Goal: Task Accomplishment & Management: Manage account settings

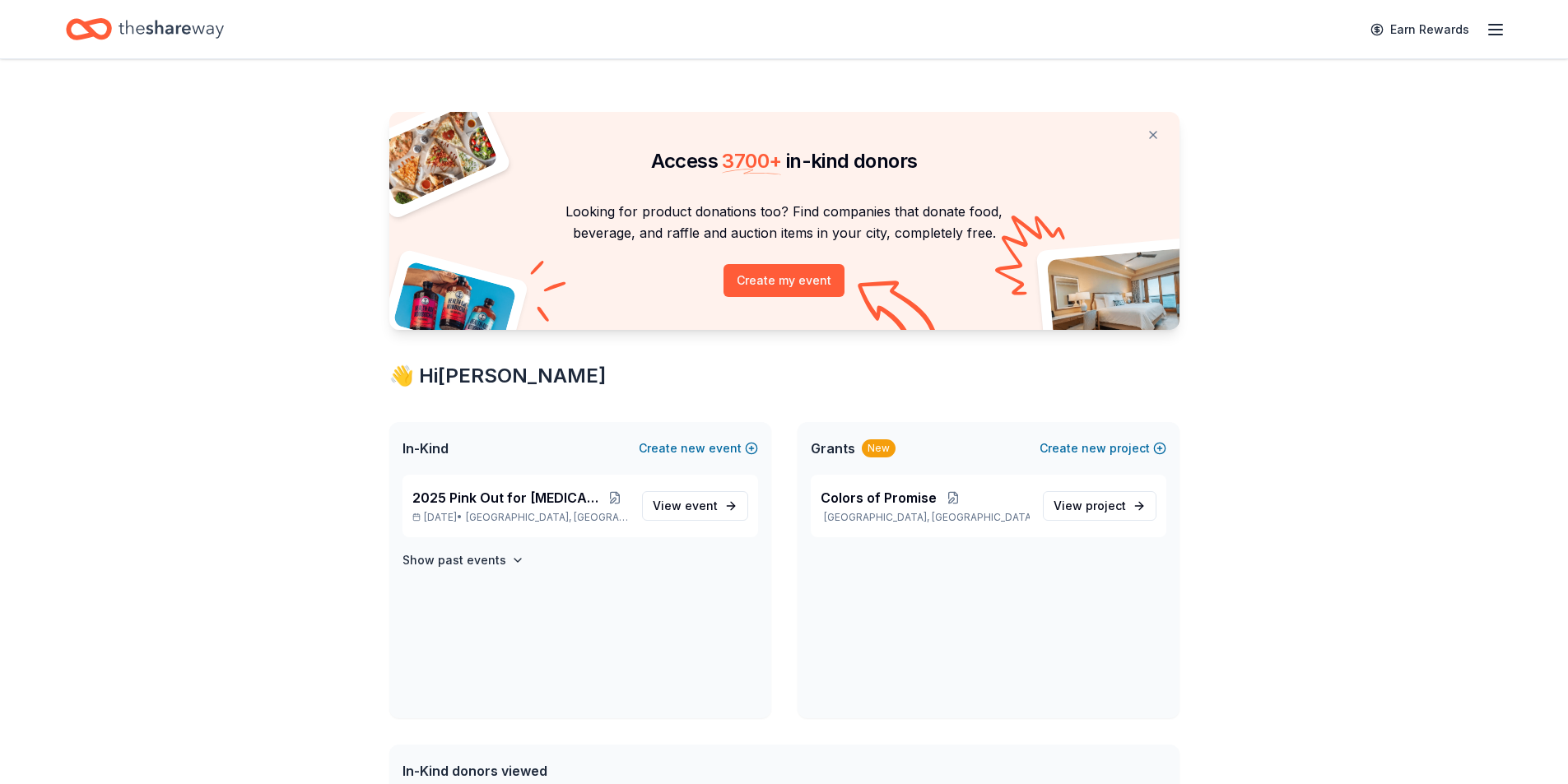
click at [1508, 29] on div "Earn Rewards" at bounding box center [784, 29] width 1568 height 59
click at [1490, 30] on line "button" at bounding box center [1496, 30] width 13 height 0
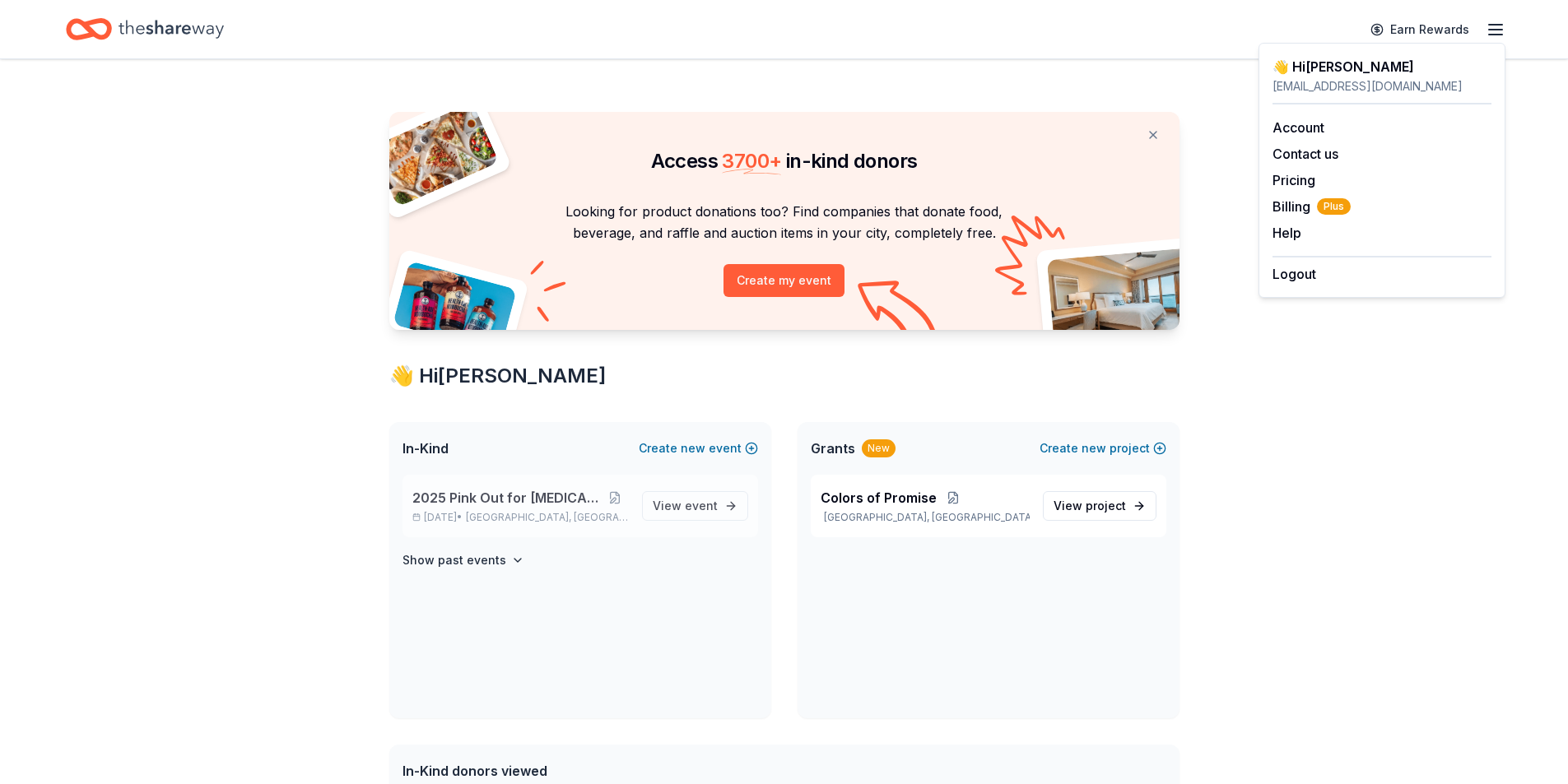
click at [525, 504] on span "2025 Pink Out for [MEDICAL_DATA]" at bounding box center [507, 498] width 189 height 20
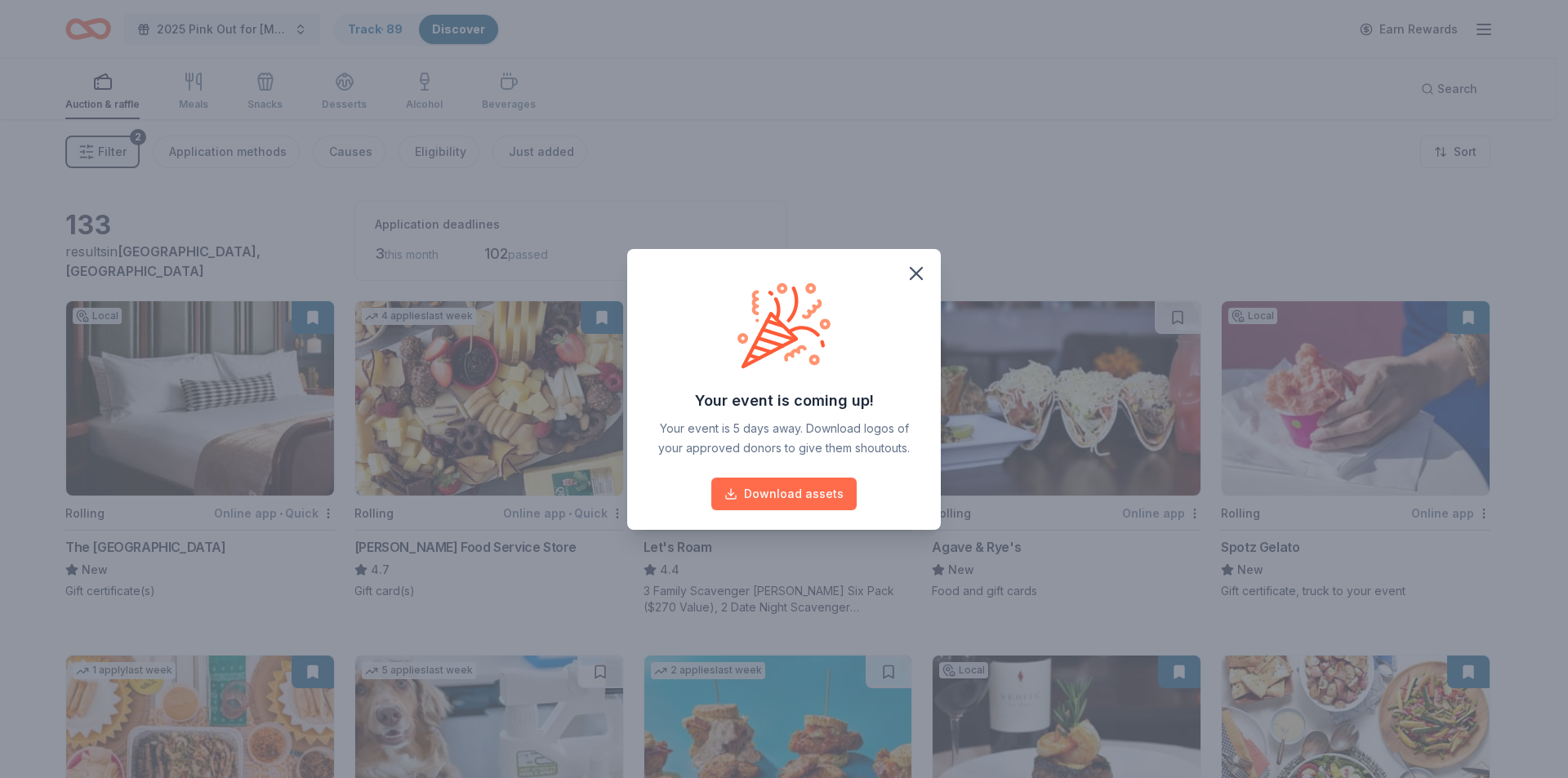
click at [827, 493] on button "Download assets" at bounding box center [783, 494] width 145 height 33
click at [917, 266] on icon "button" at bounding box center [917, 274] width 23 height 23
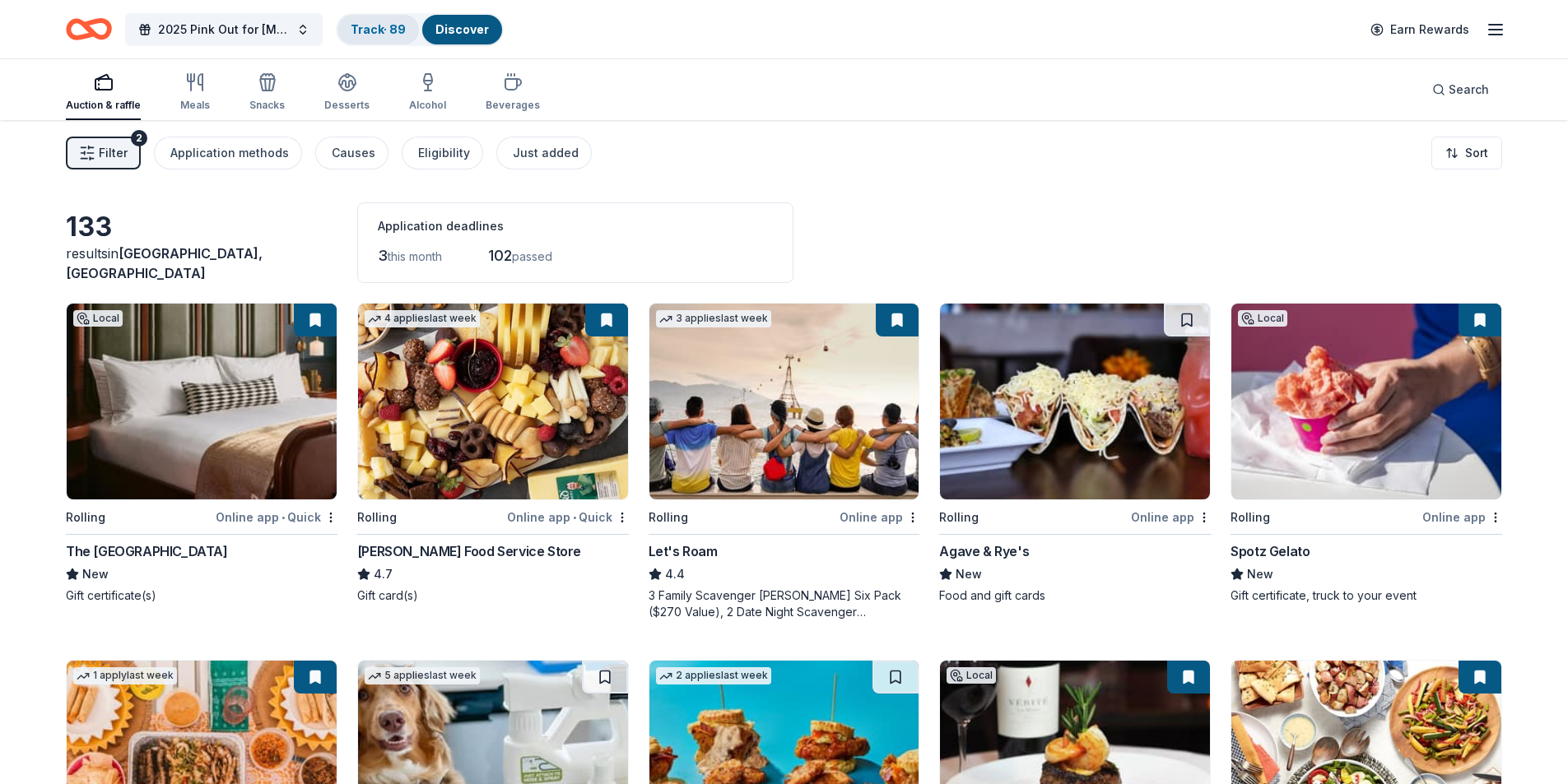
click at [377, 36] on div "Track · 89" at bounding box center [378, 30] width 82 height 30
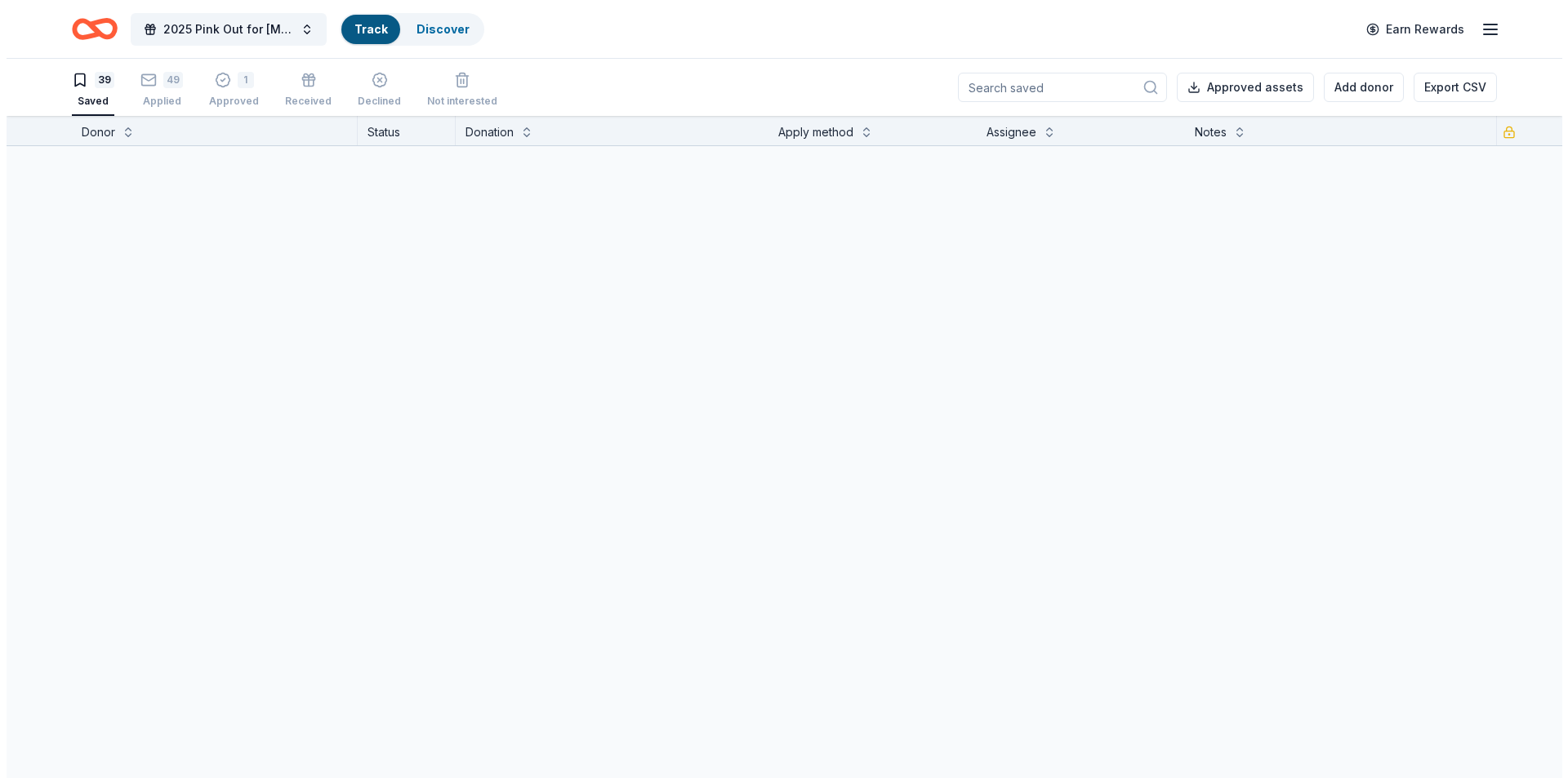
scroll to position [1, 0]
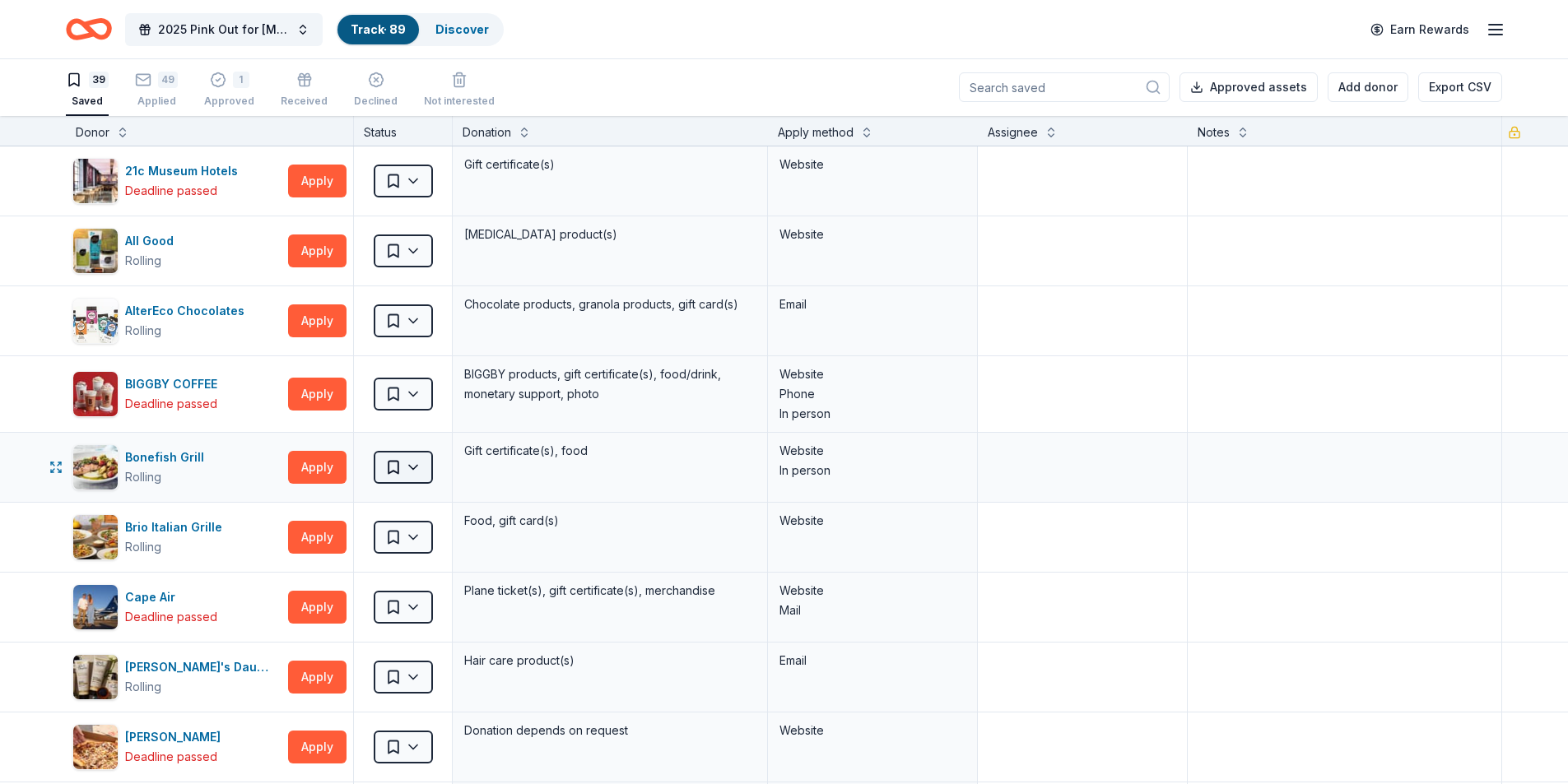
click at [393, 468] on html "2025 Pink Out for [MEDICAL_DATA] Track · 89 Discover Earn Rewards 39 Saved 49 A…" at bounding box center [784, 391] width 1568 height 784
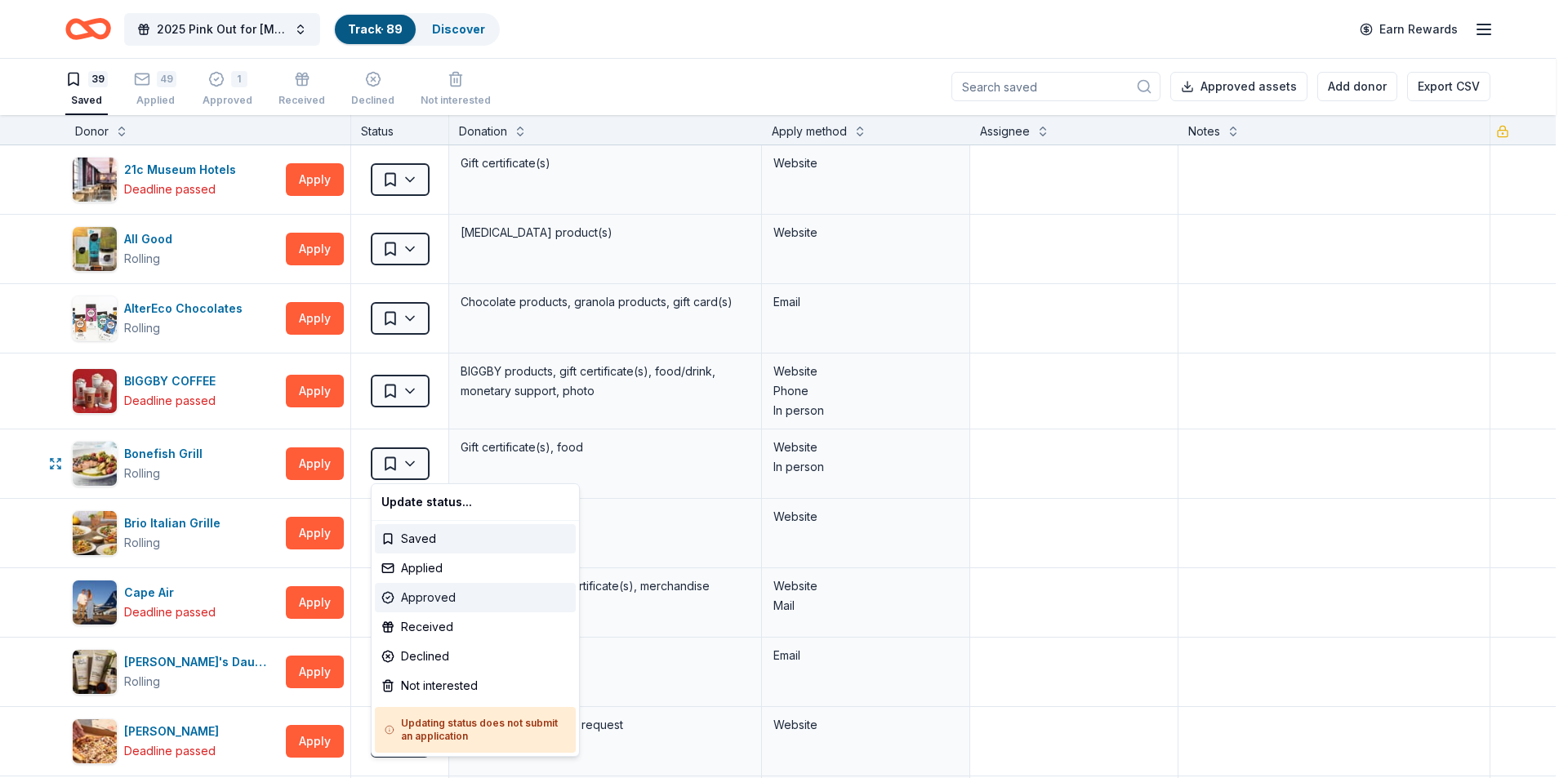
click at [449, 591] on div "Approved" at bounding box center [475, 598] width 201 height 30
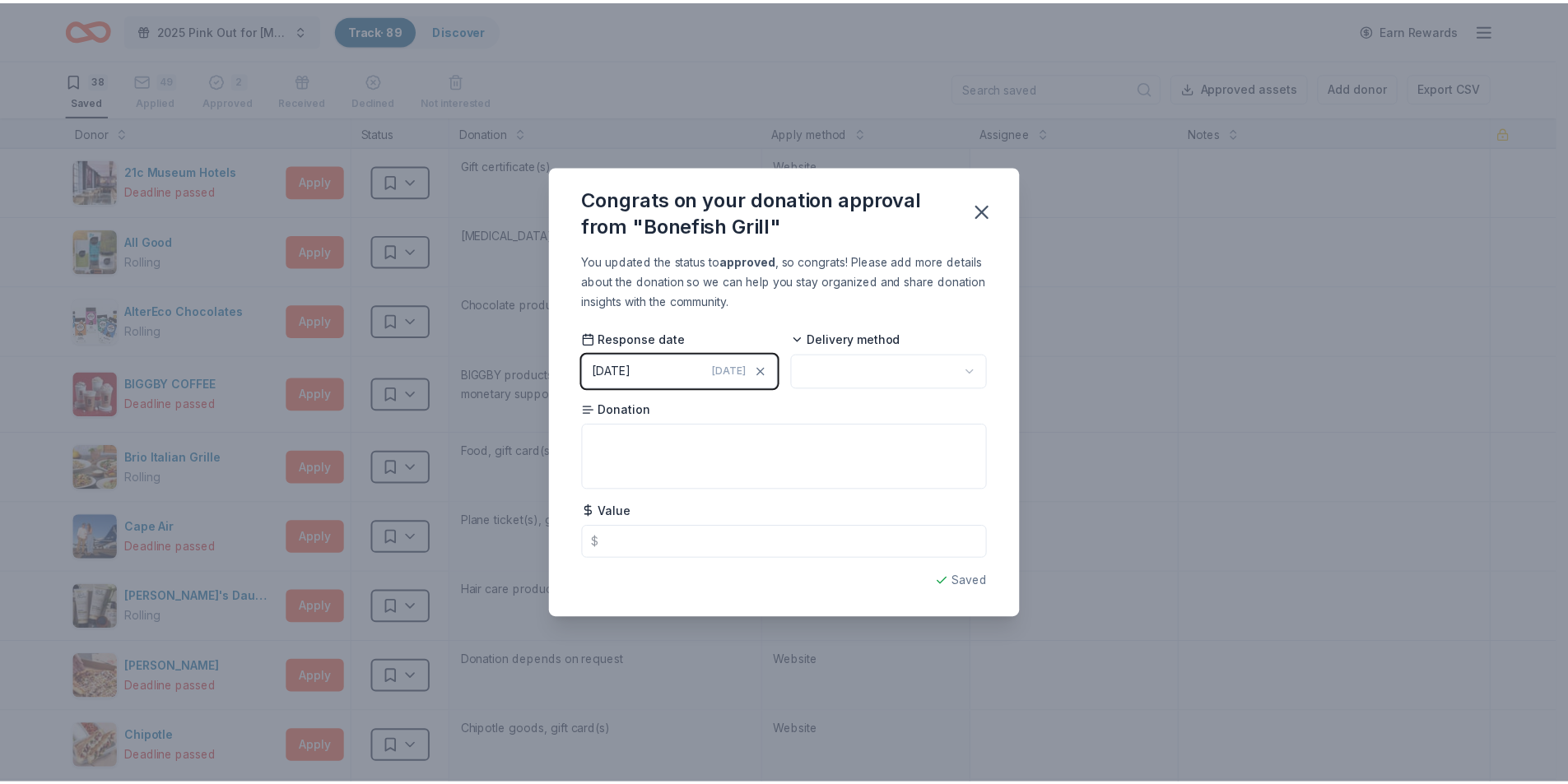
scroll to position [0, 0]
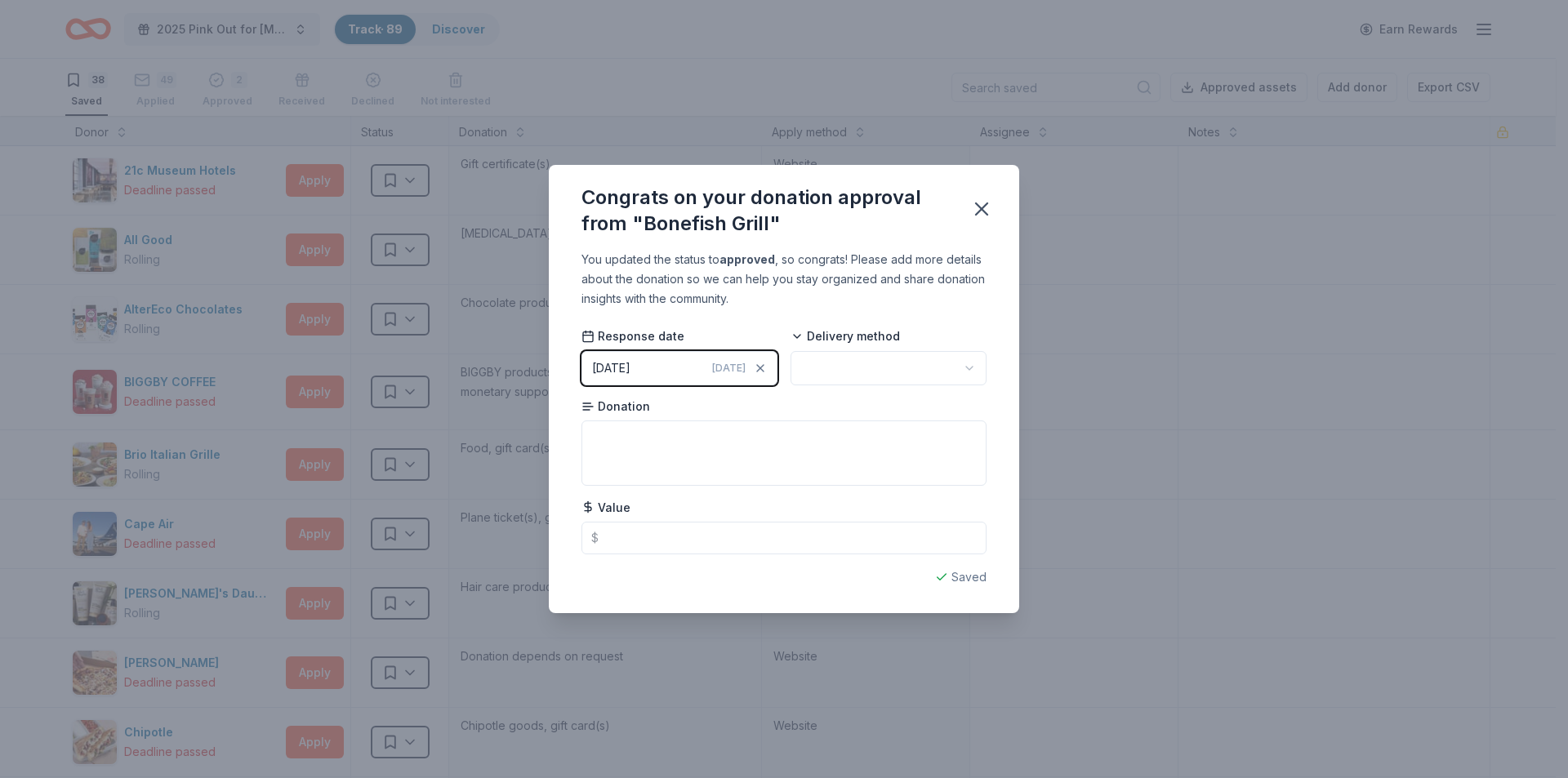
click at [825, 366] on html "2025 Pink Out for [MEDICAL_DATA] Track · 89 Discover Earn Rewards 38 Saved 49 A…" at bounding box center [784, 389] width 1568 height 778
click at [608, 434] on textarea at bounding box center [784, 453] width 405 height 66
click at [625, 544] on input "text" at bounding box center [784, 538] width 405 height 33
type input "50.00"
click at [631, 432] on textarea at bounding box center [784, 453] width 405 height 66
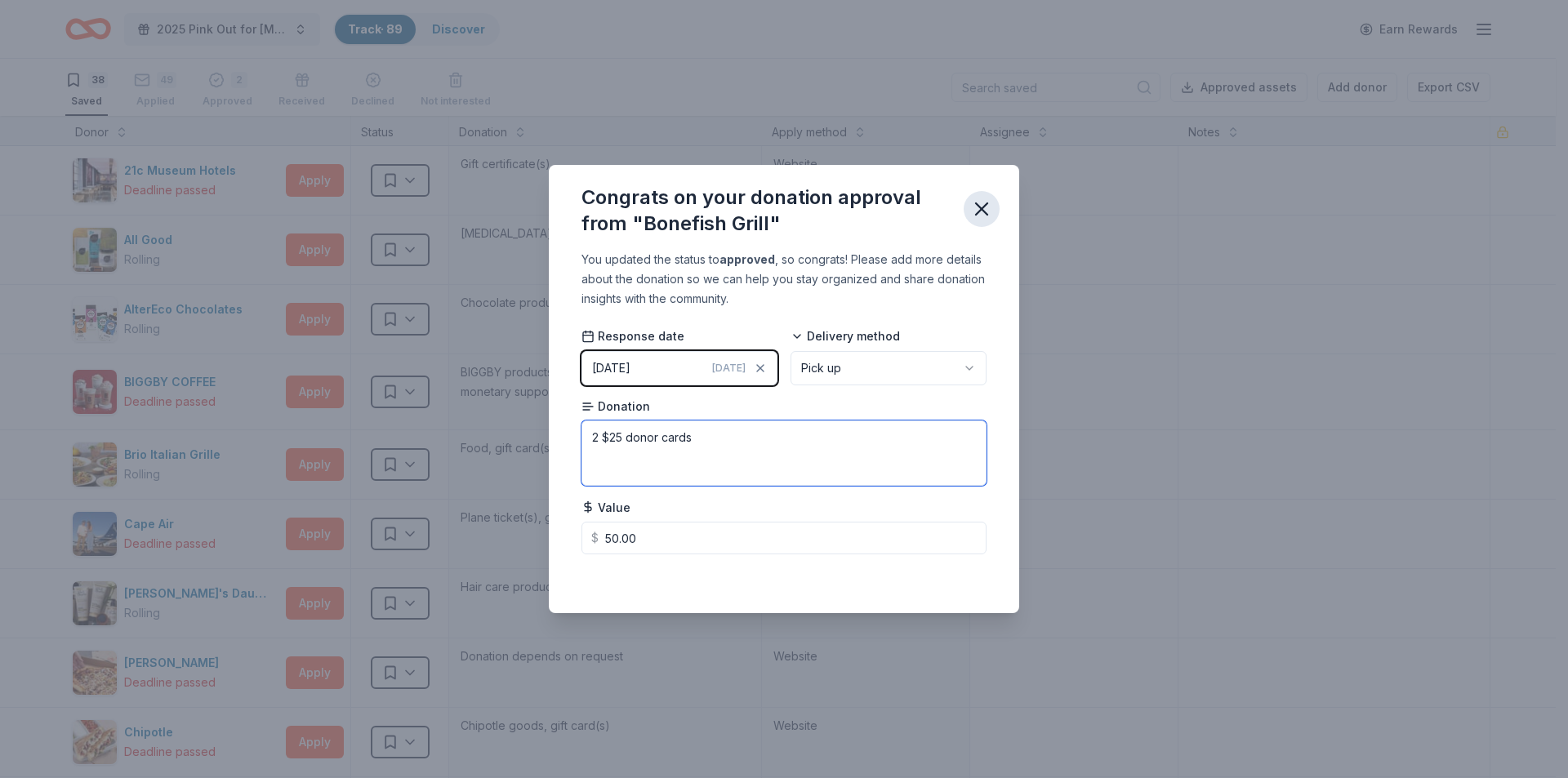
type textarea "2 $25 donor cards"
click at [979, 209] on icon "button" at bounding box center [982, 209] width 23 height 23
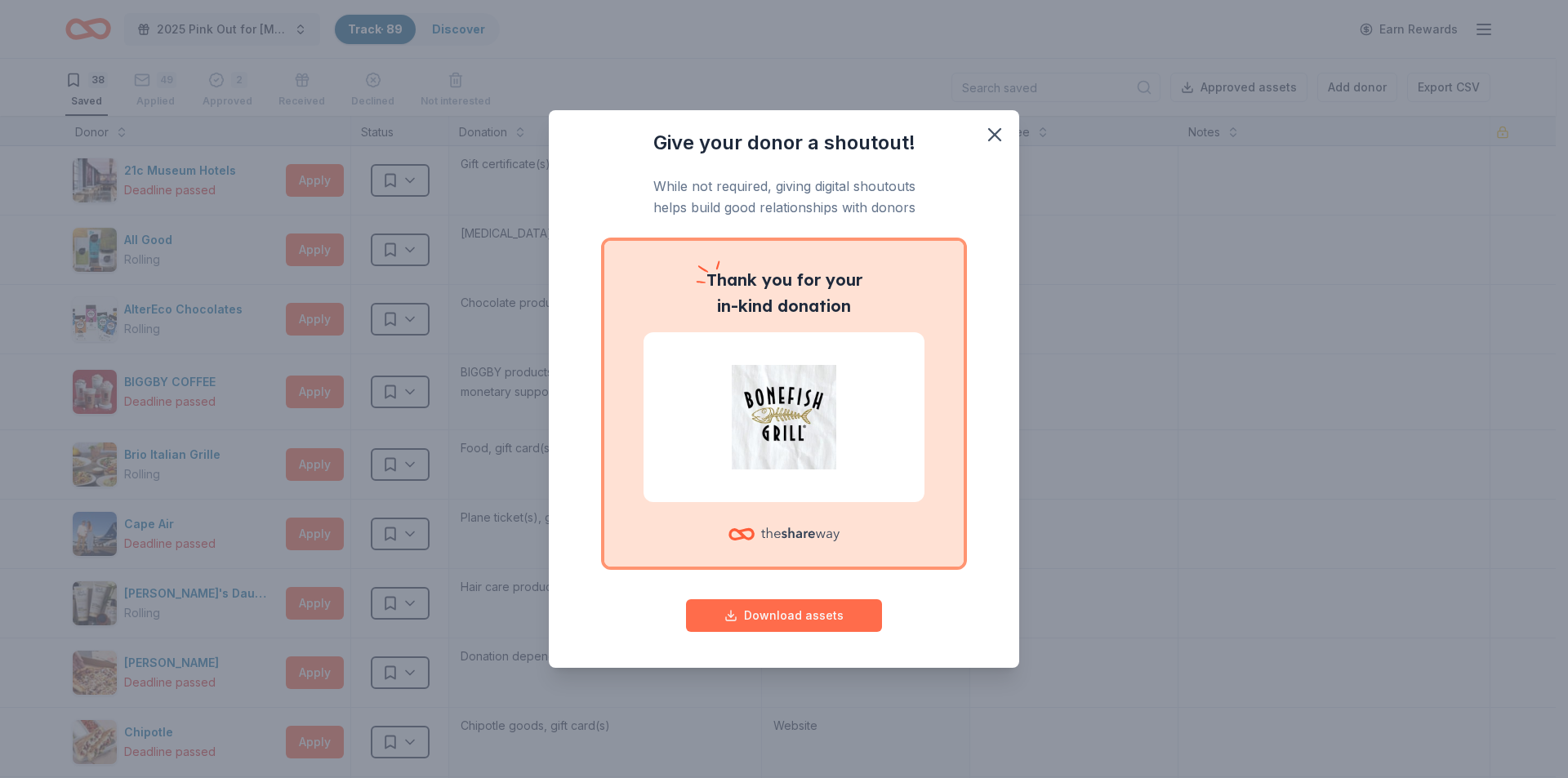
click at [792, 618] on button "Download assets" at bounding box center [784, 616] width 196 height 33
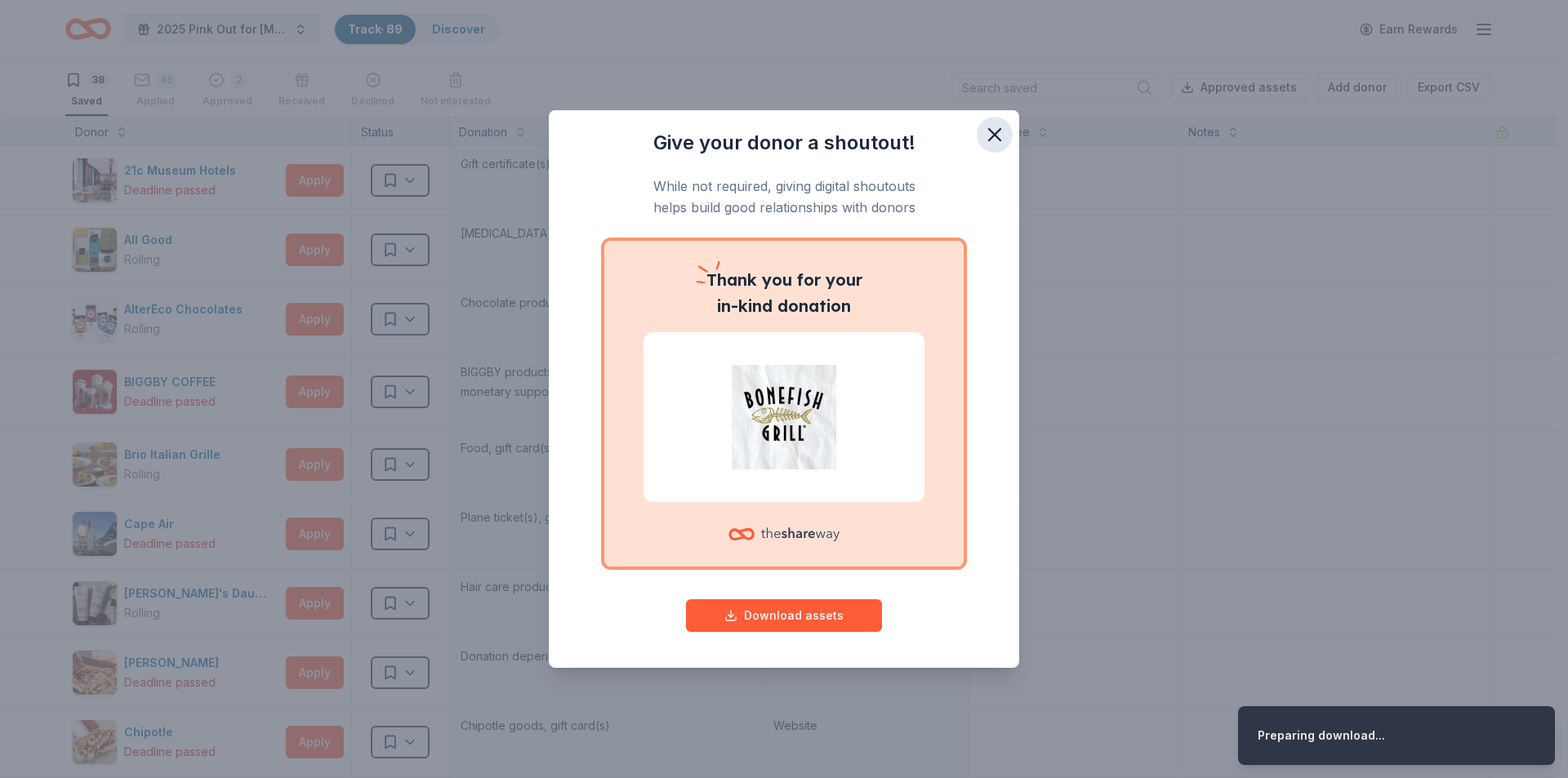
click at [989, 142] on icon "button" at bounding box center [995, 134] width 23 height 23
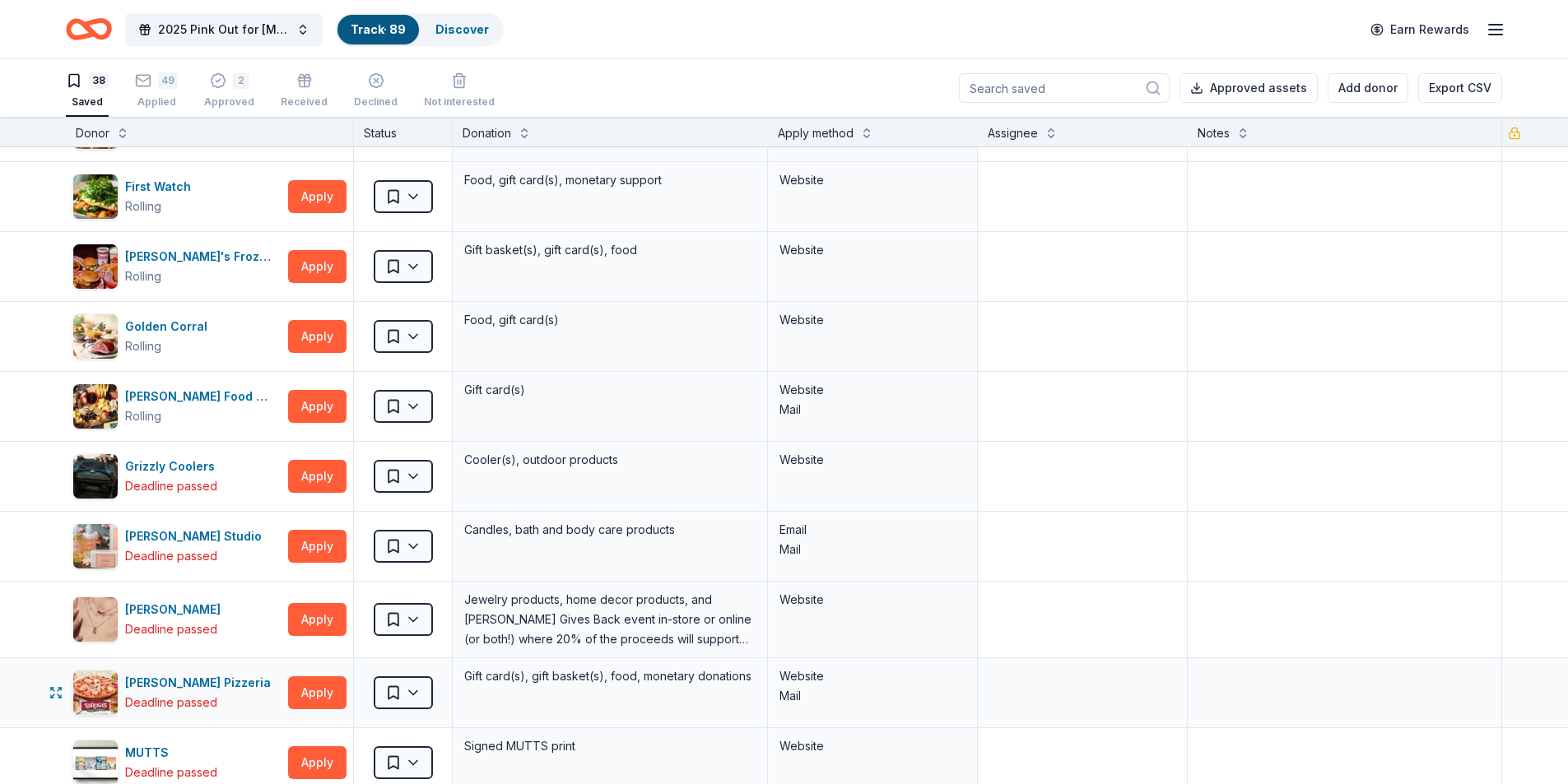
scroll to position [1070, 0]
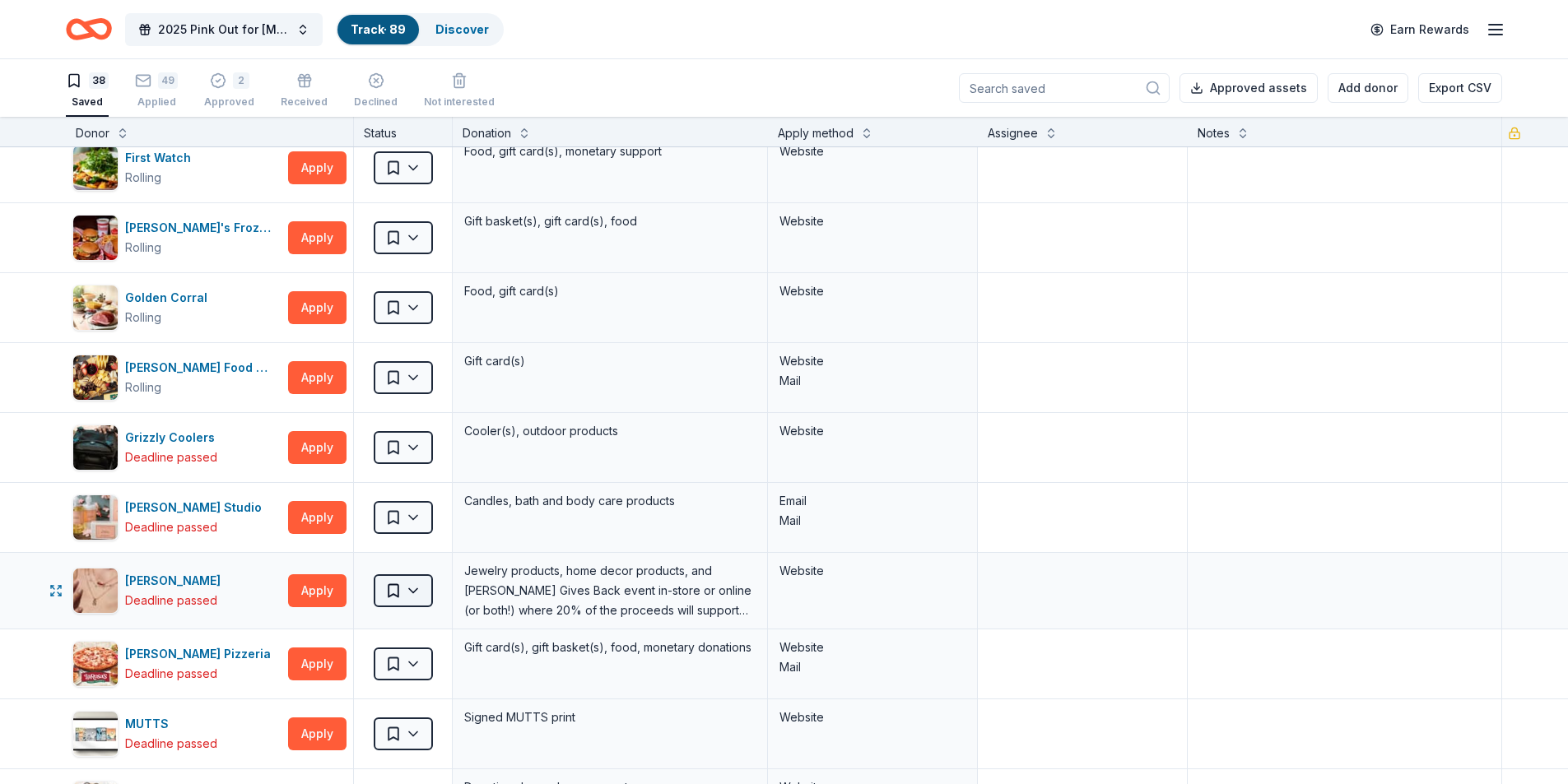
click at [404, 601] on html "2025 Pink Out for [MEDICAL_DATA] Track · 89 Discover Earn Rewards 38 Saved 49 A…" at bounding box center [784, 392] width 1568 height 784
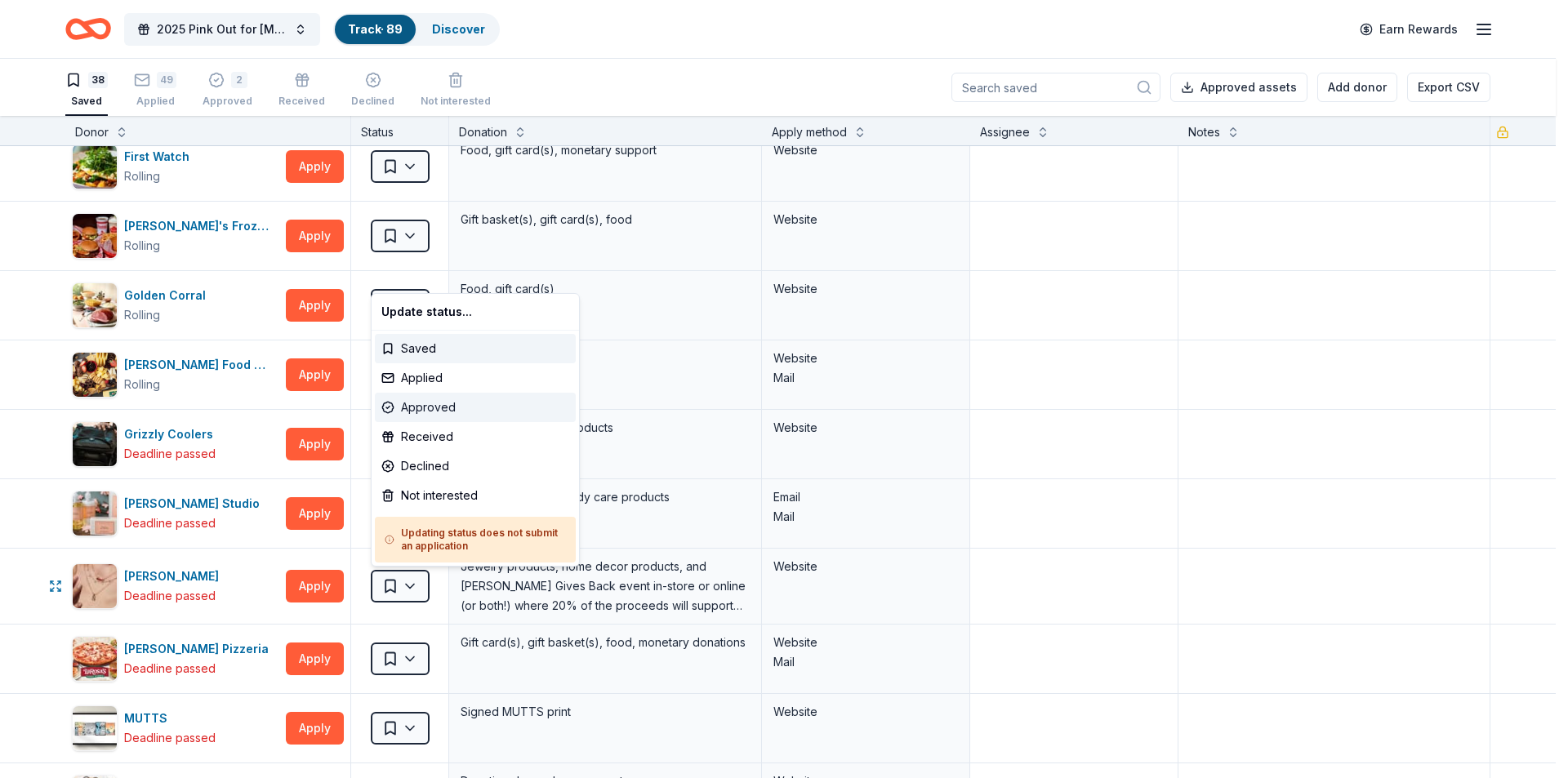
click at [437, 408] on div "Approved" at bounding box center [475, 407] width 201 height 30
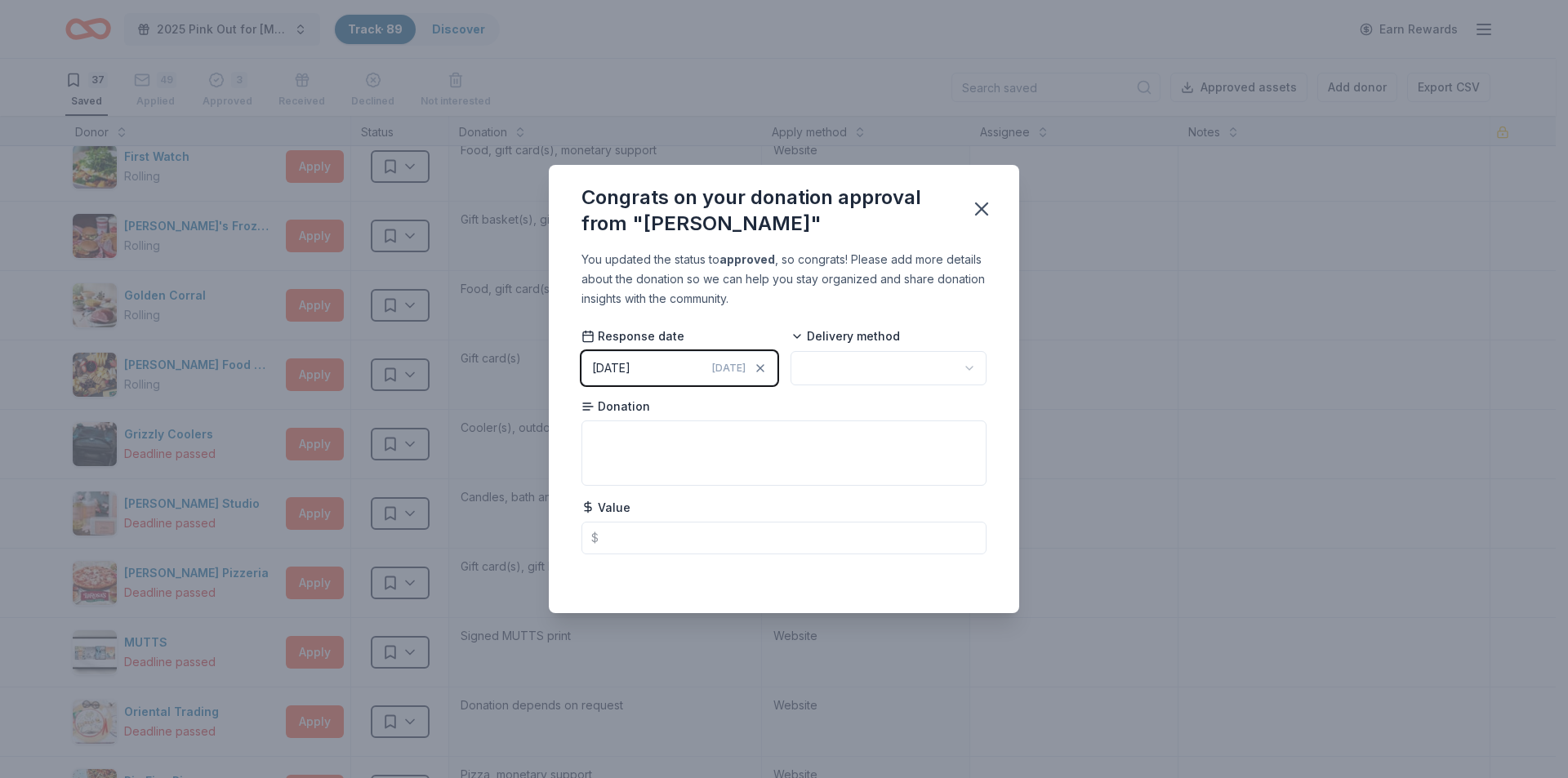
click at [864, 374] on html "2025 Pink Out for [MEDICAL_DATA] Track · 89 Discover Earn Rewards 37 Saved 49 A…" at bounding box center [784, 389] width 1568 height 778
drag, startPoint x: 617, startPoint y: 459, endPoint x: 752, endPoint y: 478, distance: 136.3
click at [617, 458] on textarea at bounding box center [784, 453] width 405 height 66
type textarea "Jewelry"
click at [986, 208] on icon "button" at bounding box center [982, 209] width 23 height 23
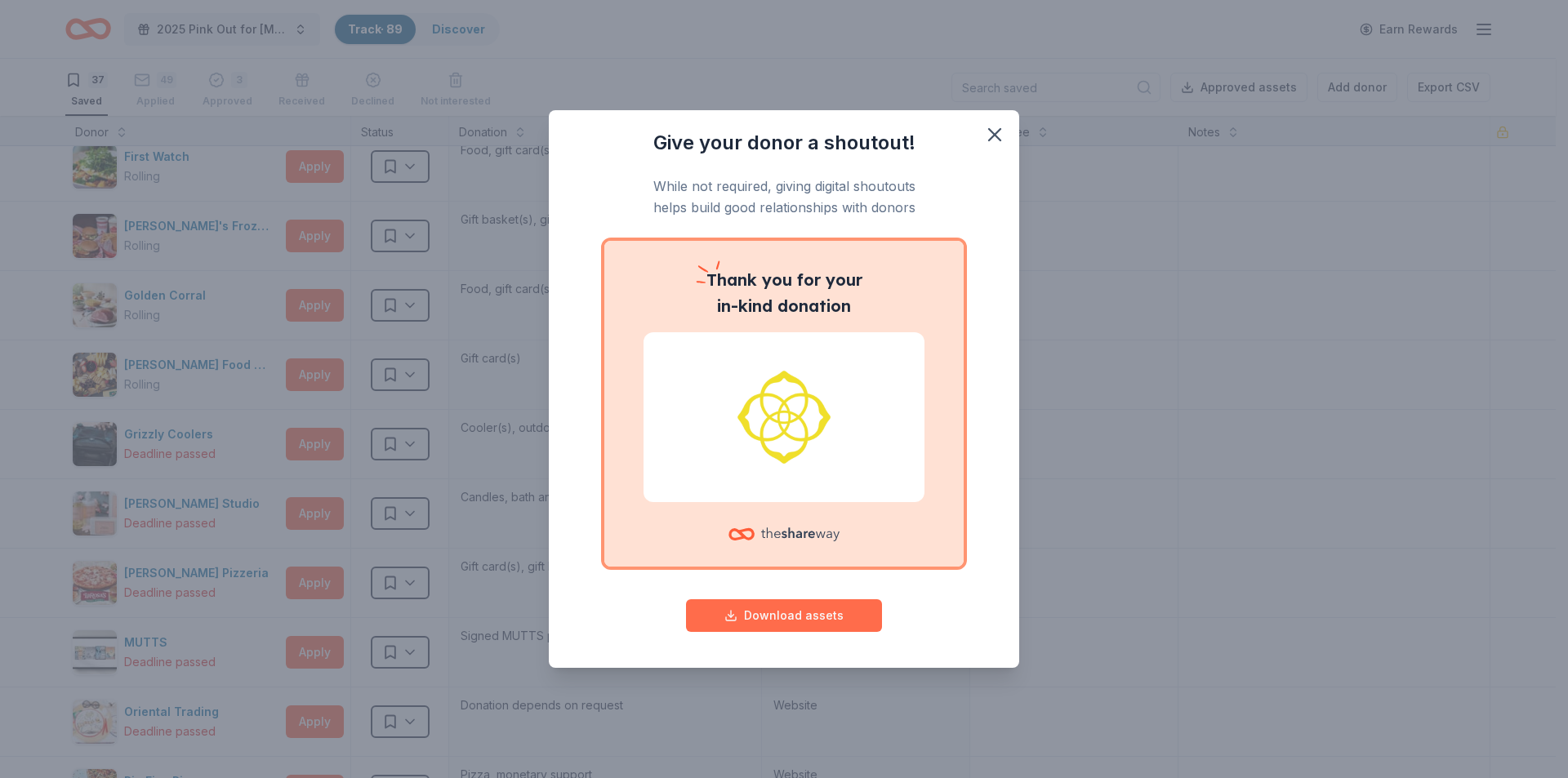
click at [842, 612] on button "Download assets" at bounding box center [784, 616] width 196 height 33
drag, startPoint x: 997, startPoint y: 137, endPoint x: 624, endPoint y: 143, distance: 373.0
click at [997, 137] on icon "button" at bounding box center [995, 134] width 11 height 11
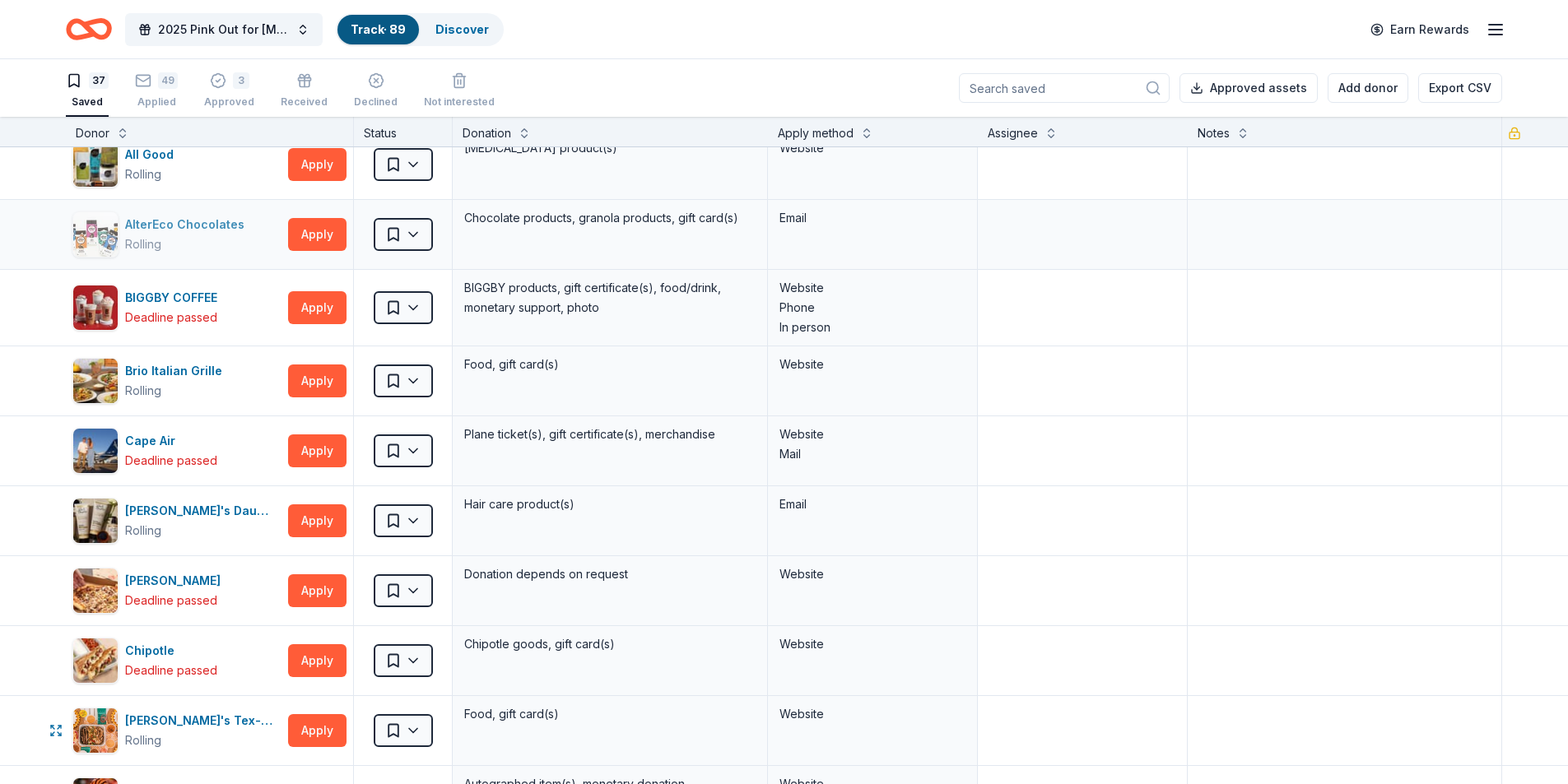
scroll to position [0, 0]
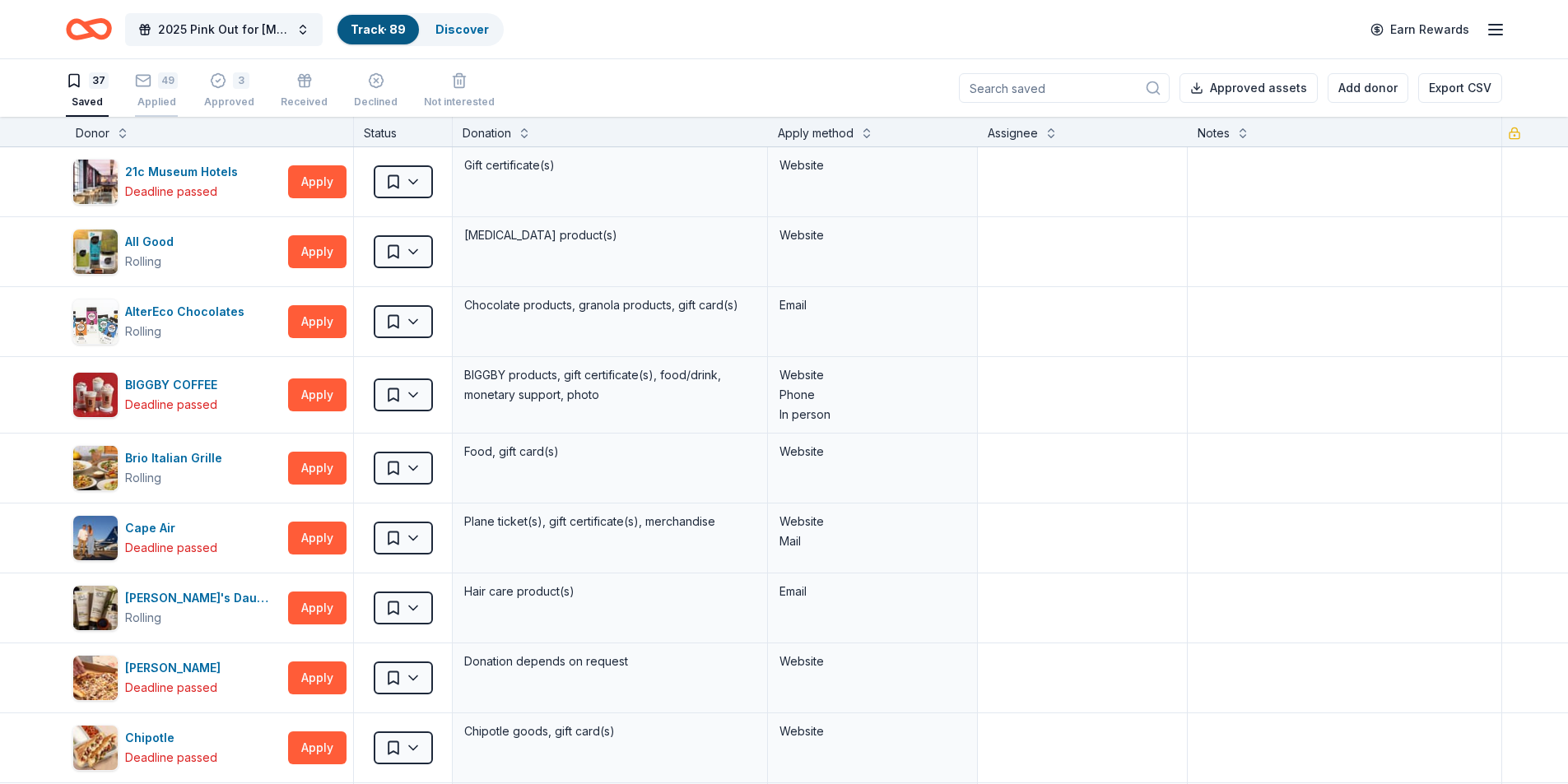
click at [145, 102] on div "Applied" at bounding box center [156, 102] width 43 height 13
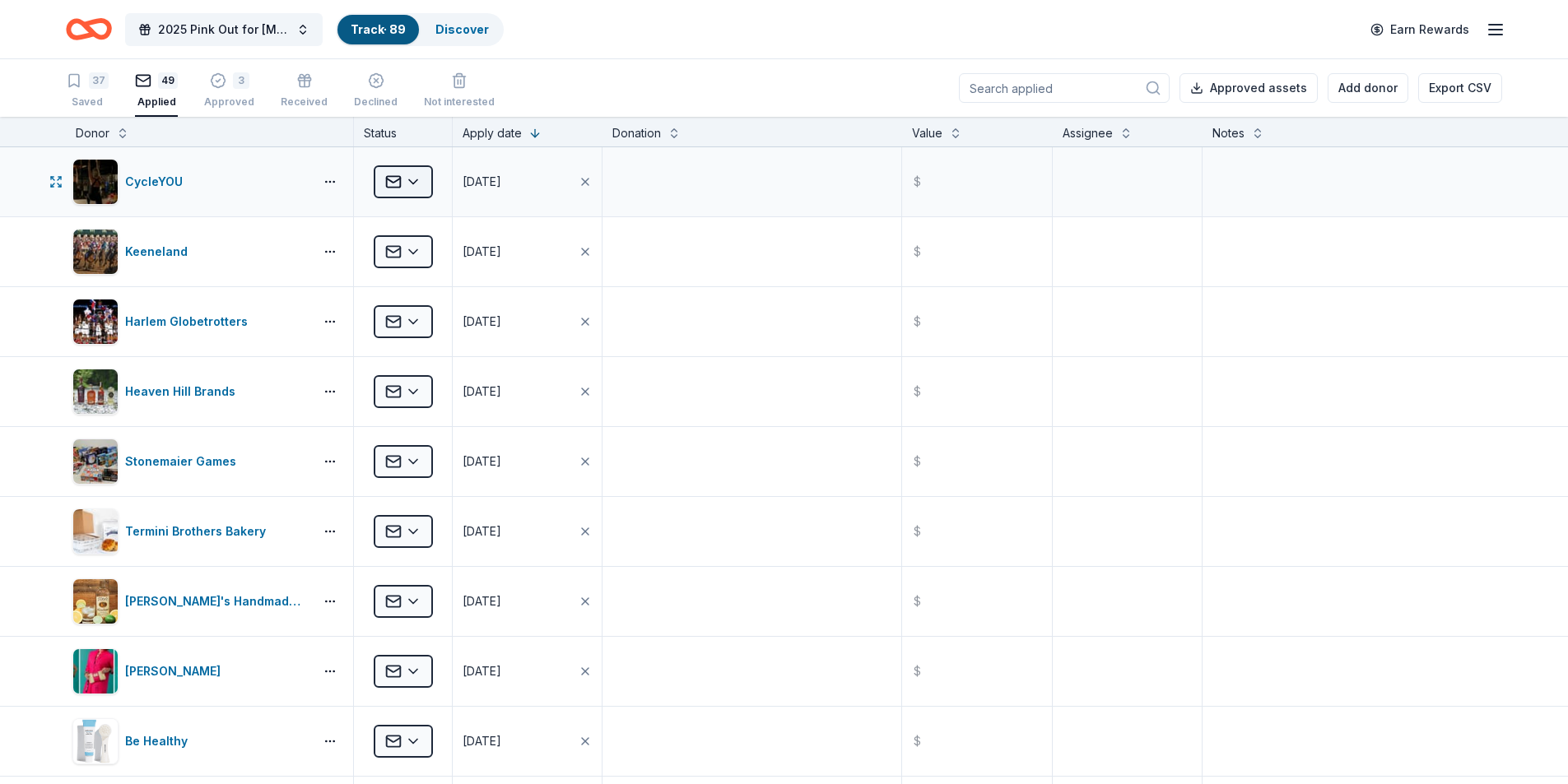
click at [417, 178] on html "2025 Pink Out for [MEDICAL_DATA] Track · 89 Discover Earn Rewards 37 Saved 49 A…" at bounding box center [784, 392] width 1568 height 784
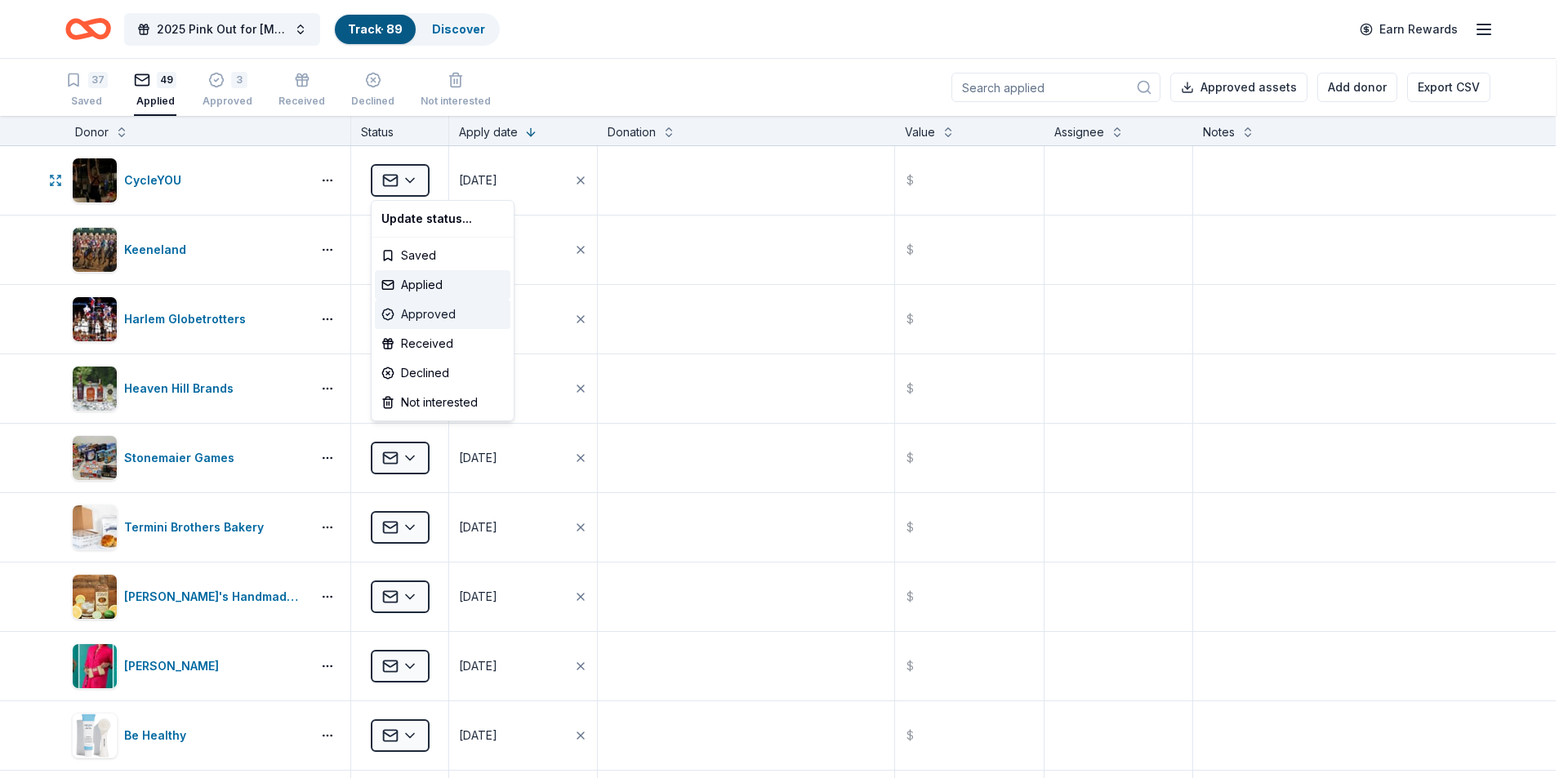
click at [424, 309] on div "Approved" at bounding box center [442, 315] width 135 height 30
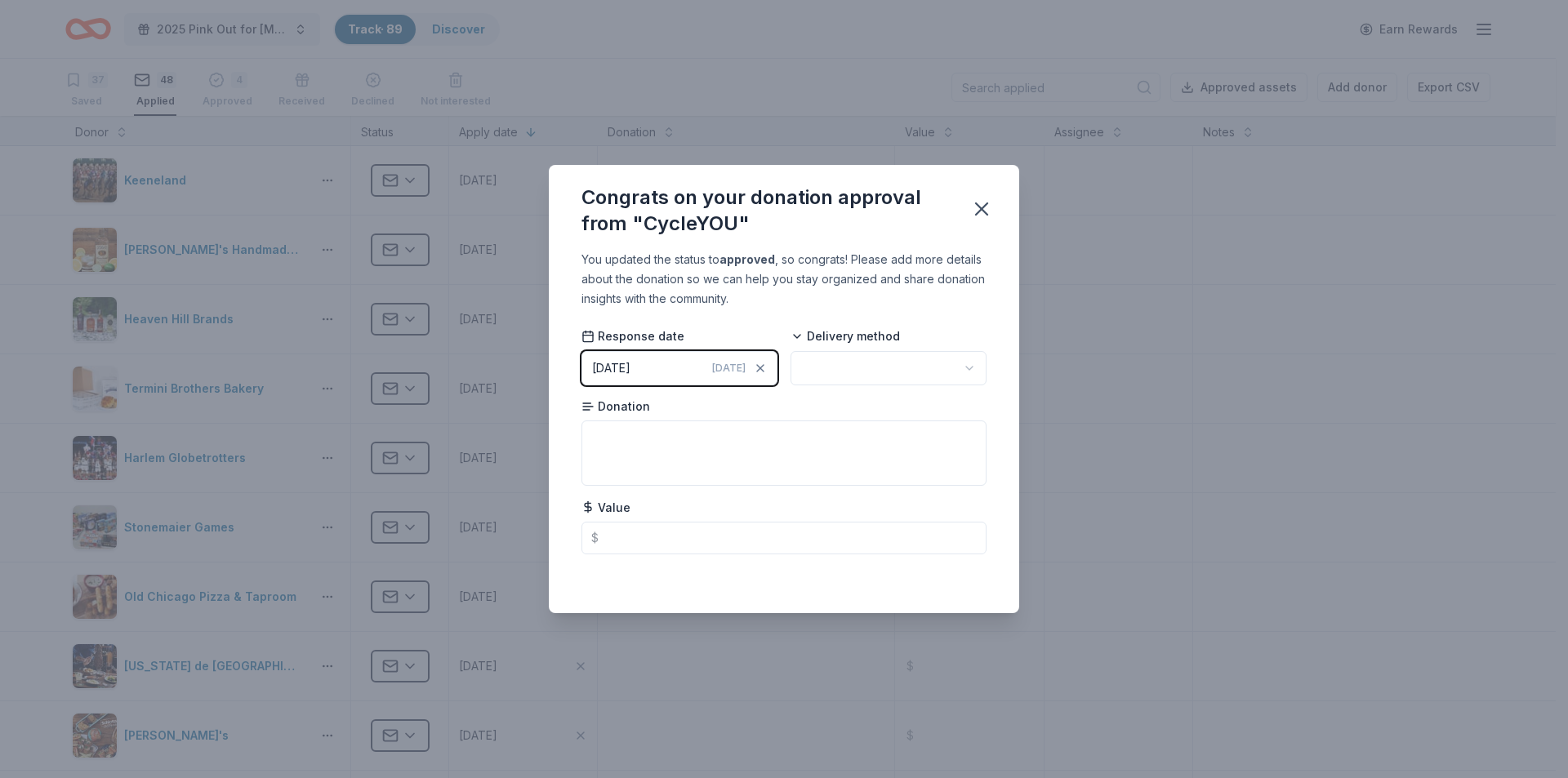
click at [814, 362] on html "2025 Pink Out for [MEDICAL_DATA] Track · 89 Discover Earn Rewards 37 Saved 48 A…" at bounding box center [784, 389] width 1568 height 778
click at [590, 426] on textarea at bounding box center [784, 453] width 405 height 66
paste textarea "5 Sweat Package to your event valued at $100"
type textarea "5 Sweat Package to your event valued at $100"
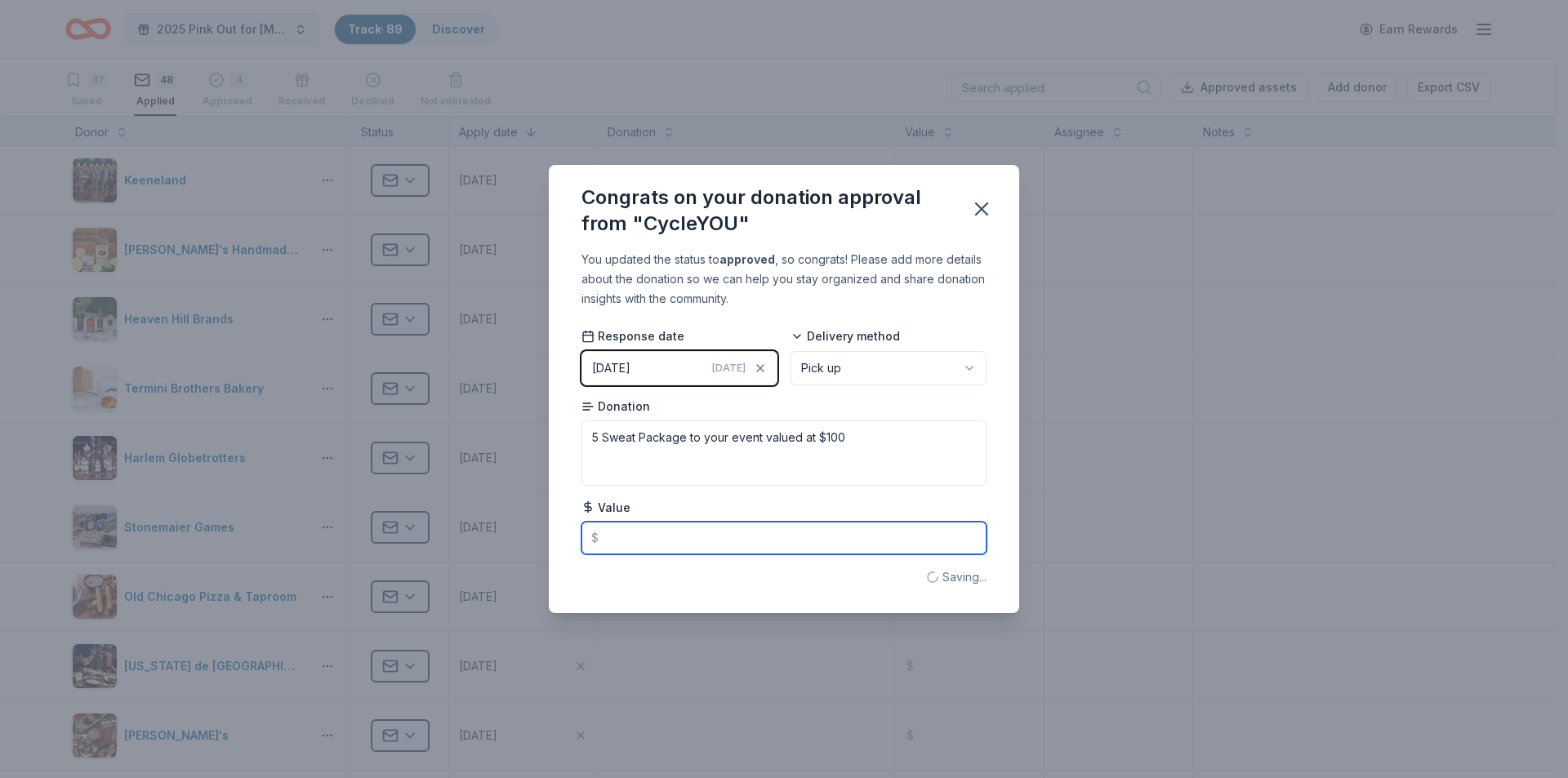
click at [653, 535] on input "text" at bounding box center [784, 538] width 405 height 33
type input "100.00"
click at [989, 205] on icon "button" at bounding box center [982, 209] width 23 height 23
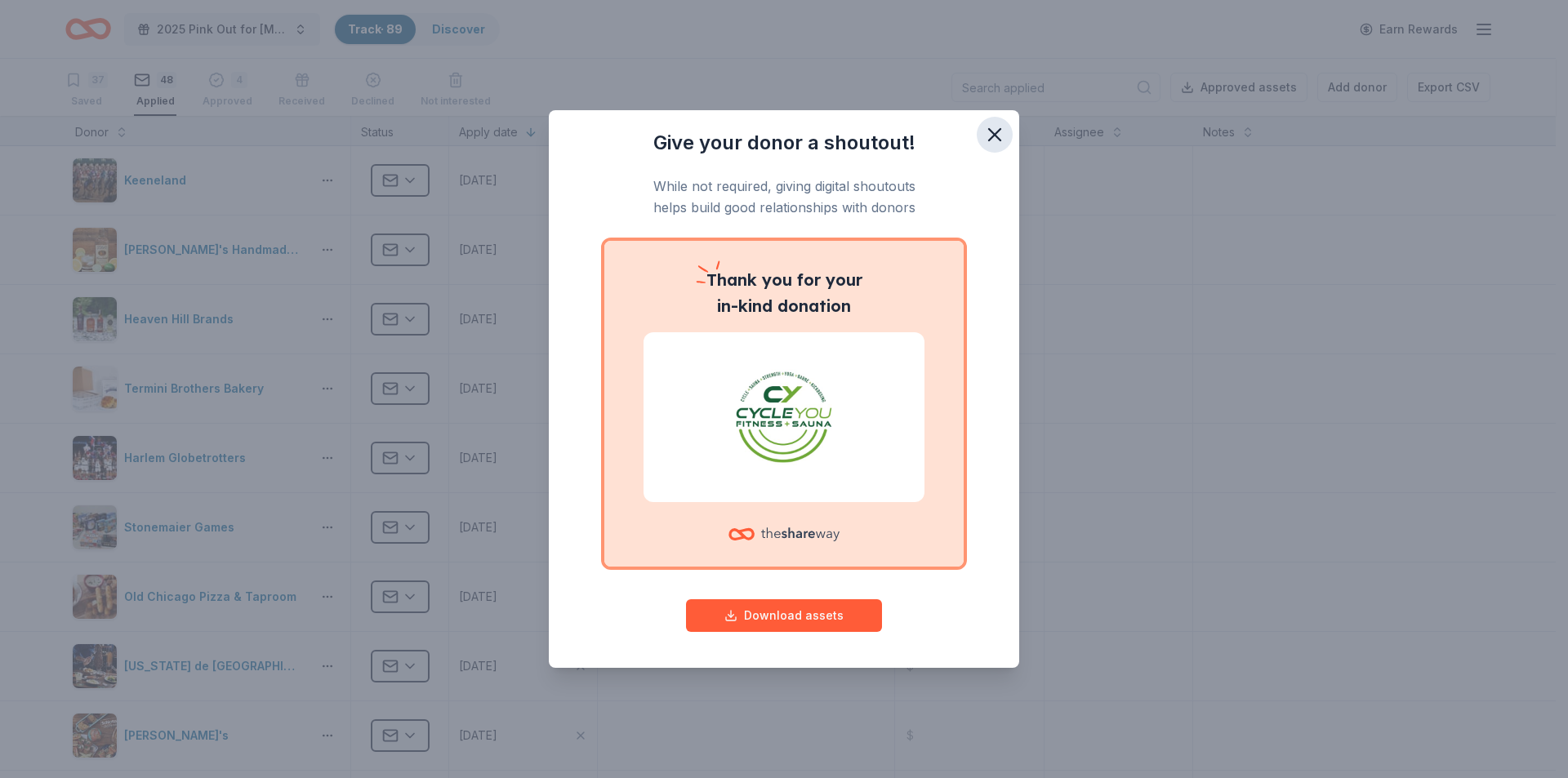
click at [987, 131] on icon "button" at bounding box center [995, 134] width 23 height 23
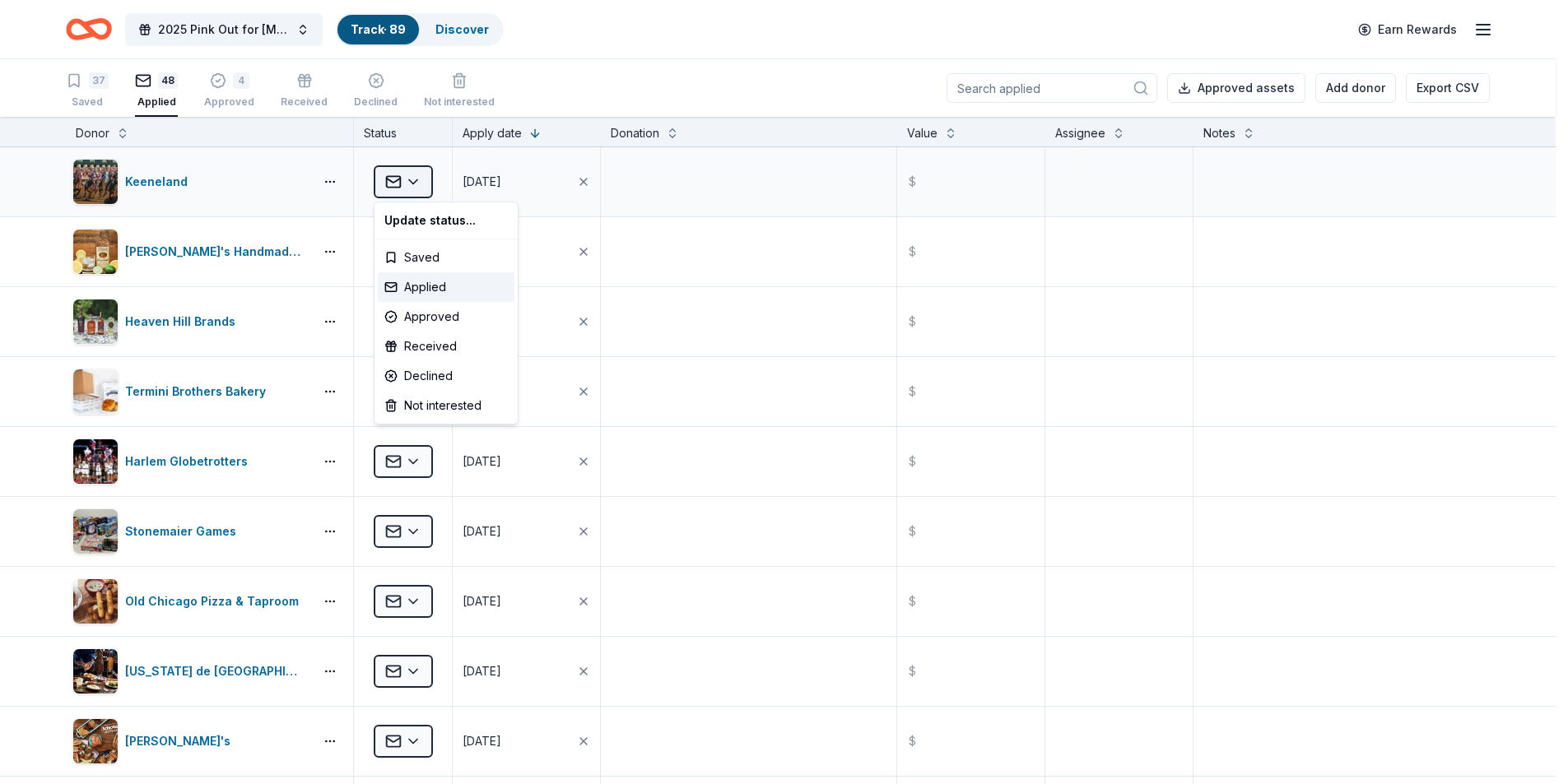
click at [423, 177] on html "2025 Pink Out for [MEDICAL_DATA] Track · 89 Discover Earn Rewards 37 Saved 48 A…" at bounding box center [784, 392] width 1568 height 784
click at [437, 313] on div "Approved" at bounding box center [446, 317] width 136 height 30
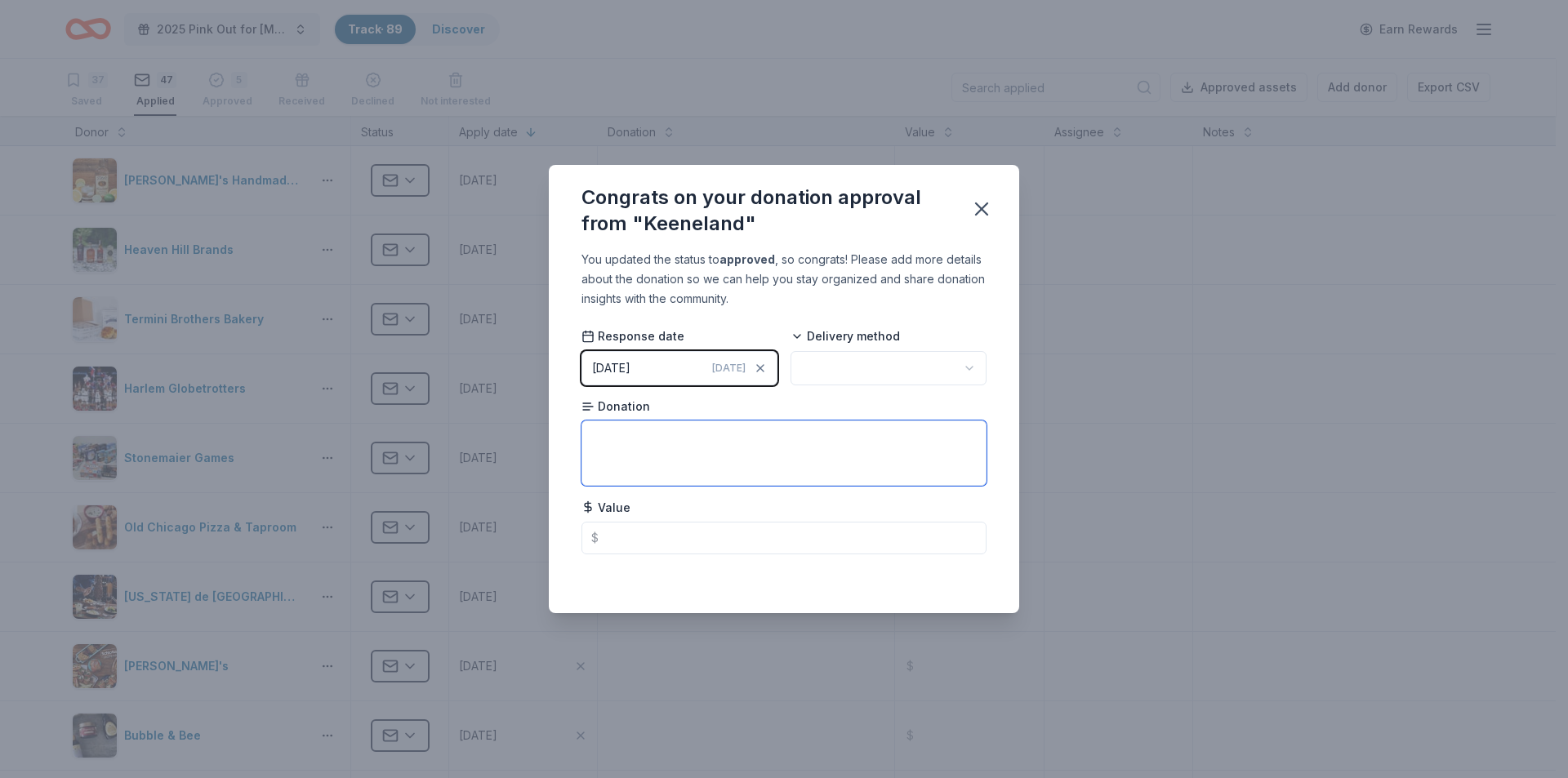
click at [681, 442] on textarea at bounding box center [784, 453] width 405 height 66
click at [850, 374] on html "2025 Pink Out for [MEDICAL_DATA] Track · 89 Discover Earn Rewards 37 Saved 47 A…" at bounding box center [784, 389] width 1568 height 778
click at [617, 452] on textarea at bounding box center [784, 453] width 405 height 66
type textarea "4 grandstand tickets for Fall race"
drag, startPoint x: 984, startPoint y: 208, endPoint x: 659, endPoint y: 243, distance: 326.9
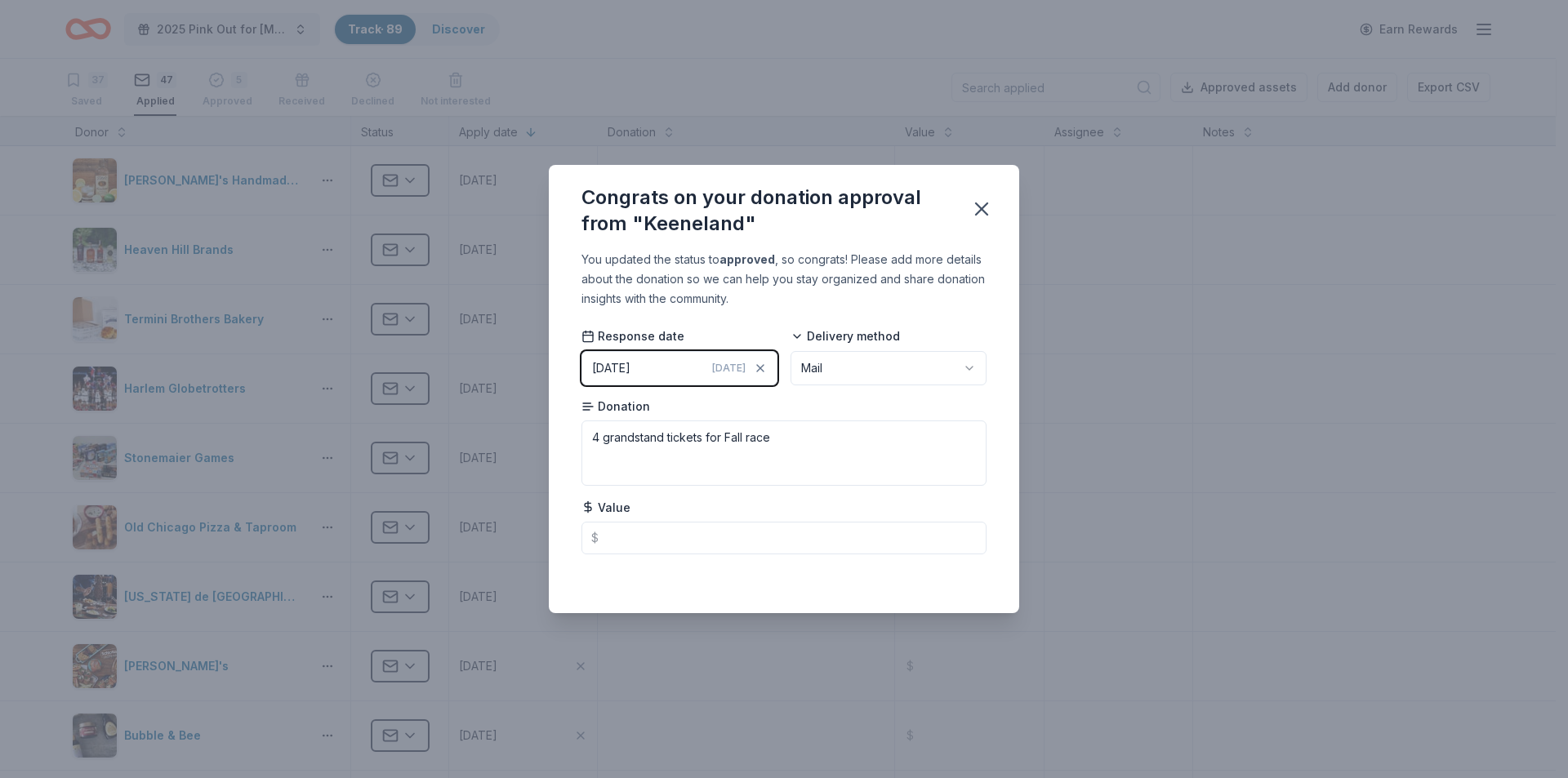
click at [984, 207] on icon "button" at bounding box center [982, 209] width 23 height 23
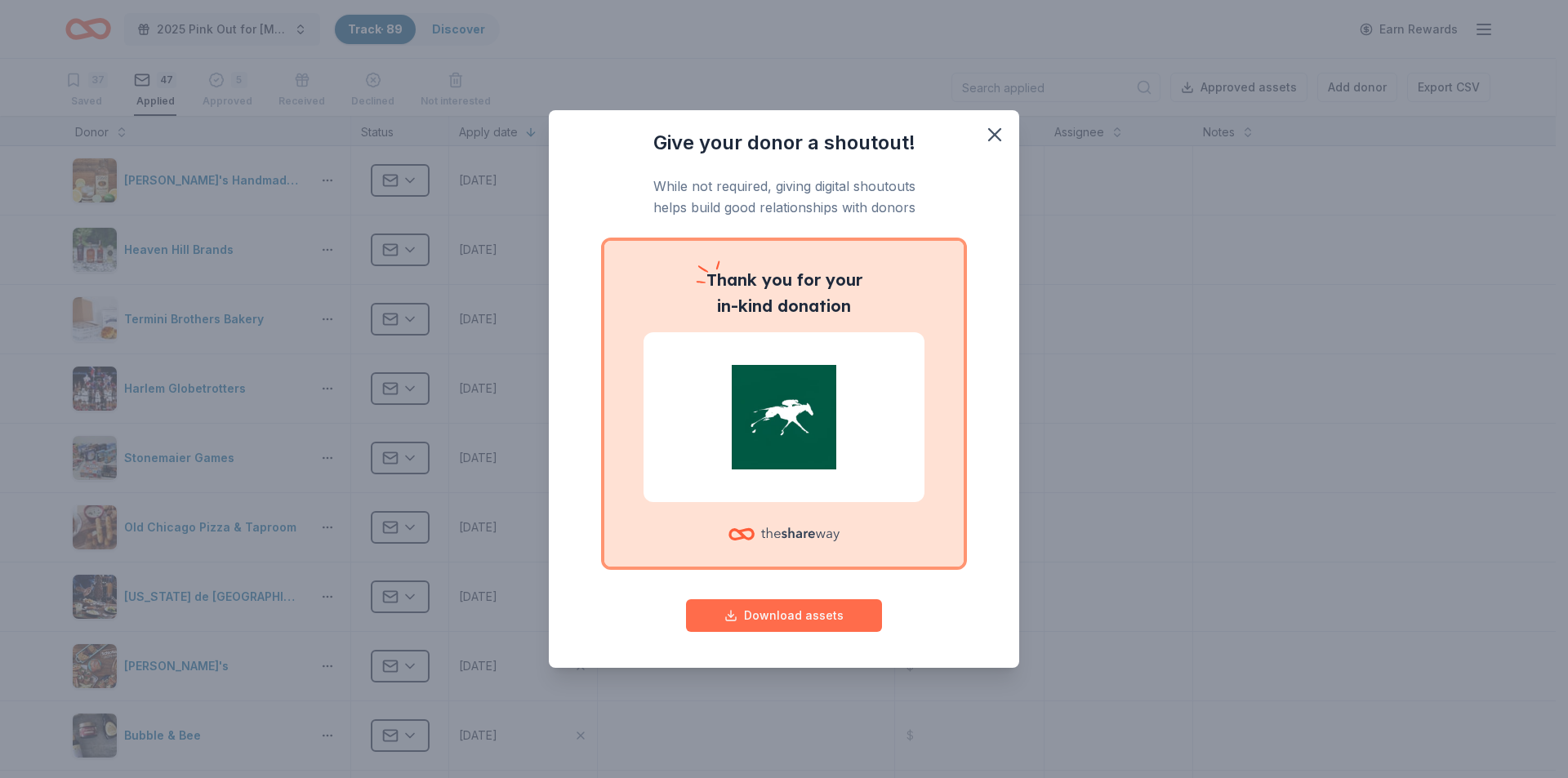
click at [840, 610] on button "Download assets" at bounding box center [784, 616] width 196 height 33
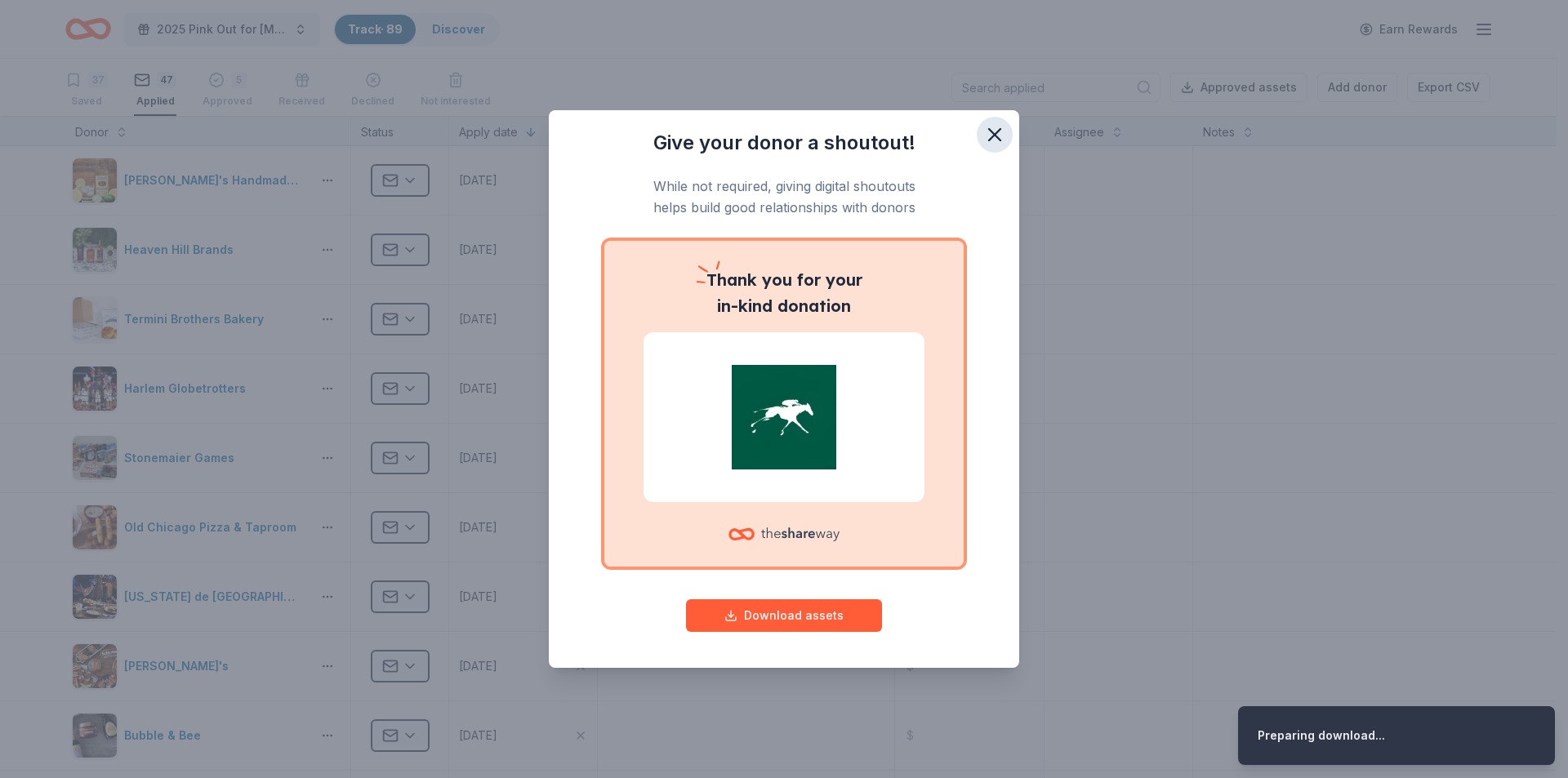
click at [996, 130] on icon "button" at bounding box center [995, 134] width 23 height 23
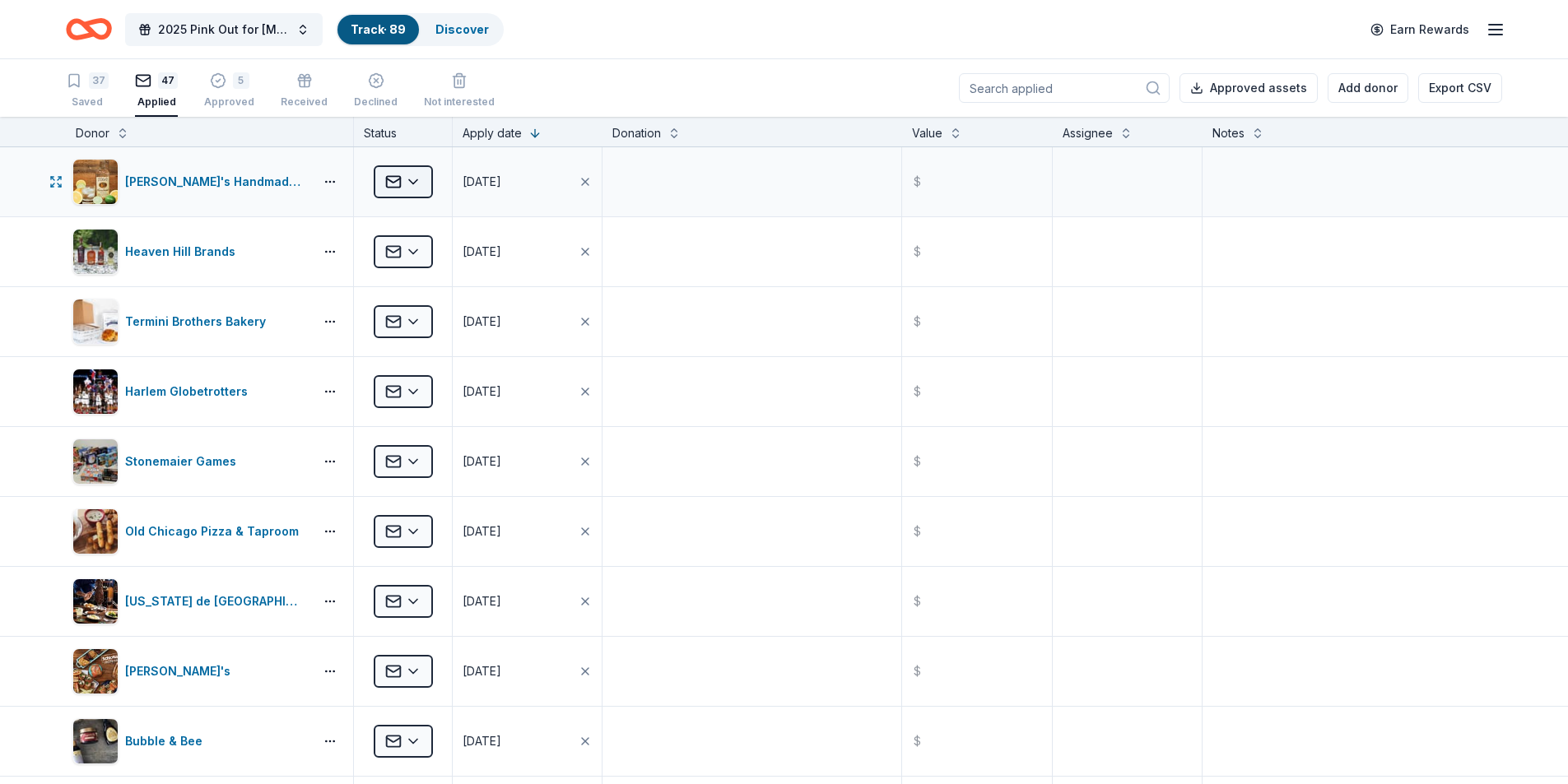
click at [421, 180] on html "2025 Pink Out for [MEDICAL_DATA] Track · 89 Discover Earn Rewards 37 Saved 47 A…" at bounding box center [784, 392] width 1568 height 784
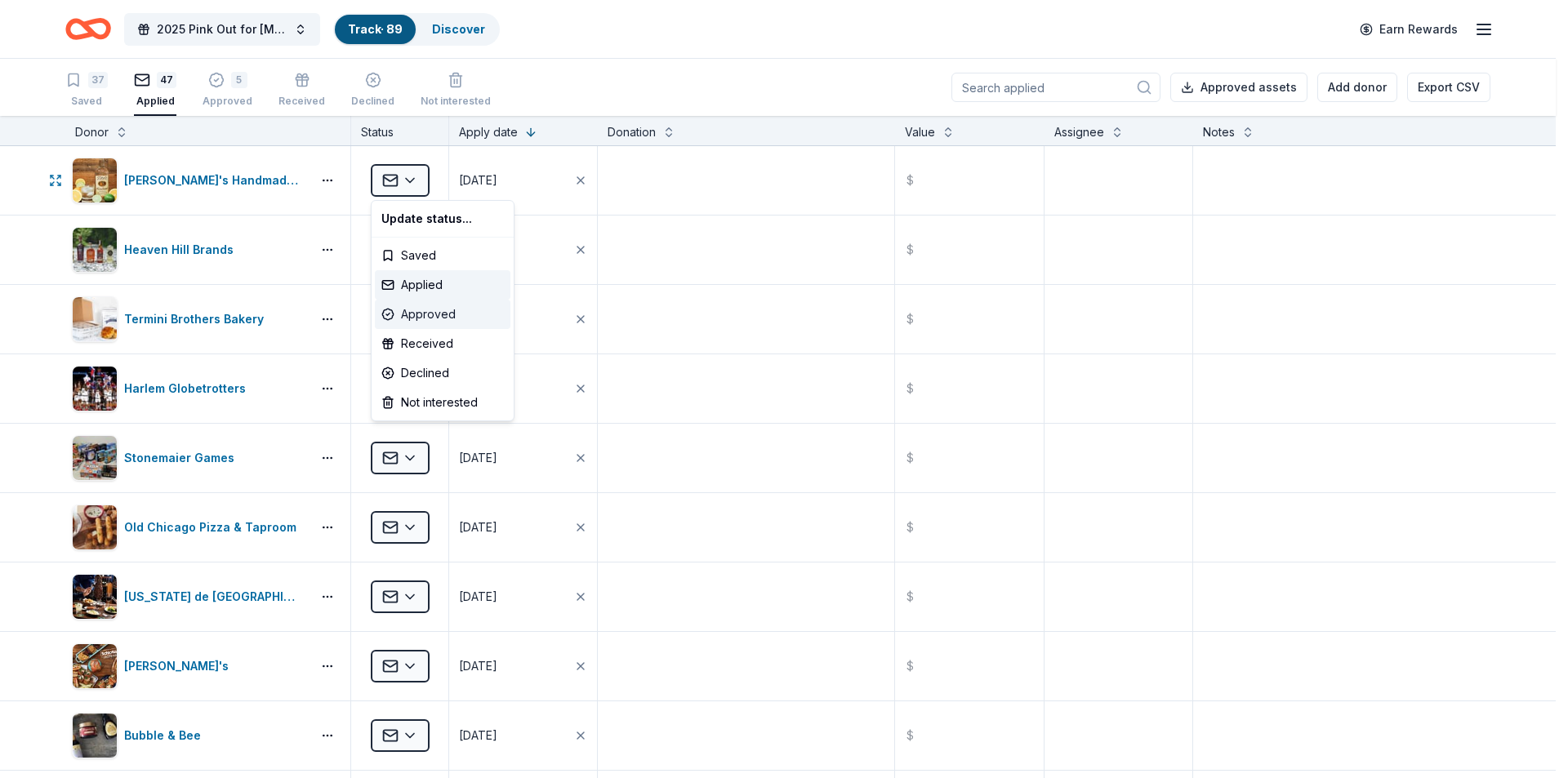
click at [454, 311] on div "Approved" at bounding box center [442, 315] width 135 height 30
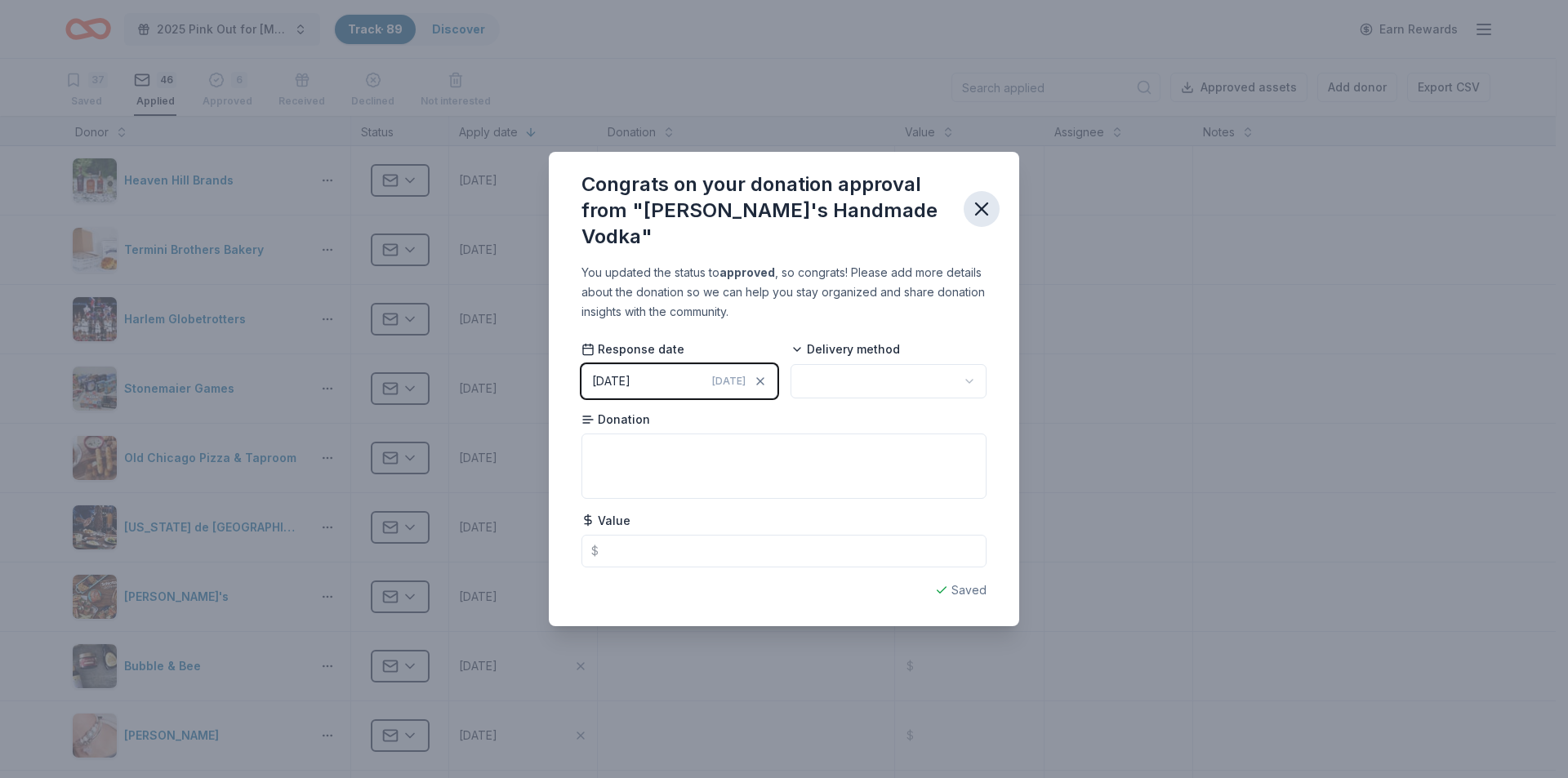
click at [985, 203] on icon "button" at bounding box center [982, 209] width 23 height 23
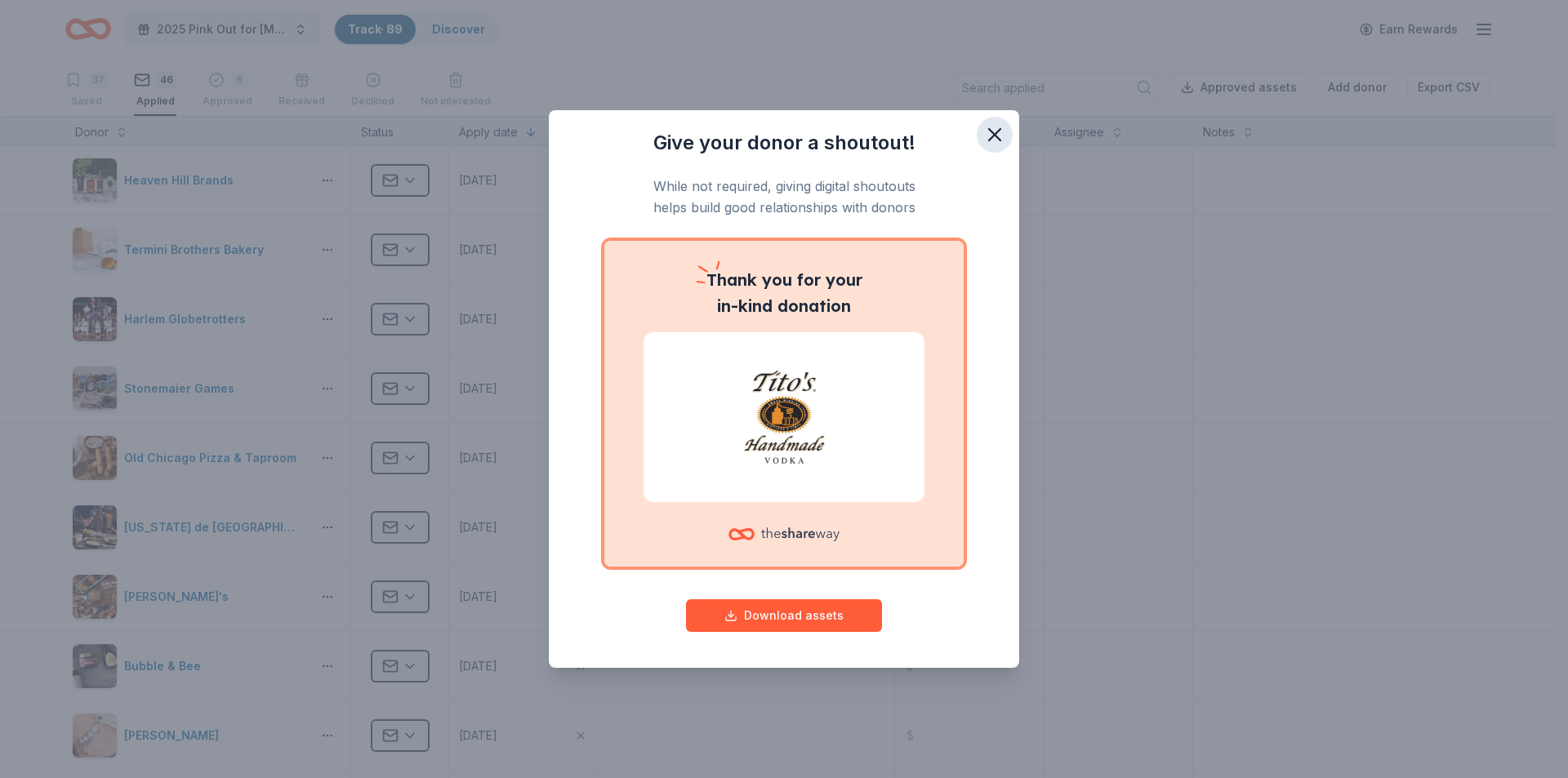
click at [996, 136] on icon "button" at bounding box center [995, 134] width 11 height 11
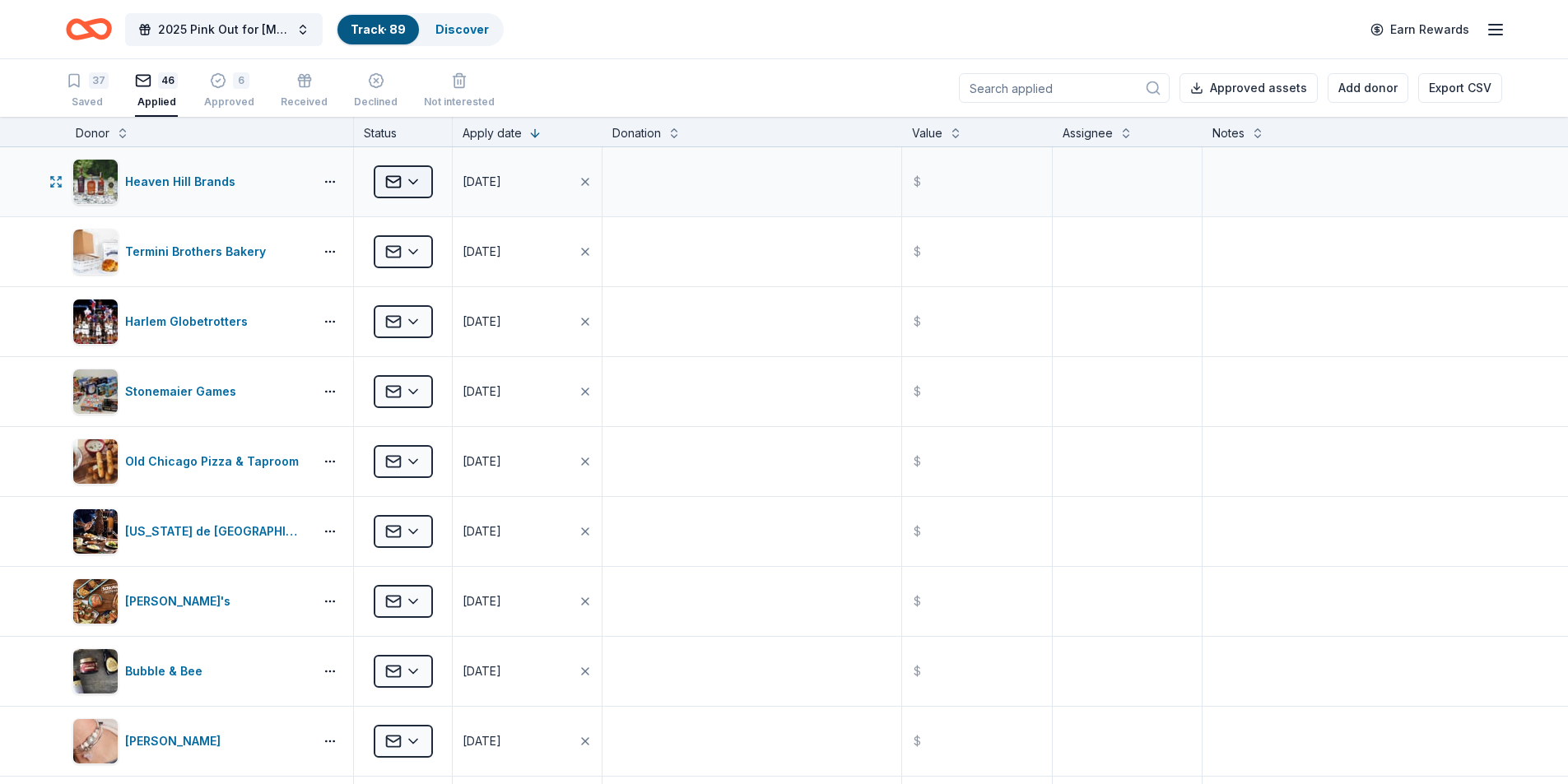
click at [421, 185] on html "2025 Pink Out for [MEDICAL_DATA] Track · 89 Discover Earn Rewards 37 Saved 46 A…" at bounding box center [784, 392] width 1568 height 784
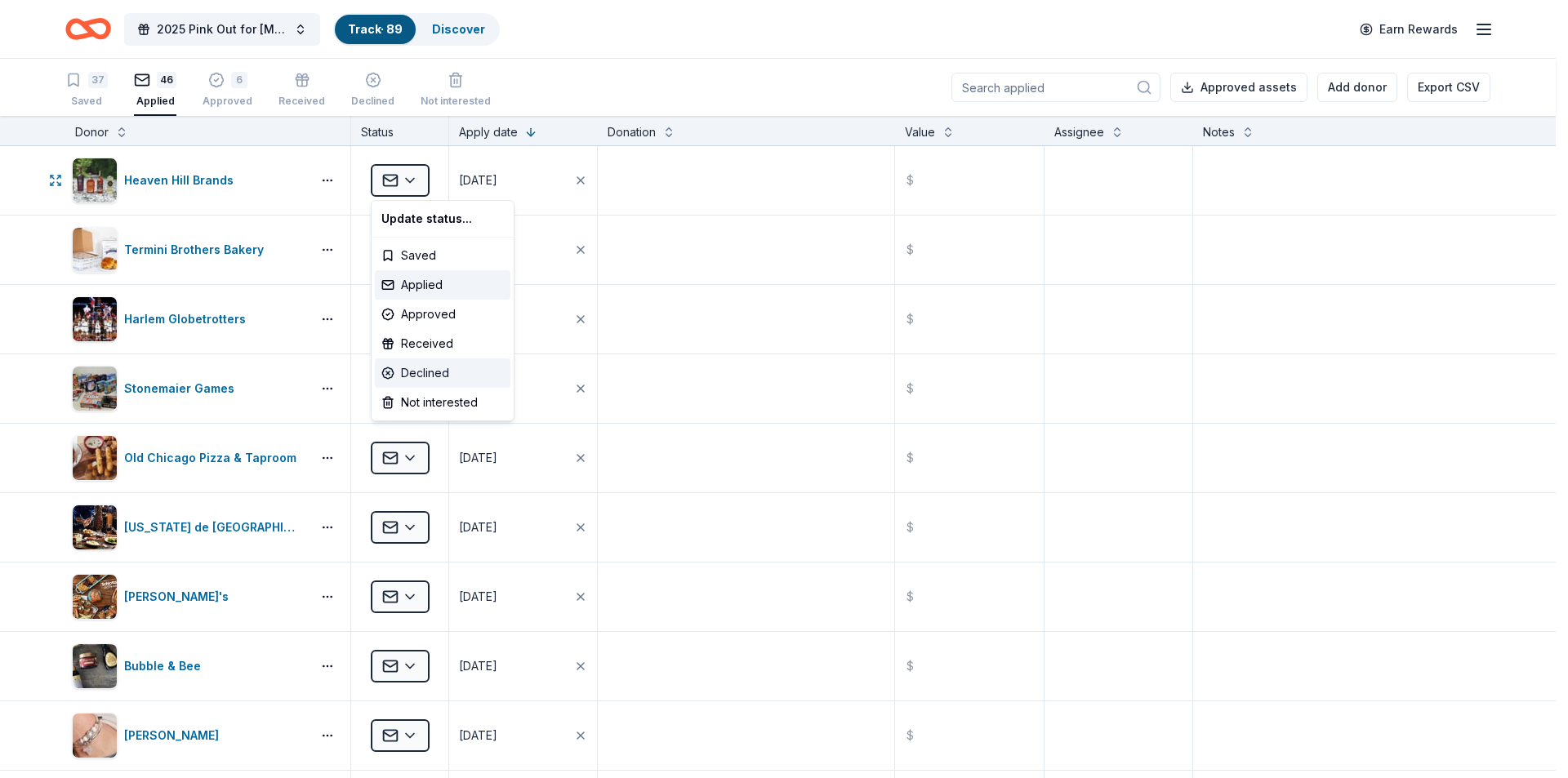
click at [426, 373] on div "Declined" at bounding box center [442, 373] width 135 height 30
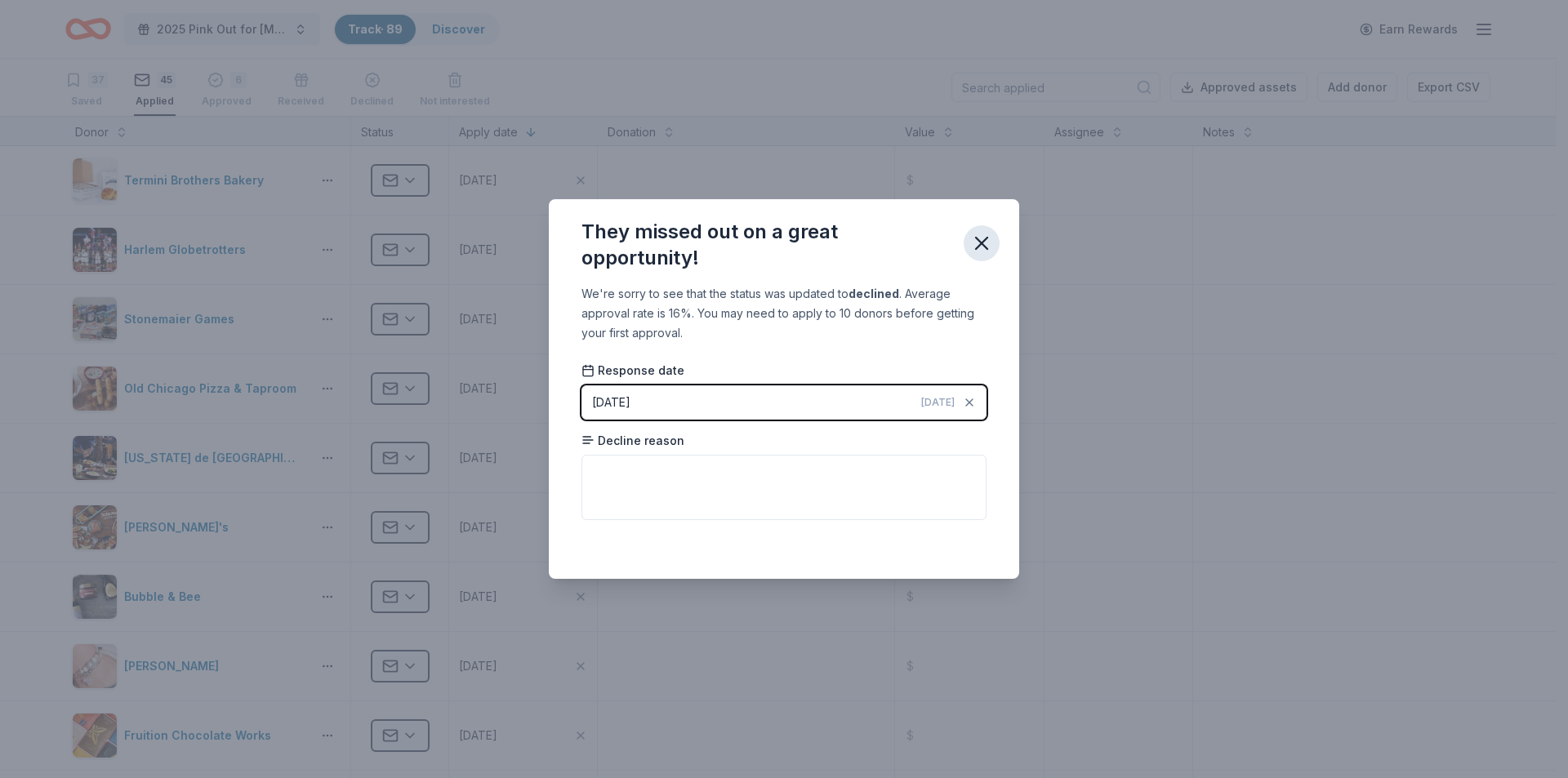
click at [977, 249] on icon "button" at bounding box center [982, 243] width 11 height 11
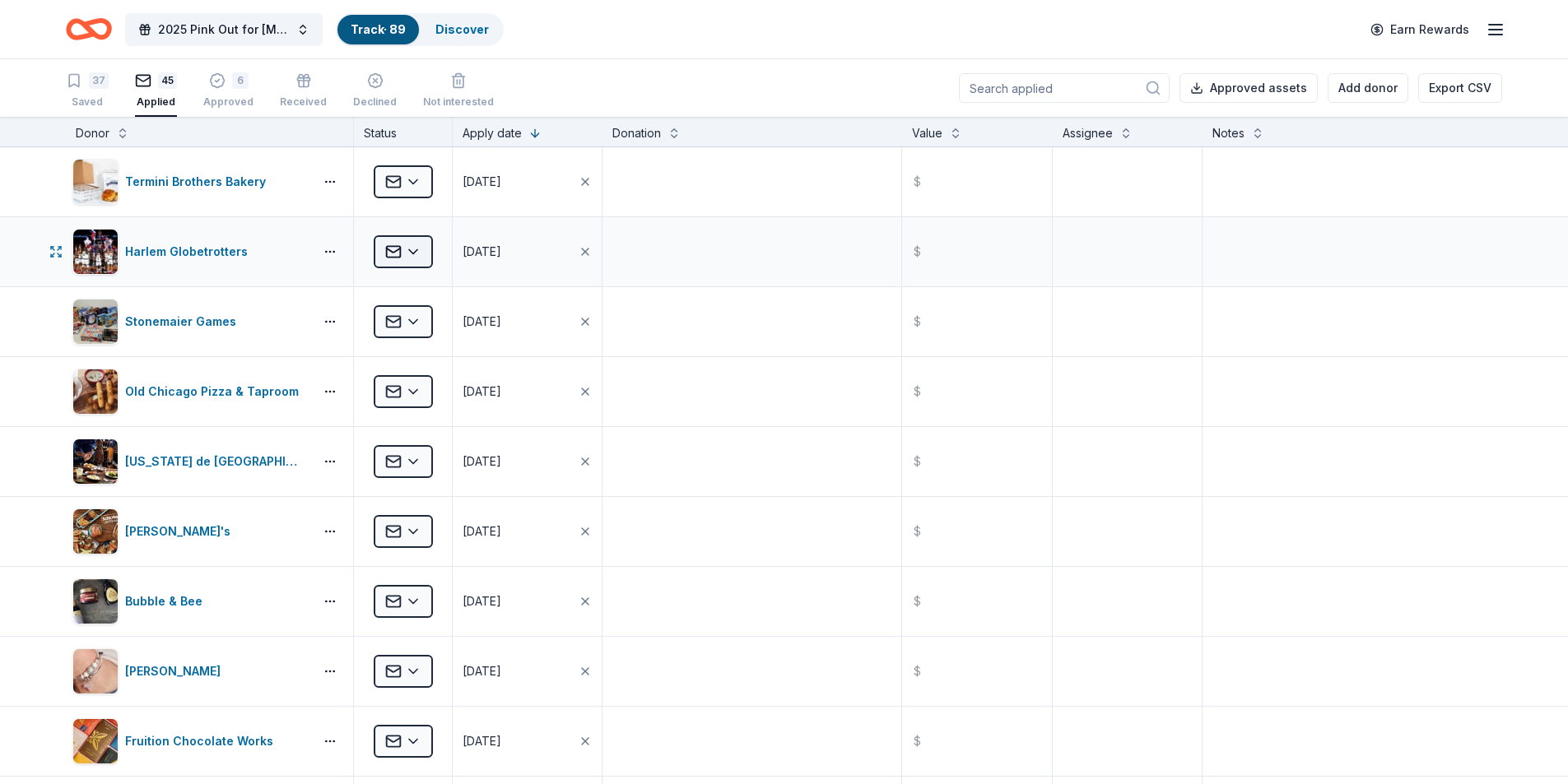
click at [419, 251] on html "2025 Pink Out for [MEDICAL_DATA] Track · 89 Discover Earn Rewards 37 Saved 45 A…" at bounding box center [784, 392] width 1568 height 784
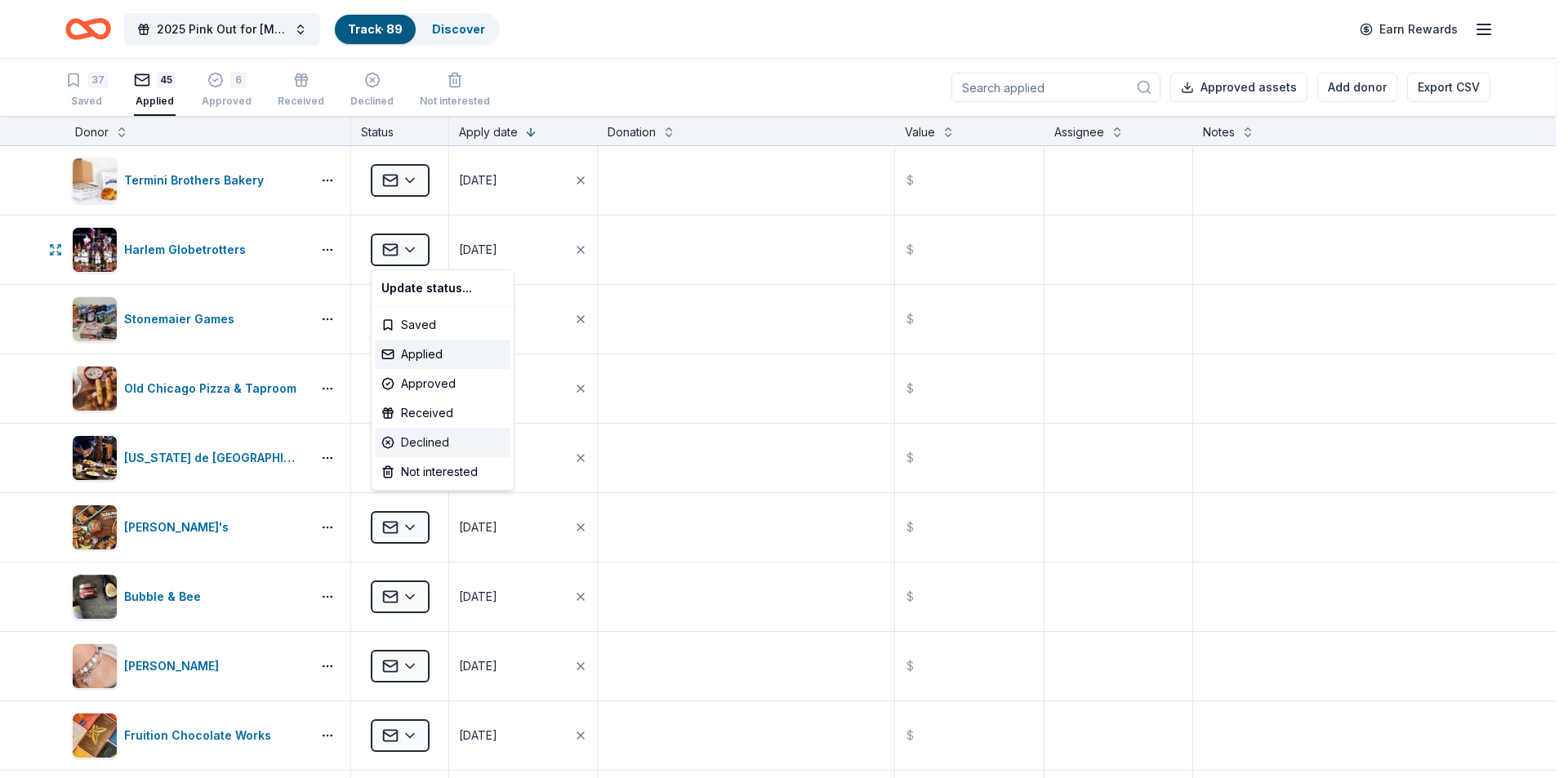
click at [433, 435] on div "Declined" at bounding box center [442, 443] width 135 height 30
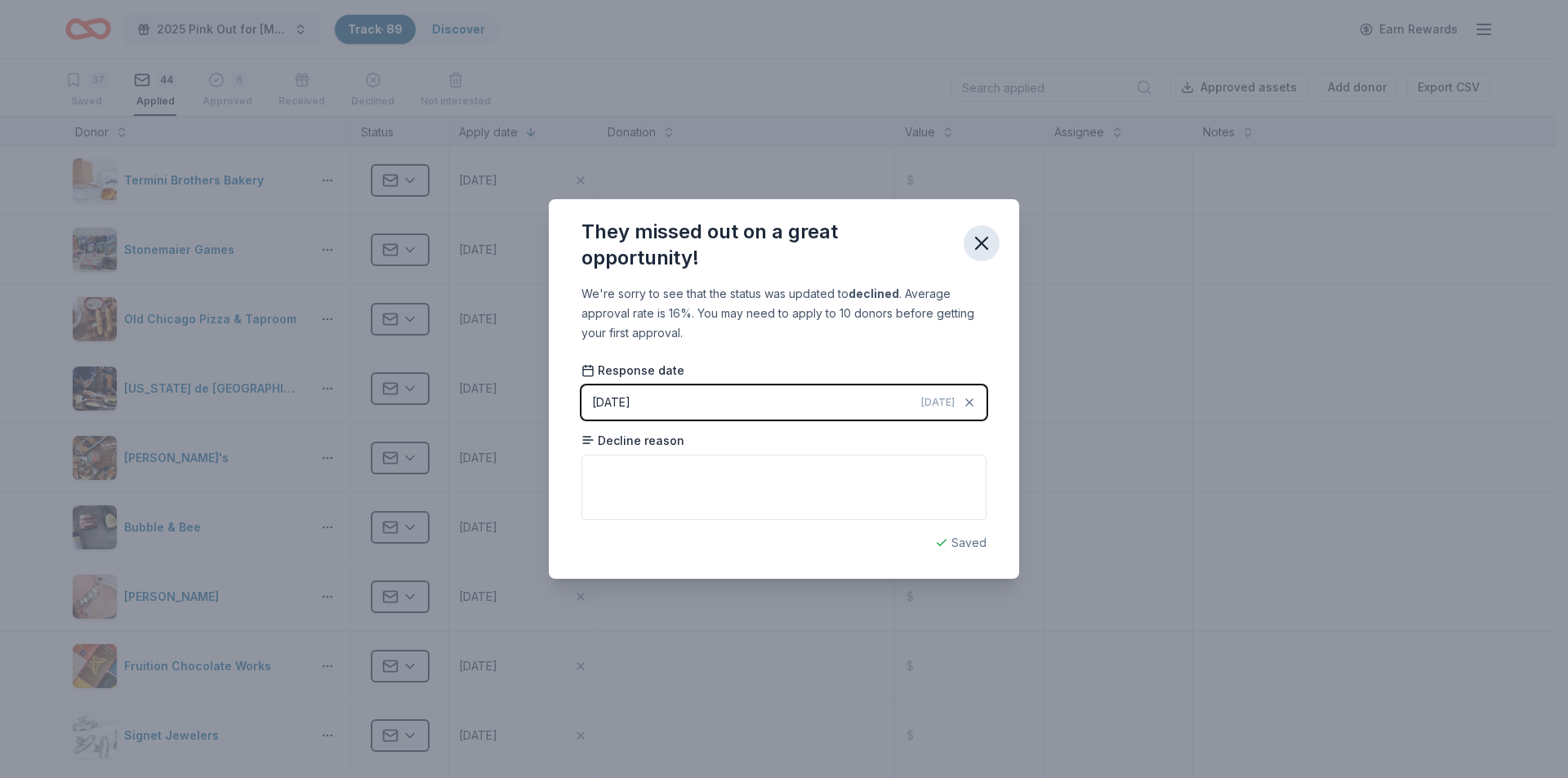
click at [988, 244] on icon "button" at bounding box center [982, 243] width 23 height 23
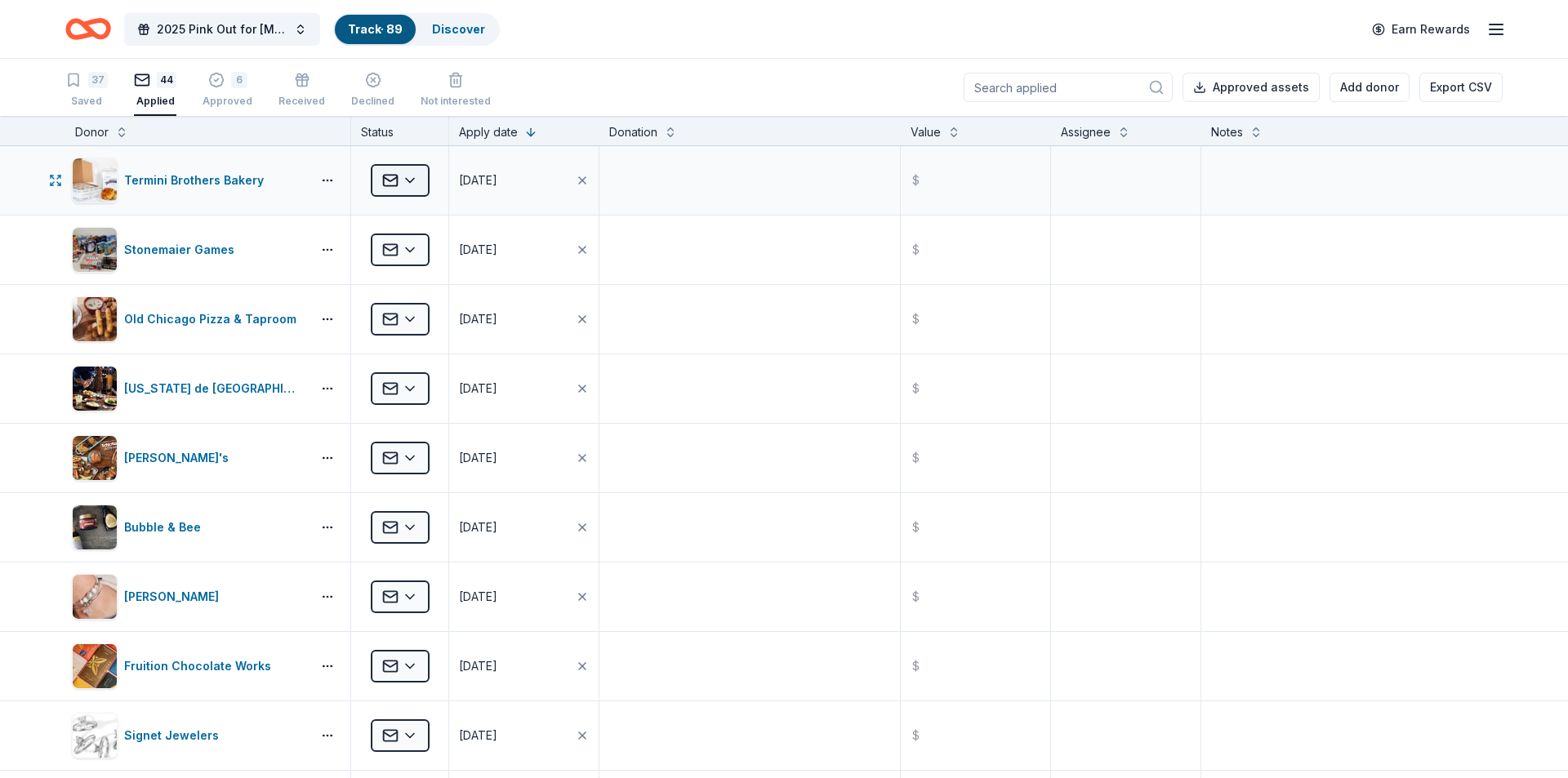
click at [425, 181] on html "2025 Pink Out for [MEDICAL_DATA] Track · 89 Discover Earn Rewards 37 Saved 44 A…" at bounding box center [784, 389] width 1568 height 778
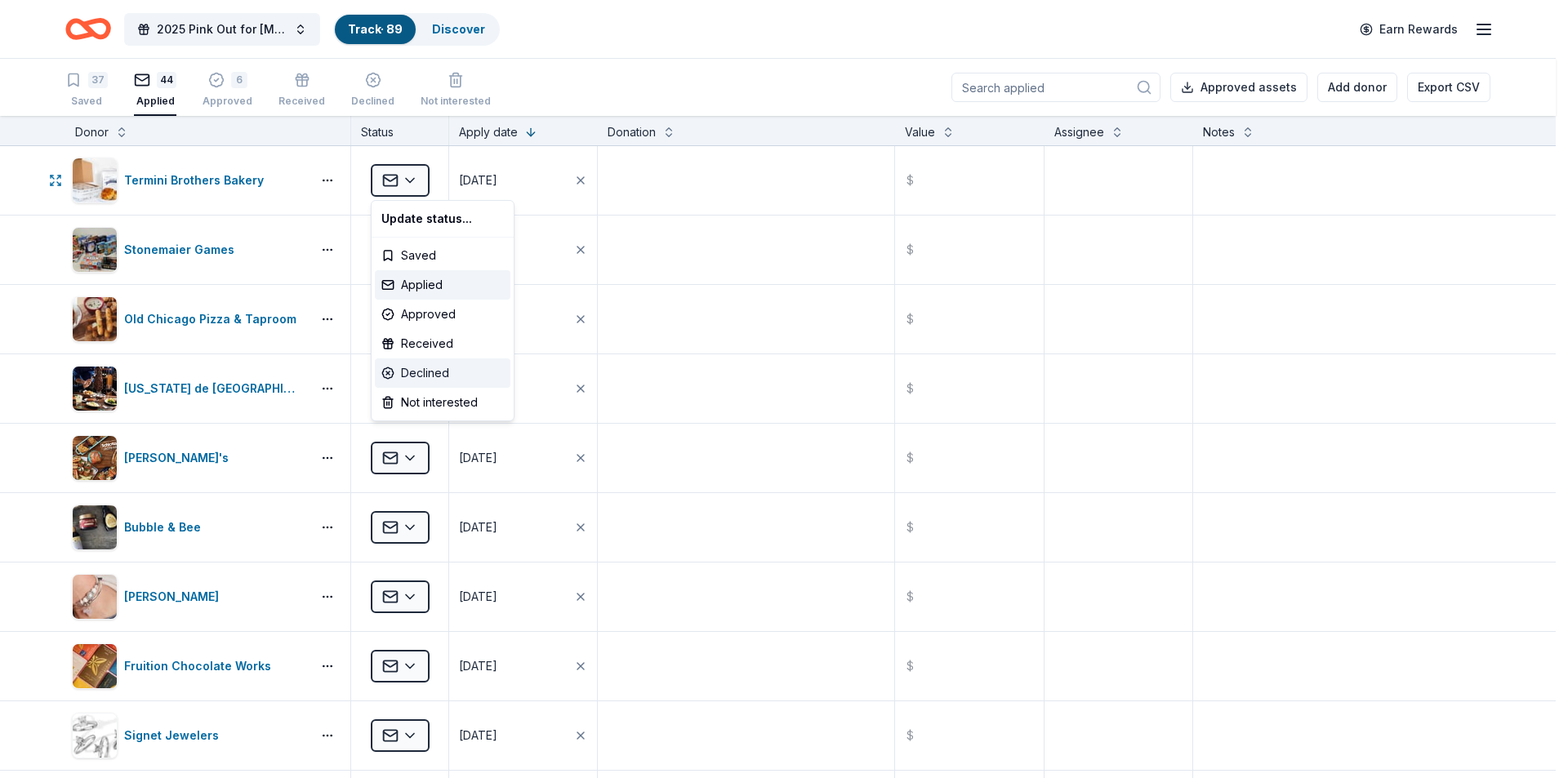
click at [440, 372] on div "Declined" at bounding box center [442, 373] width 135 height 30
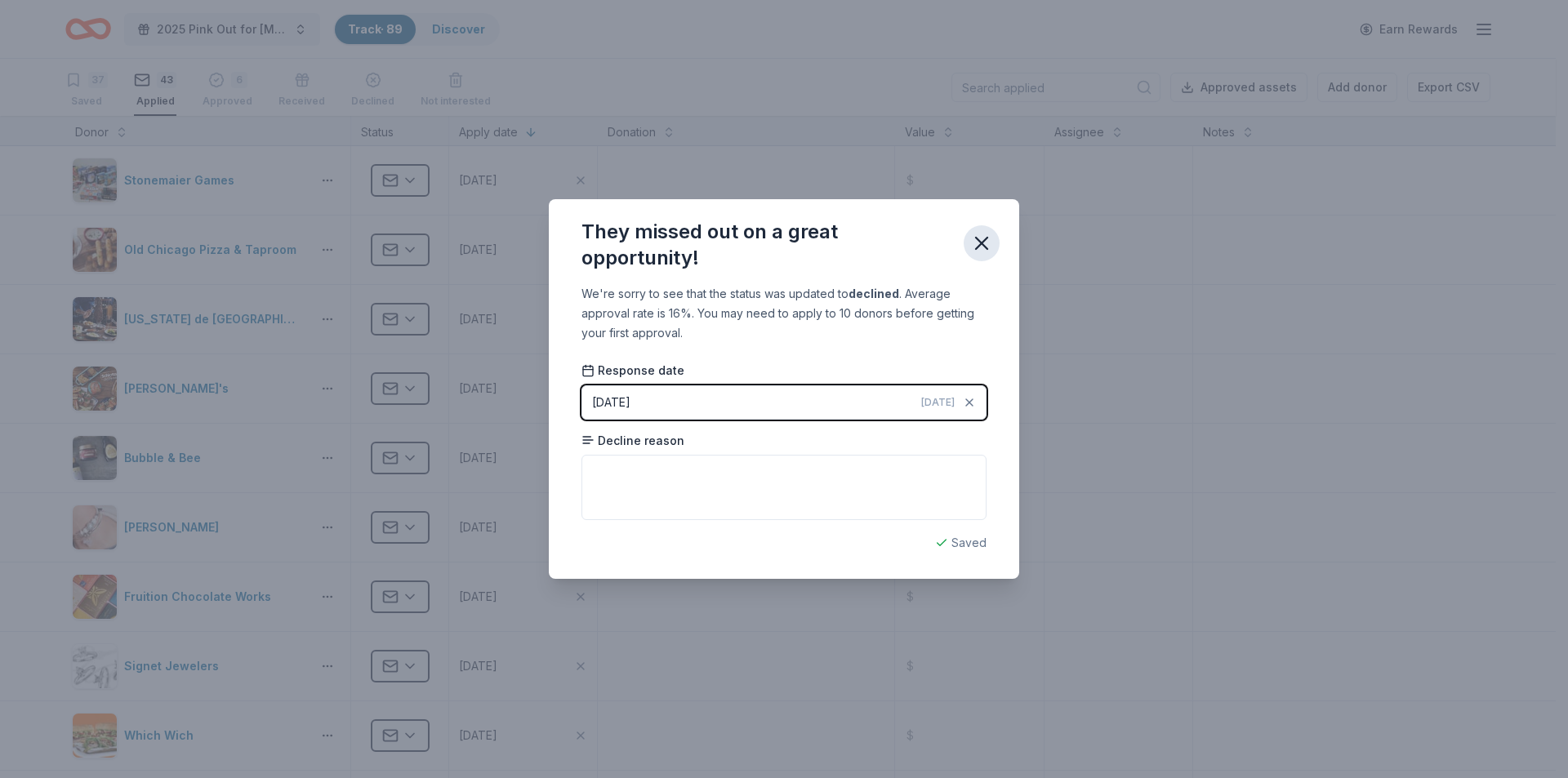
click at [989, 241] on icon "button" at bounding box center [982, 243] width 23 height 23
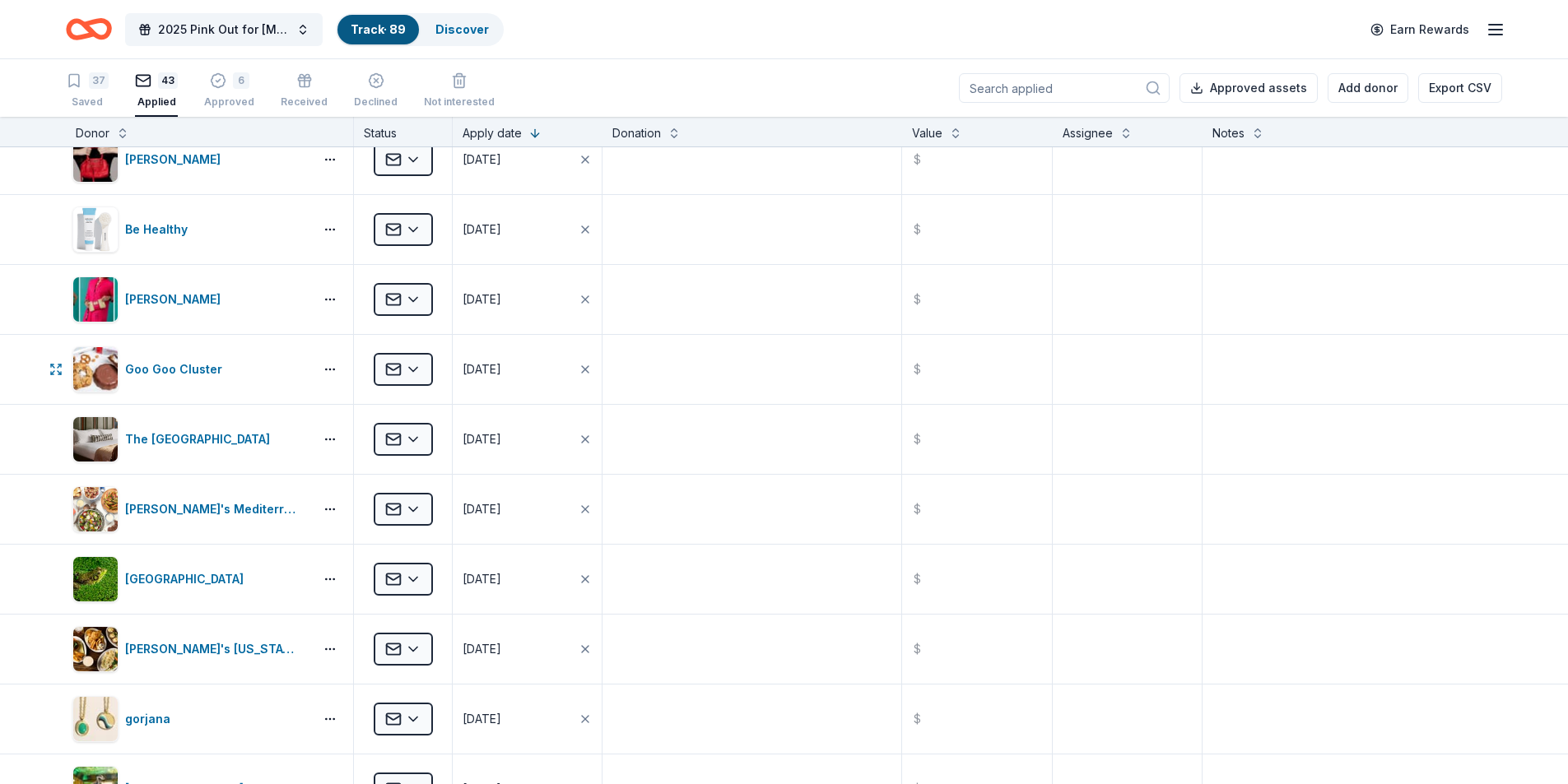
scroll to position [905, 0]
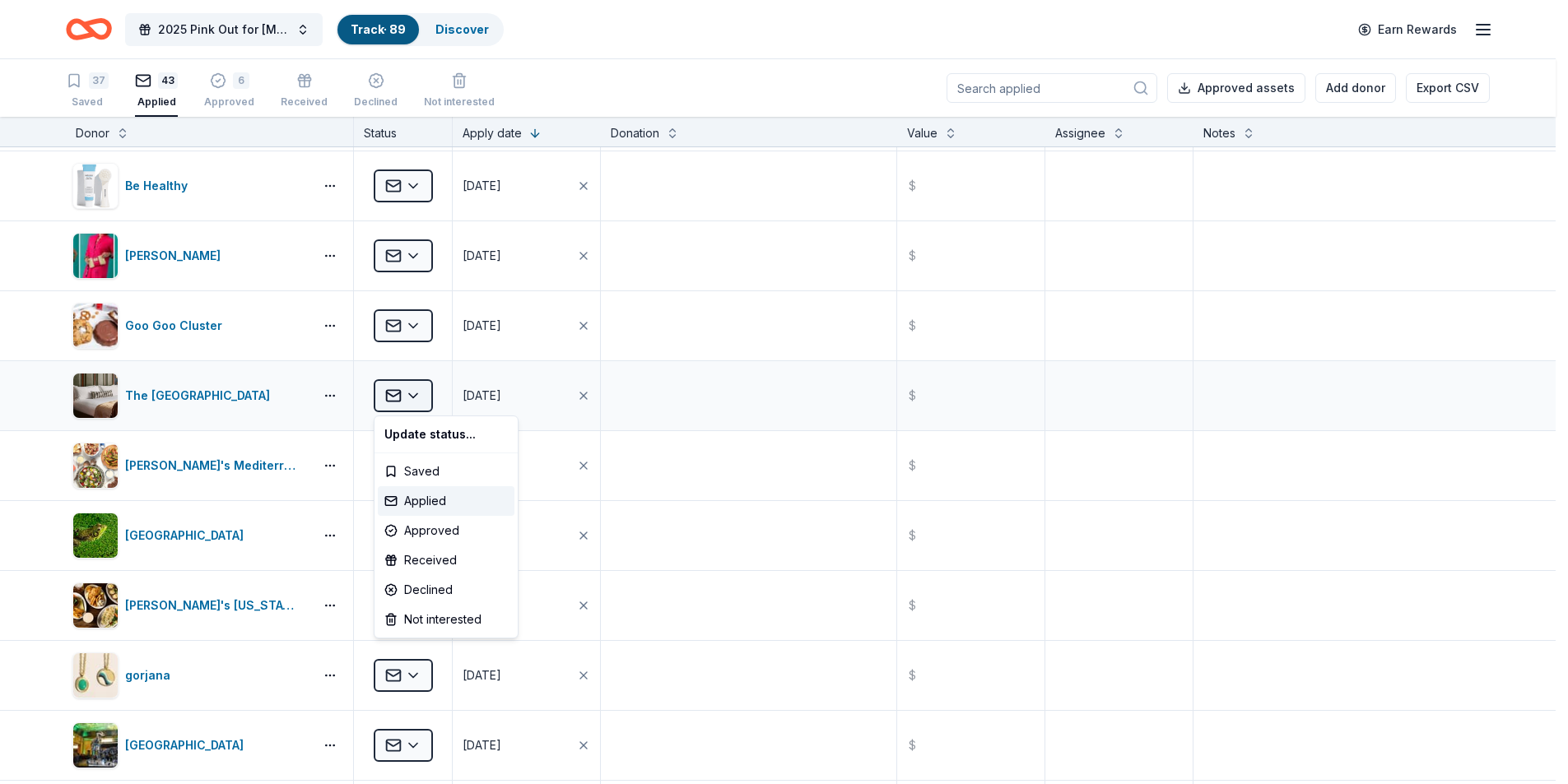
click at [414, 391] on html "2025 Pink Out for [MEDICAL_DATA] Track · 89 Discover Earn Rewards 37 Saved 43 A…" at bounding box center [784, 392] width 1568 height 784
click at [454, 535] on div "Approved" at bounding box center [446, 530] width 136 height 30
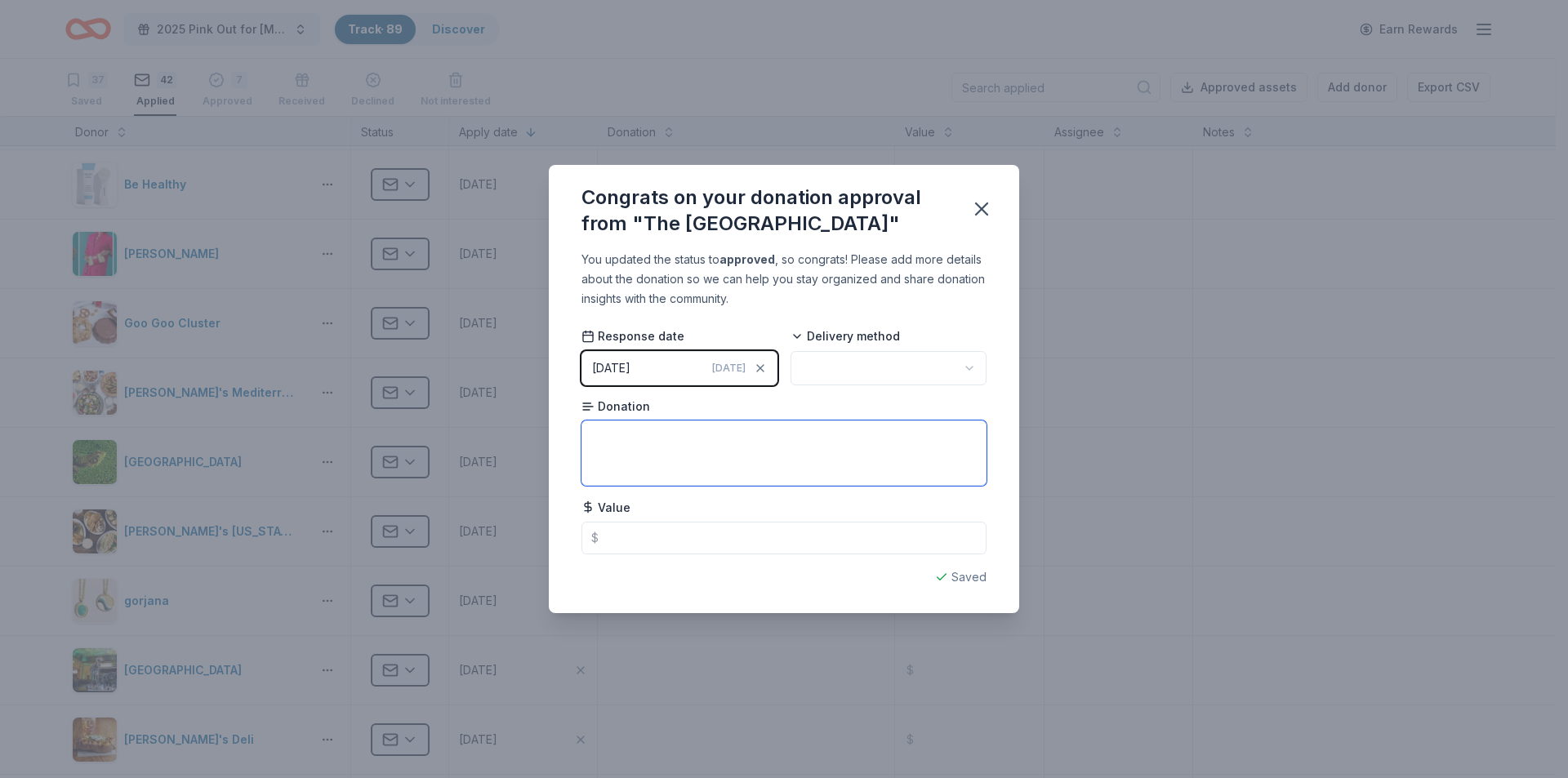
click at [614, 448] on textarea at bounding box center [784, 453] width 405 height 66
type textarea "One night stay"
click at [914, 362] on html "2025 Pink Out for [MEDICAL_DATA] Track · 89 Discover Earn Rewards 37 Saved 42 A…" at bounding box center [784, 389] width 1568 height 778
click at [982, 216] on icon "button" at bounding box center [982, 209] width 23 height 23
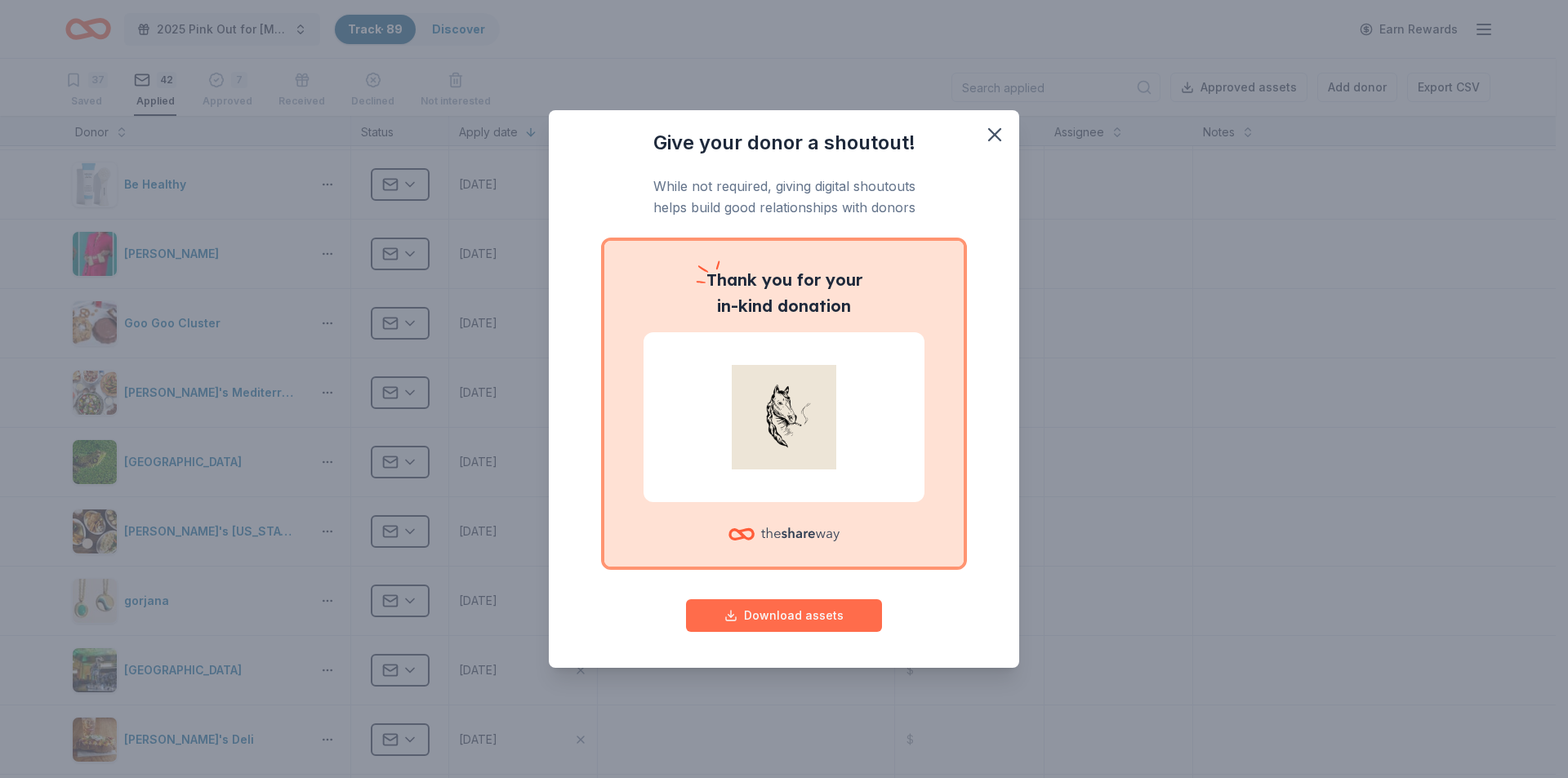
click at [820, 623] on button "Download assets" at bounding box center [784, 616] width 196 height 33
click at [996, 143] on icon "button" at bounding box center [995, 134] width 23 height 23
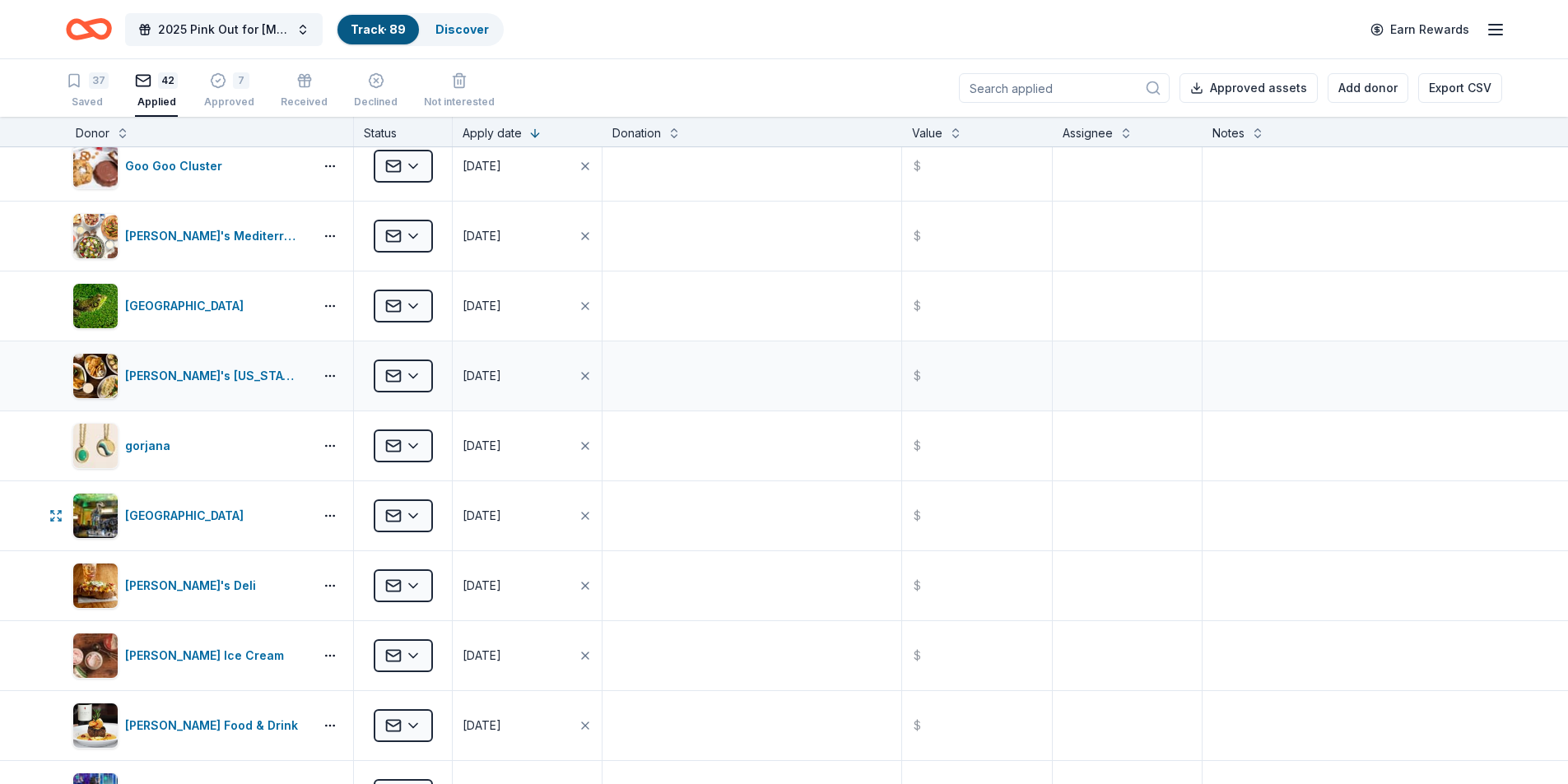
scroll to position [1070, 0]
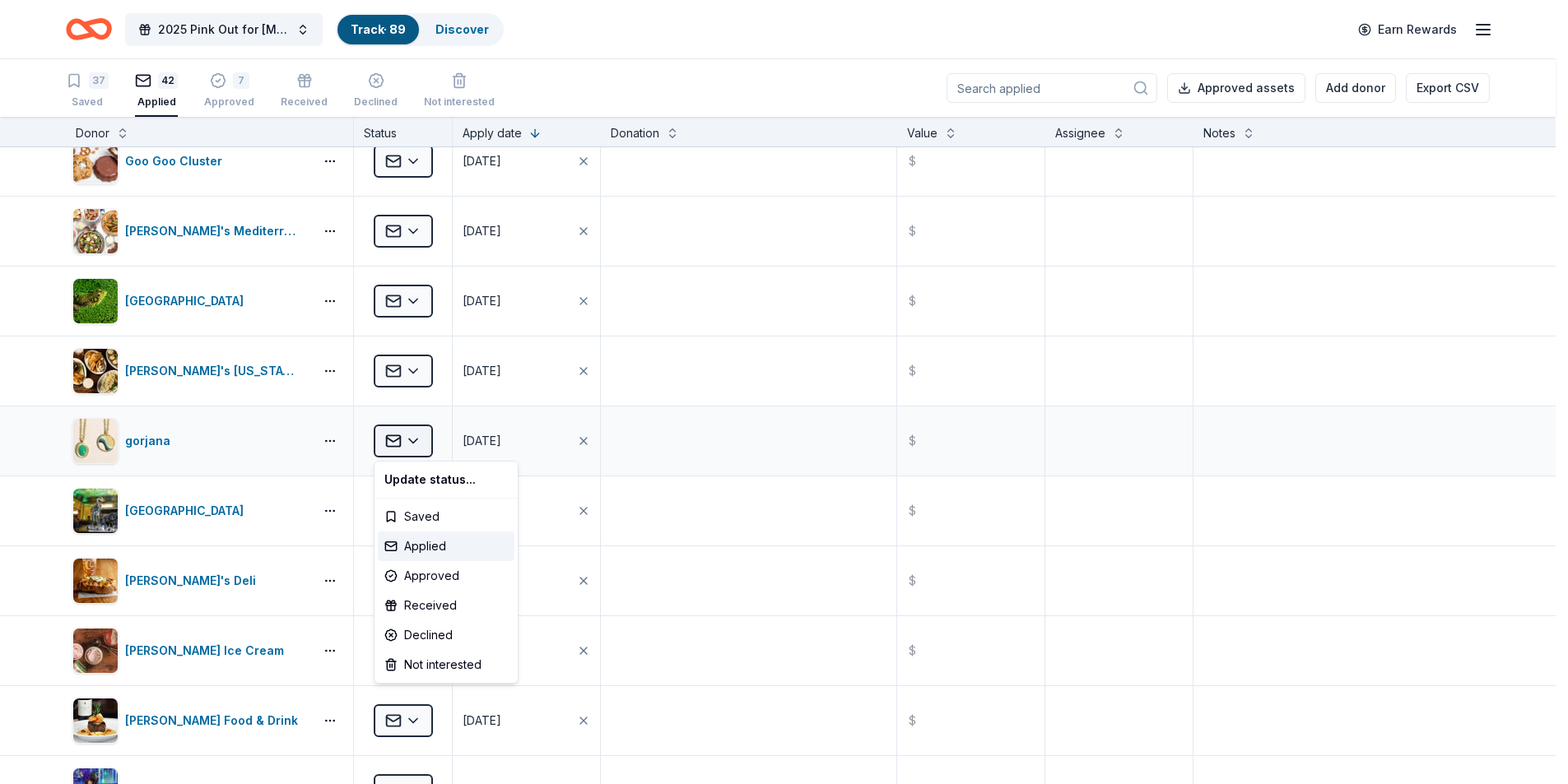
click at [423, 440] on html "2025 Pink Out for [MEDICAL_DATA] Track · 89 Discover Earn Rewards 37 Saved 42 A…" at bounding box center [784, 392] width 1568 height 784
click at [448, 573] on div "Approved" at bounding box center [446, 576] width 136 height 30
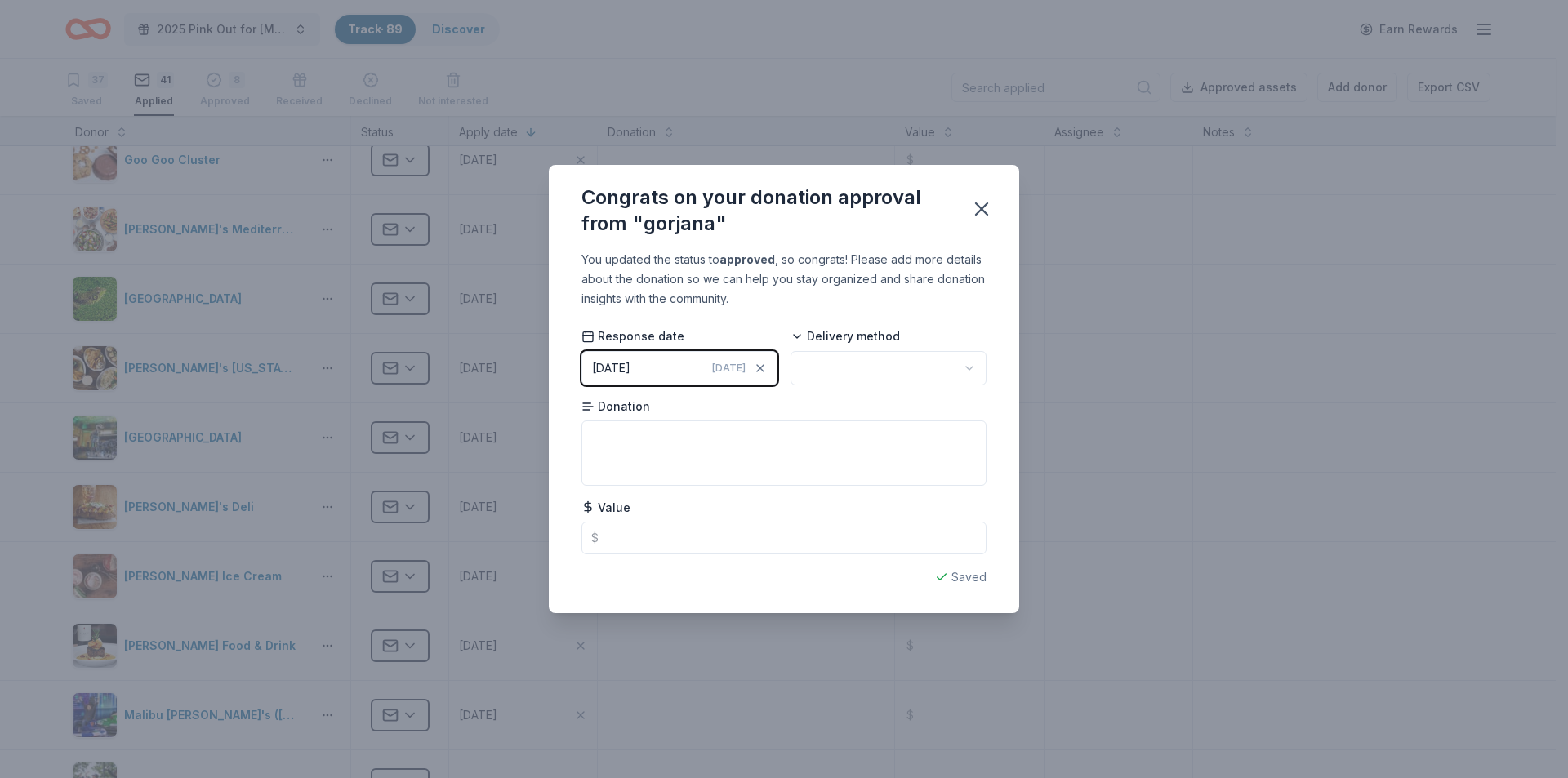
click at [828, 371] on html "2025 Pink Out for [MEDICAL_DATA] Track · 89 Discover Earn Rewards 37 Saved 41 A…" at bounding box center [784, 389] width 1568 height 778
click at [686, 448] on textarea at bounding box center [784, 453] width 405 height 66
type textarea "150 Gift card"
click at [664, 535] on input "text" at bounding box center [784, 538] width 405 height 33
type input "150.00"
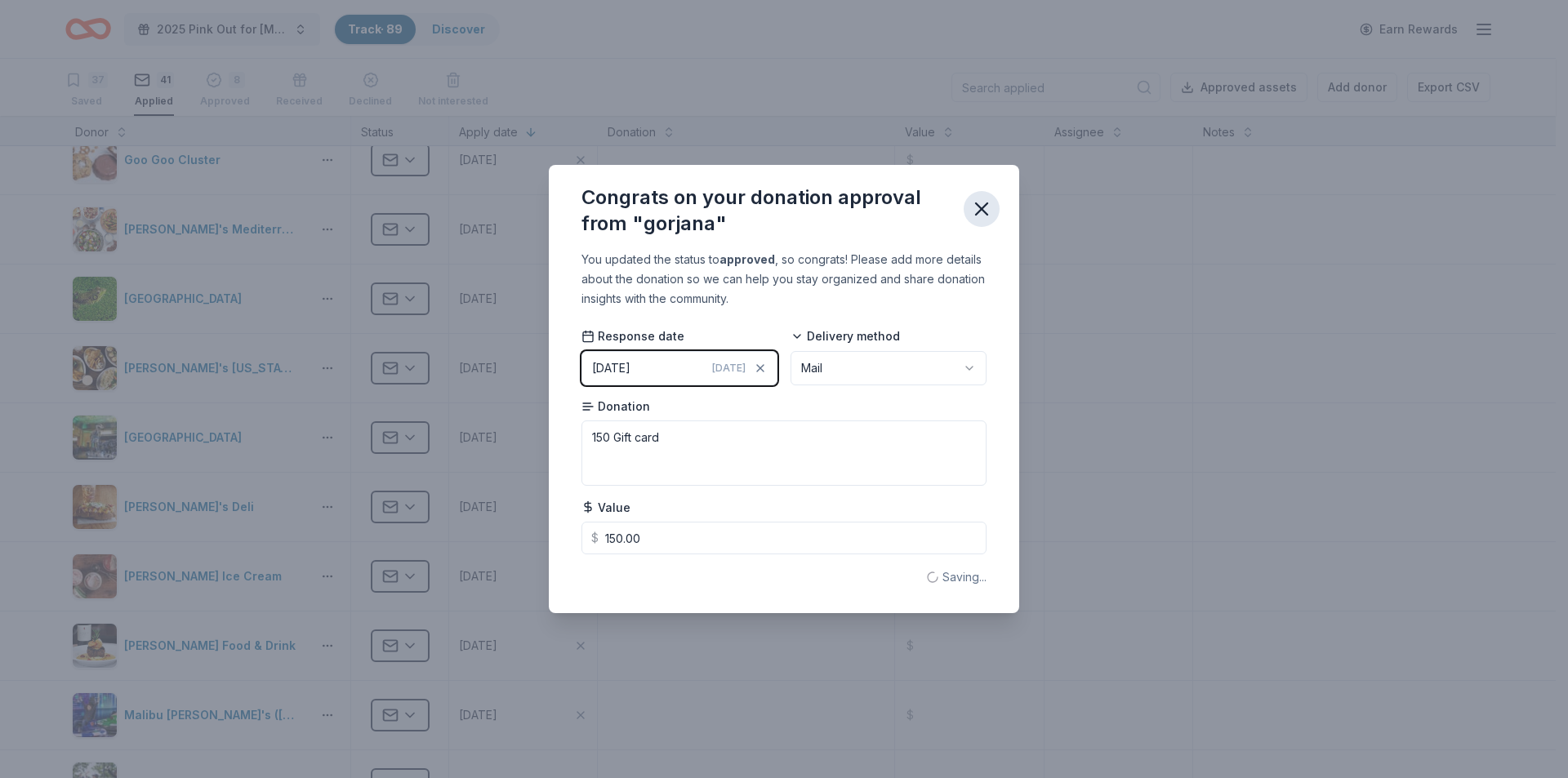
click at [989, 207] on icon "button" at bounding box center [982, 209] width 23 height 23
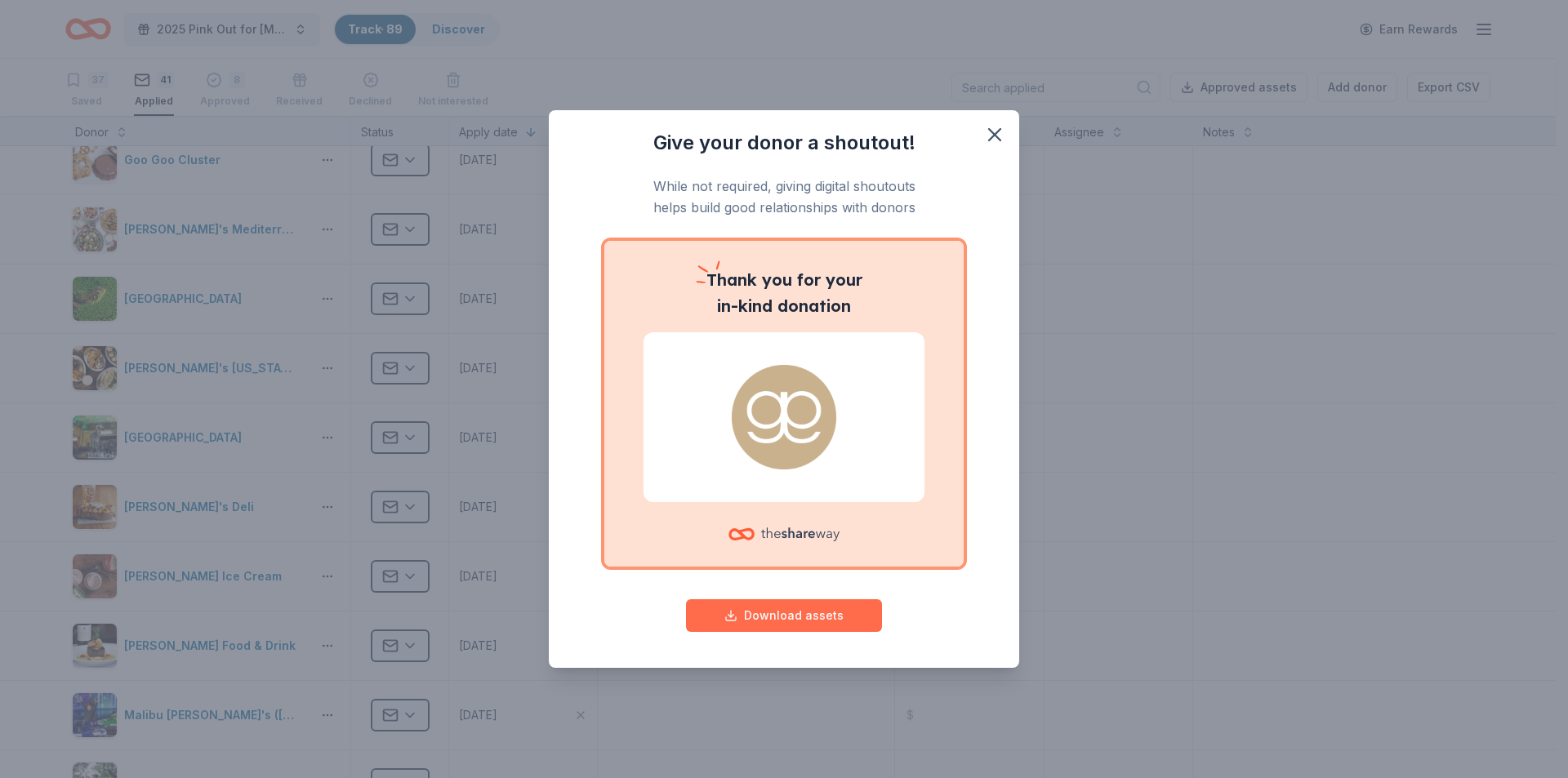
click at [825, 616] on button "Download assets" at bounding box center [784, 616] width 196 height 33
drag, startPoint x: 990, startPoint y: 134, endPoint x: 931, endPoint y: 160, distance: 64.5
click at [990, 134] on icon "button" at bounding box center [995, 134] width 23 height 23
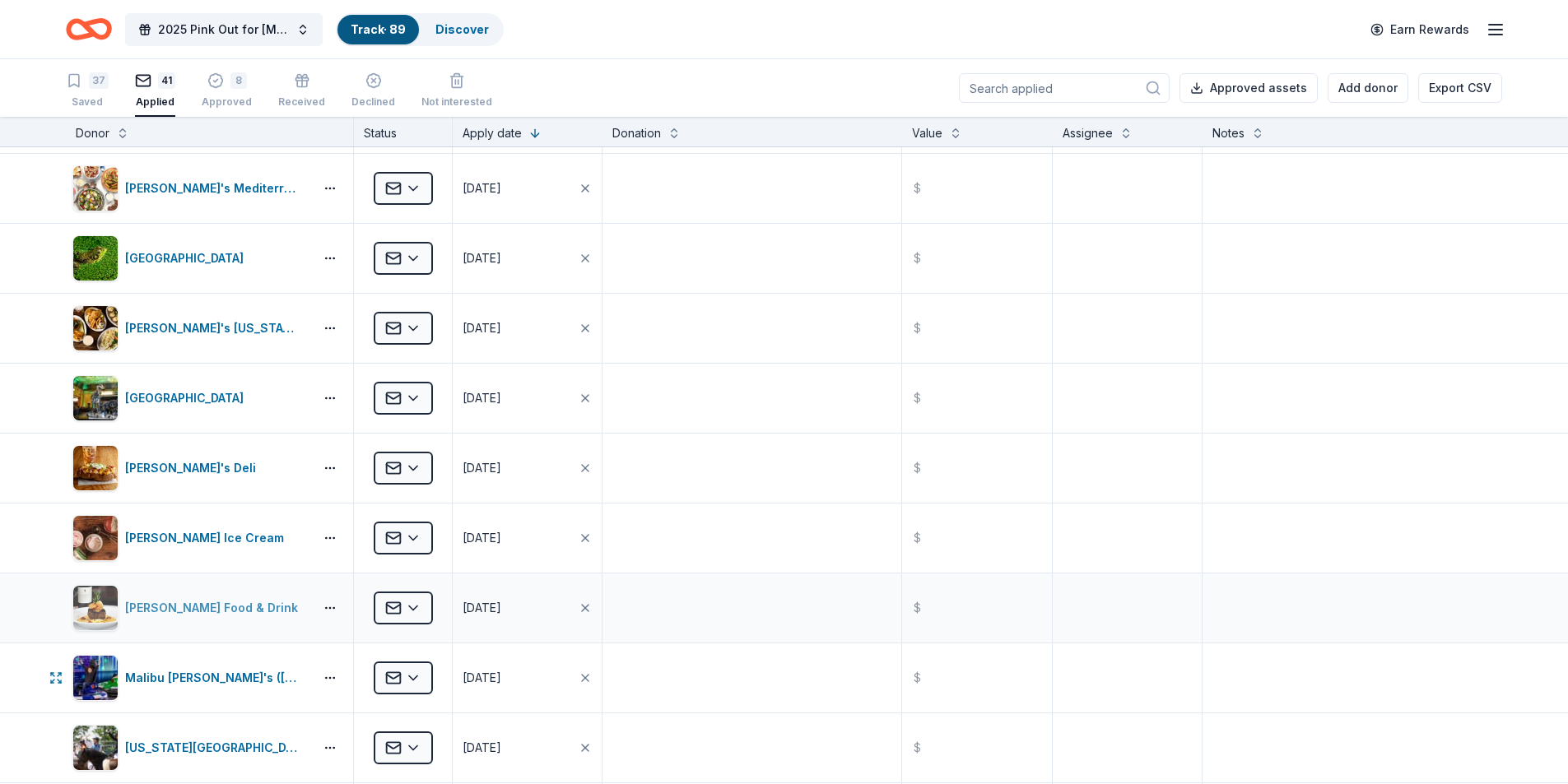
scroll to position [1152, 0]
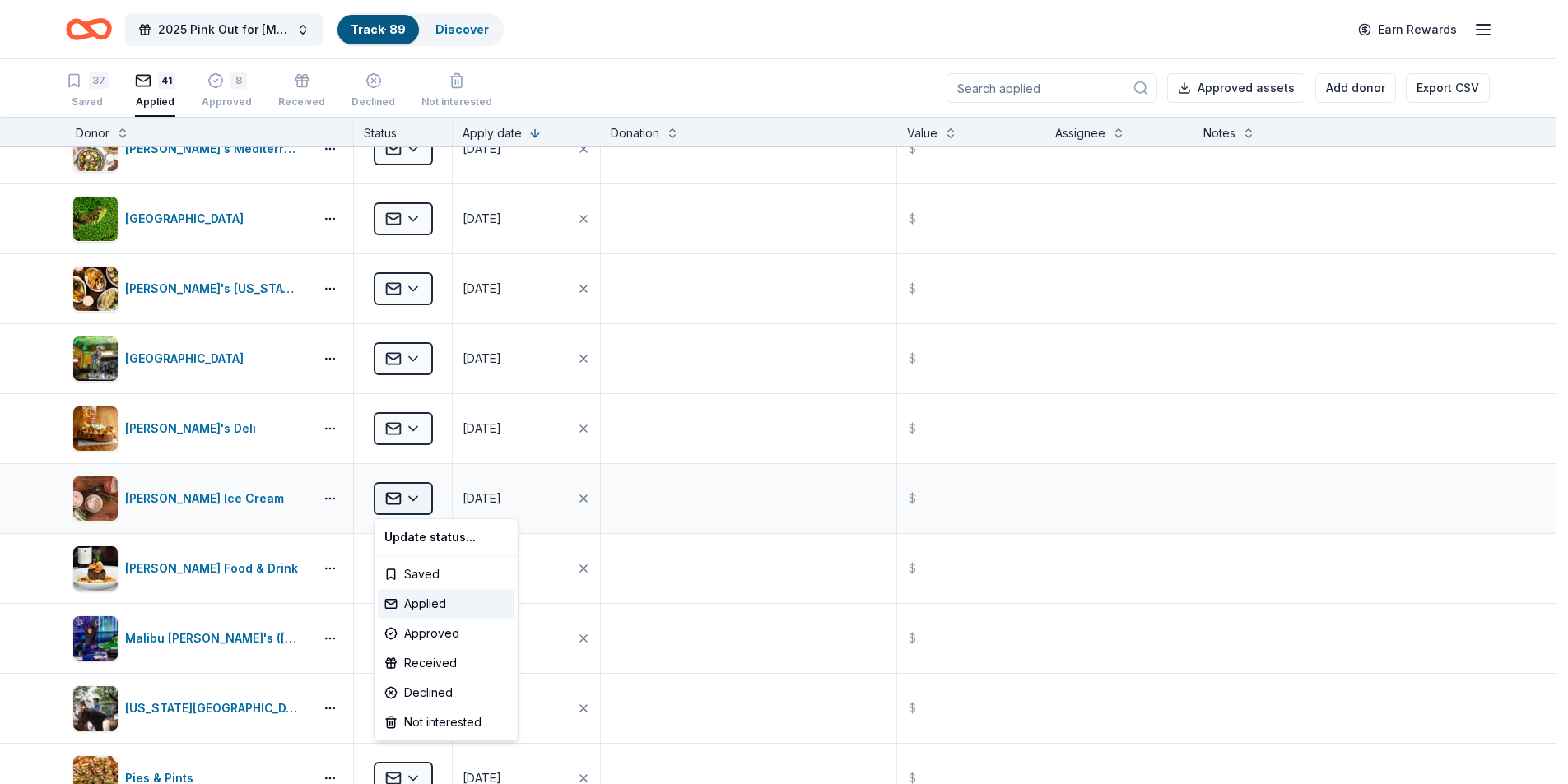
click at [421, 502] on html "2025 Pink Out for [MEDICAL_DATA] Track · 89 Discover Earn Rewards 37 Saved 41 A…" at bounding box center [784, 392] width 1568 height 784
click at [445, 634] on div "Approved" at bounding box center [446, 634] width 136 height 30
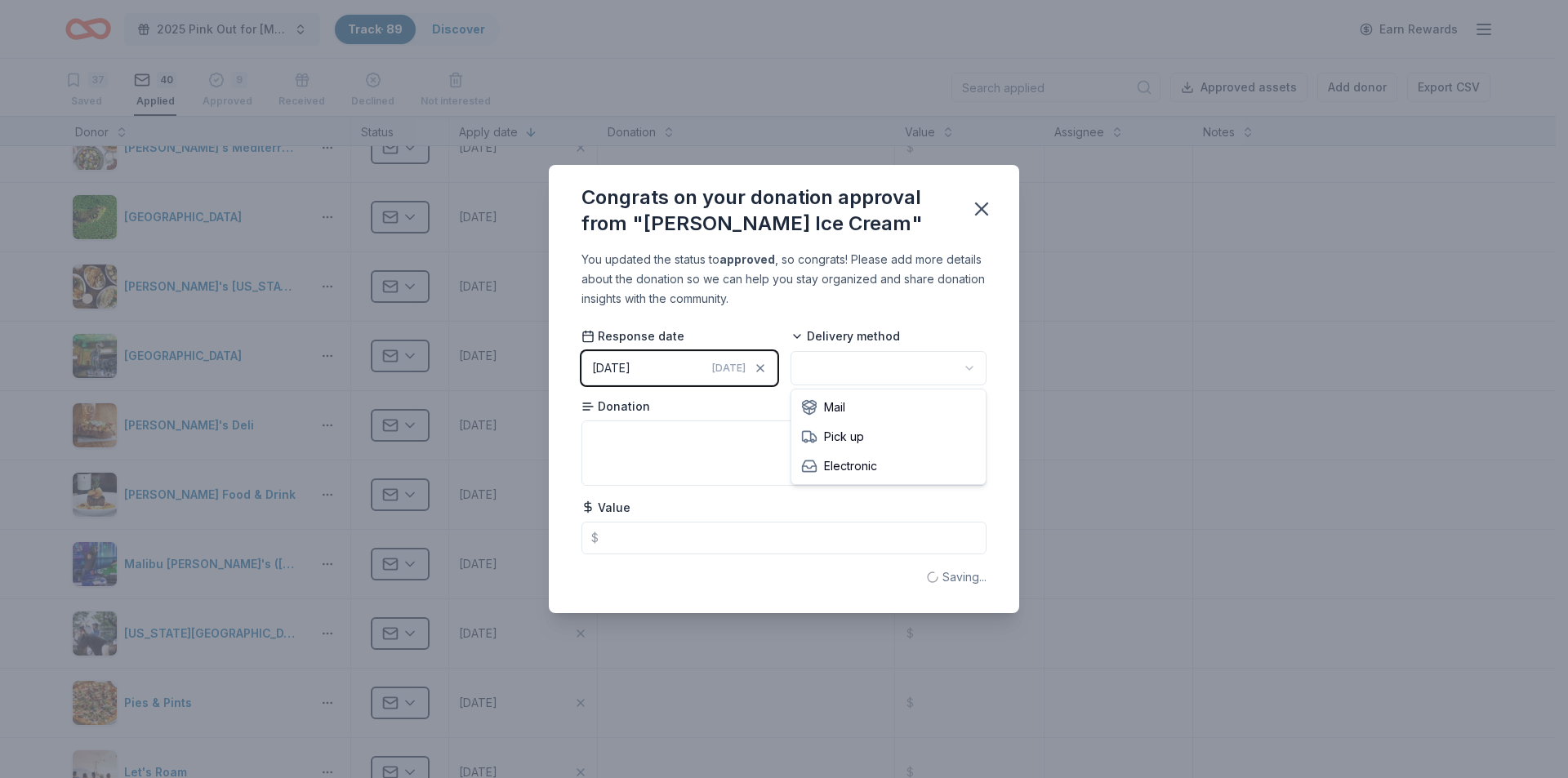
click at [833, 375] on html "2025 Pink Out for [MEDICAL_DATA] Track · 89 Discover Earn Rewards 37 Saved 40 A…" at bounding box center [784, 389] width 1568 height 778
click at [677, 455] on textarea at bounding box center [784, 453] width 405 height 66
type textarea "Gift card"
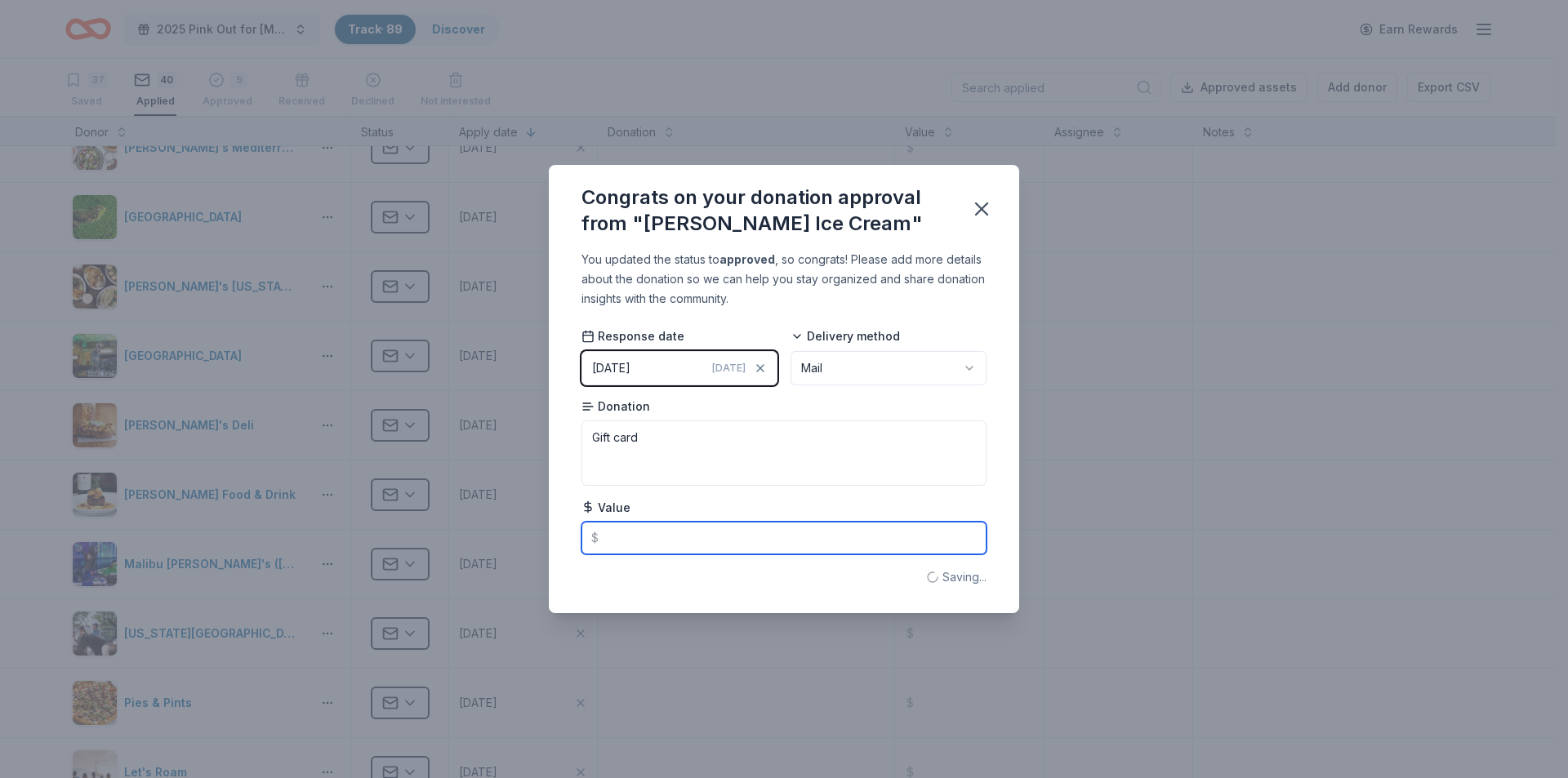
click at [700, 542] on input "text" at bounding box center [784, 538] width 405 height 33
type input "20.00"
click at [984, 215] on icon "button" at bounding box center [982, 209] width 23 height 23
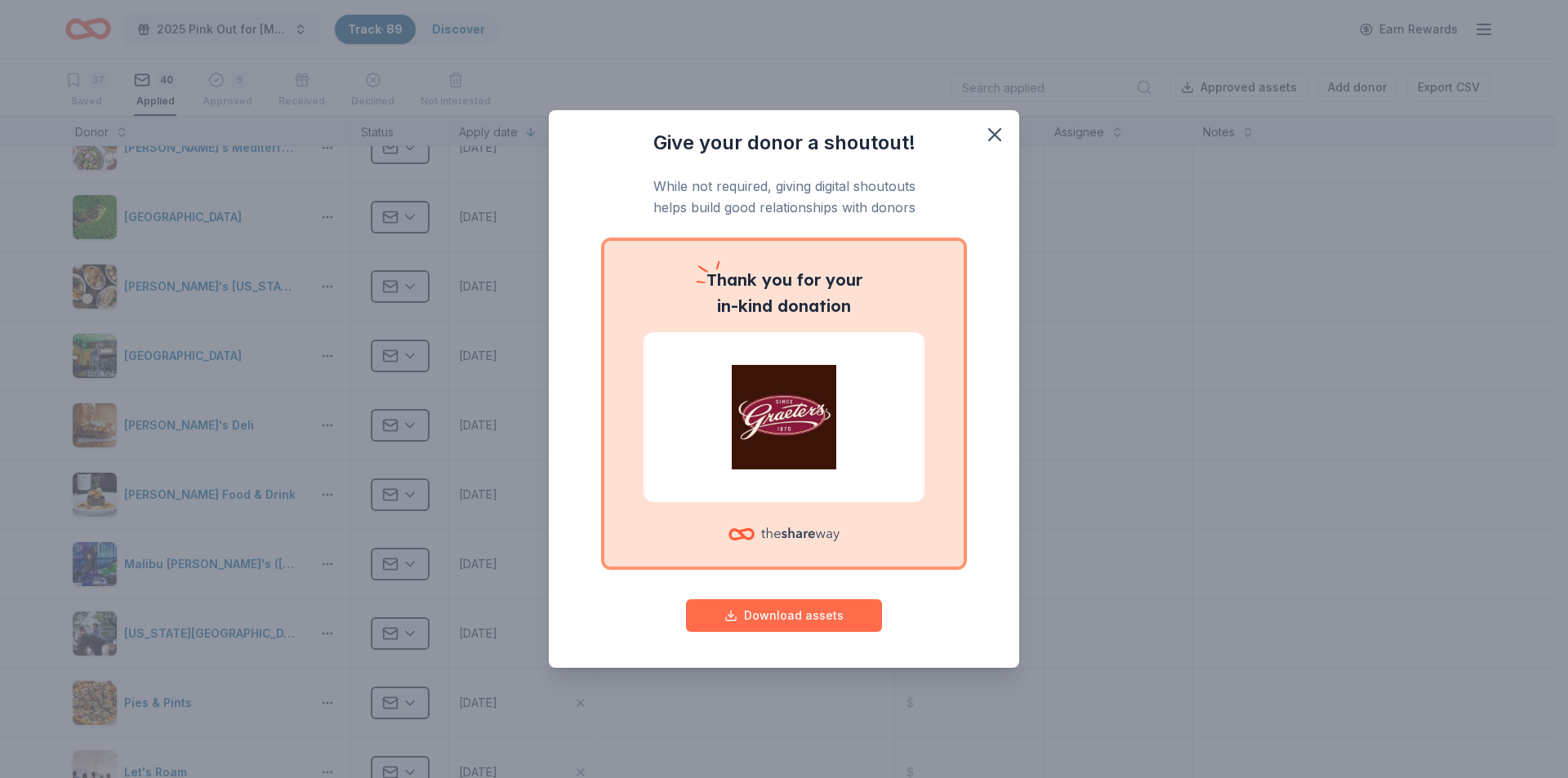
click at [843, 615] on button "Download assets" at bounding box center [784, 616] width 196 height 33
click at [986, 133] on icon "button" at bounding box center [995, 134] width 23 height 23
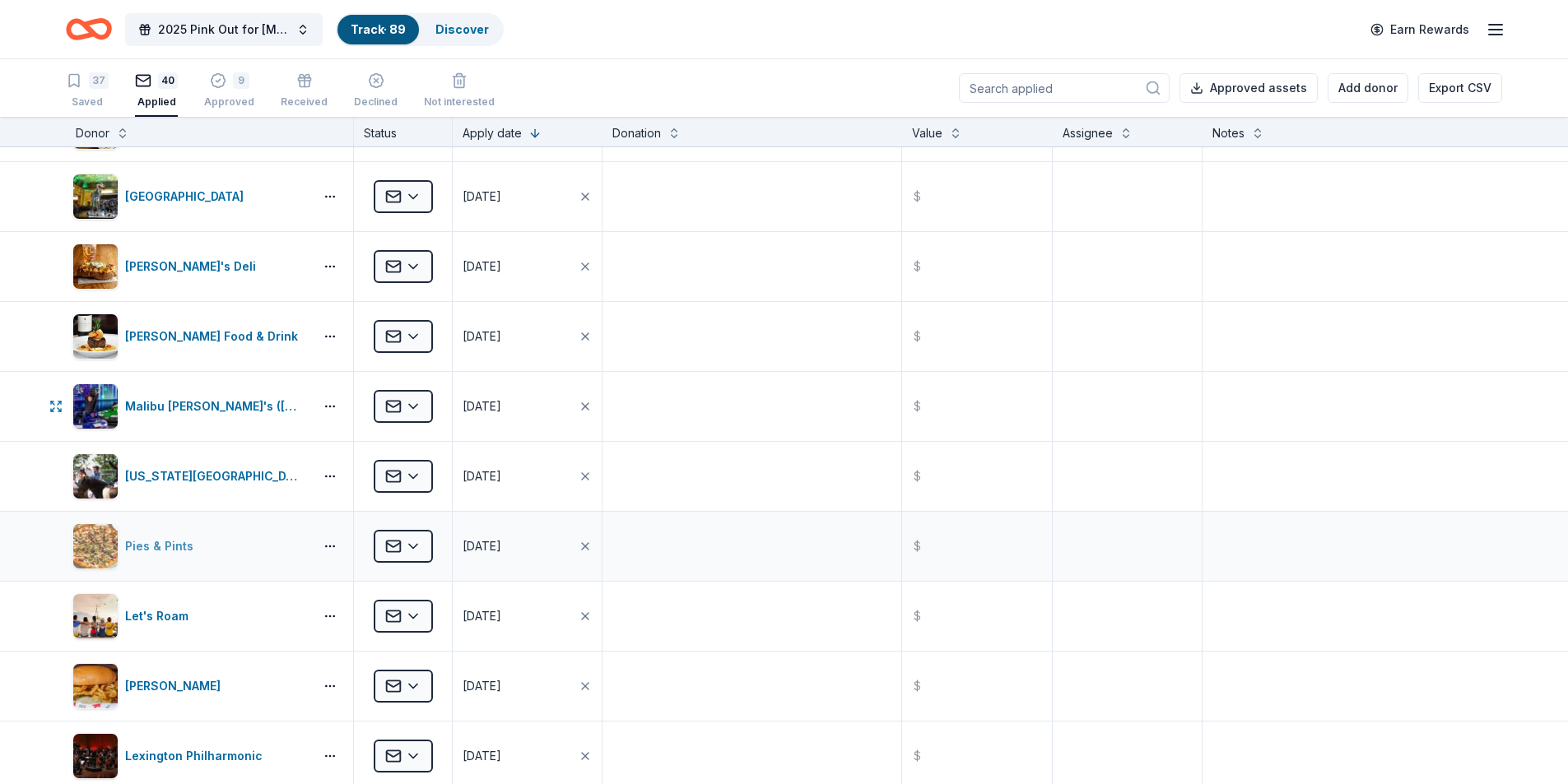
scroll to position [1317, 0]
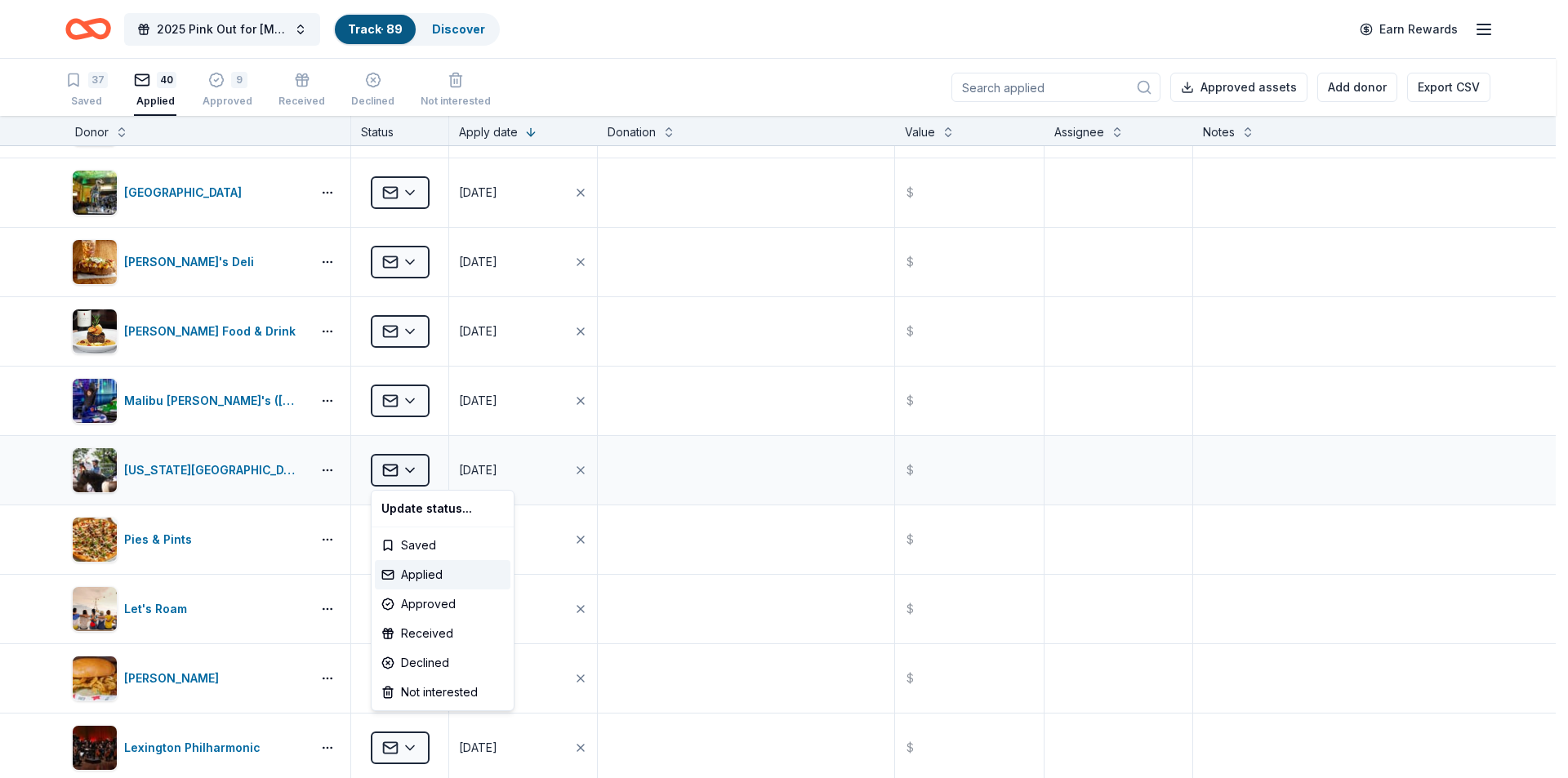
click at [415, 464] on html "2025 Pink Out for [MEDICAL_DATA] Track · 89 Discover Earn Rewards 37 Saved 40 A…" at bounding box center [784, 389] width 1568 height 778
click at [441, 603] on div "Approved" at bounding box center [442, 604] width 135 height 30
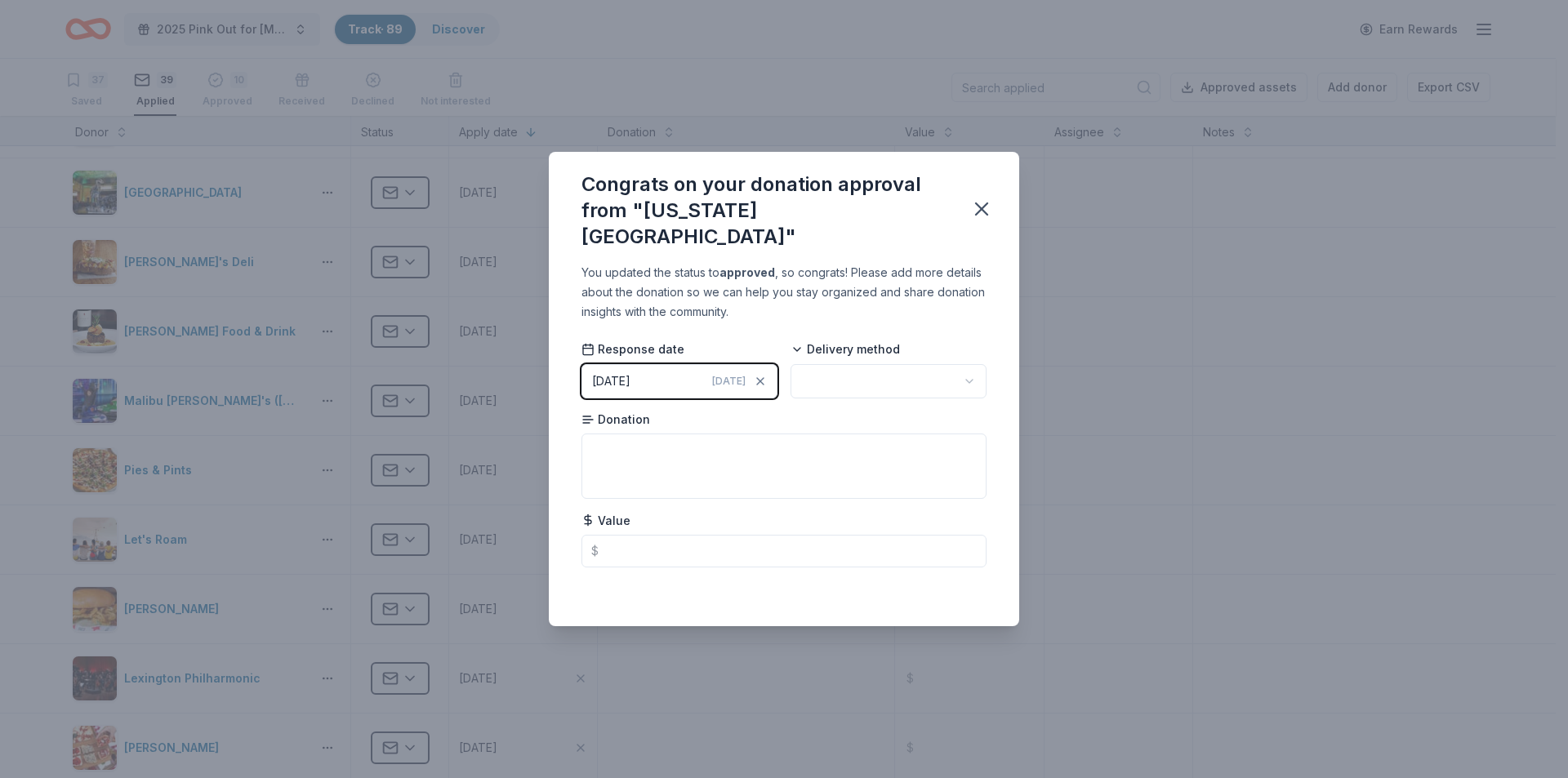
click at [885, 368] on html "2025 Pink Out for [MEDICAL_DATA] Track · 89 Discover Earn Rewards 37 Saved 39 A…" at bounding box center [784, 389] width 1568 height 778
click at [972, 212] on icon "button" at bounding box center [982, 209] width 23 height 23
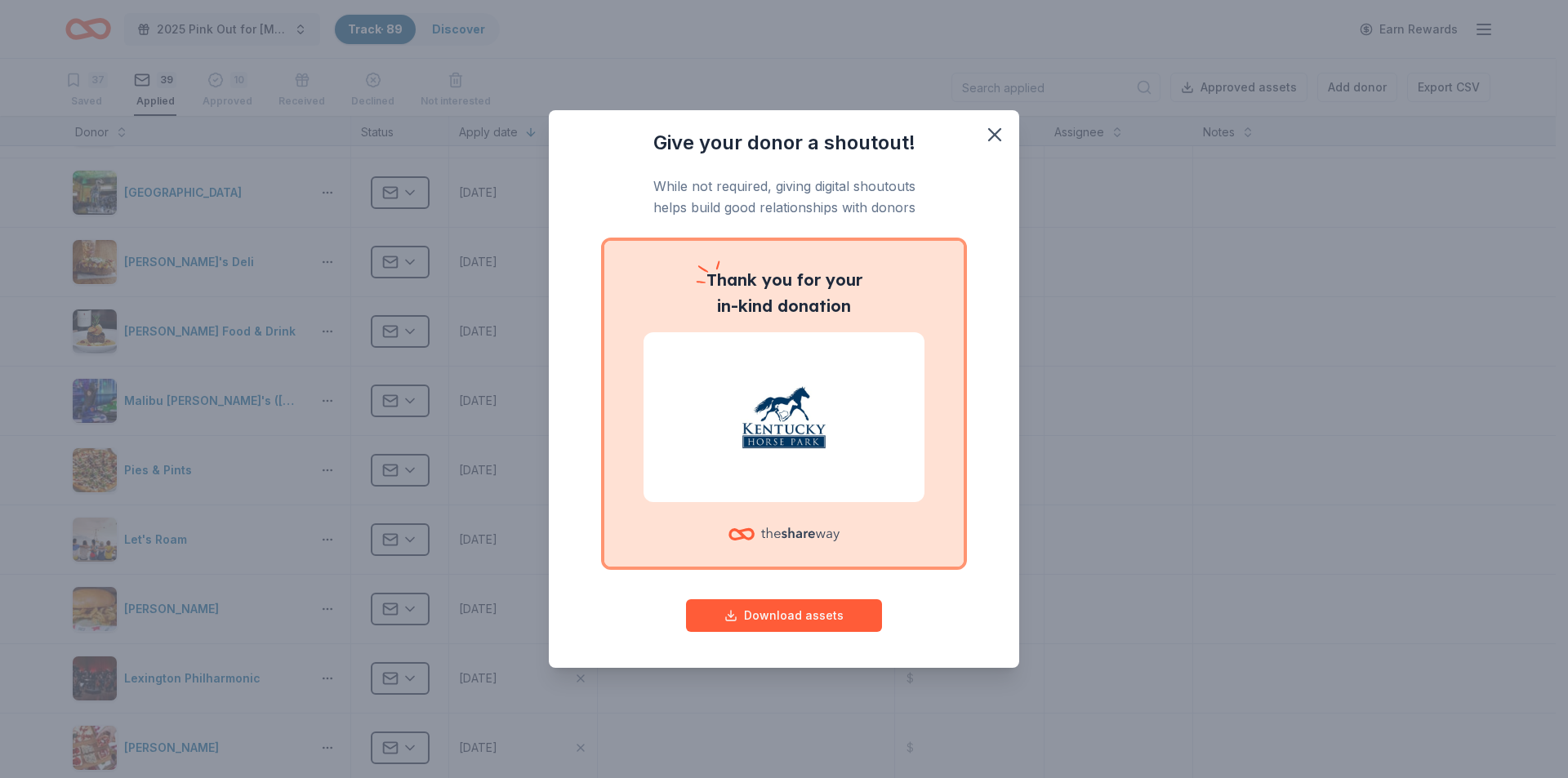
drag, startPoint x: 1001, startPoint y: 134, endPoint x: 784, endPoint y: 220, distance: 233.4
click at [999, 134] on icon "button" at bounding box center [995, 134] width 23 height 23
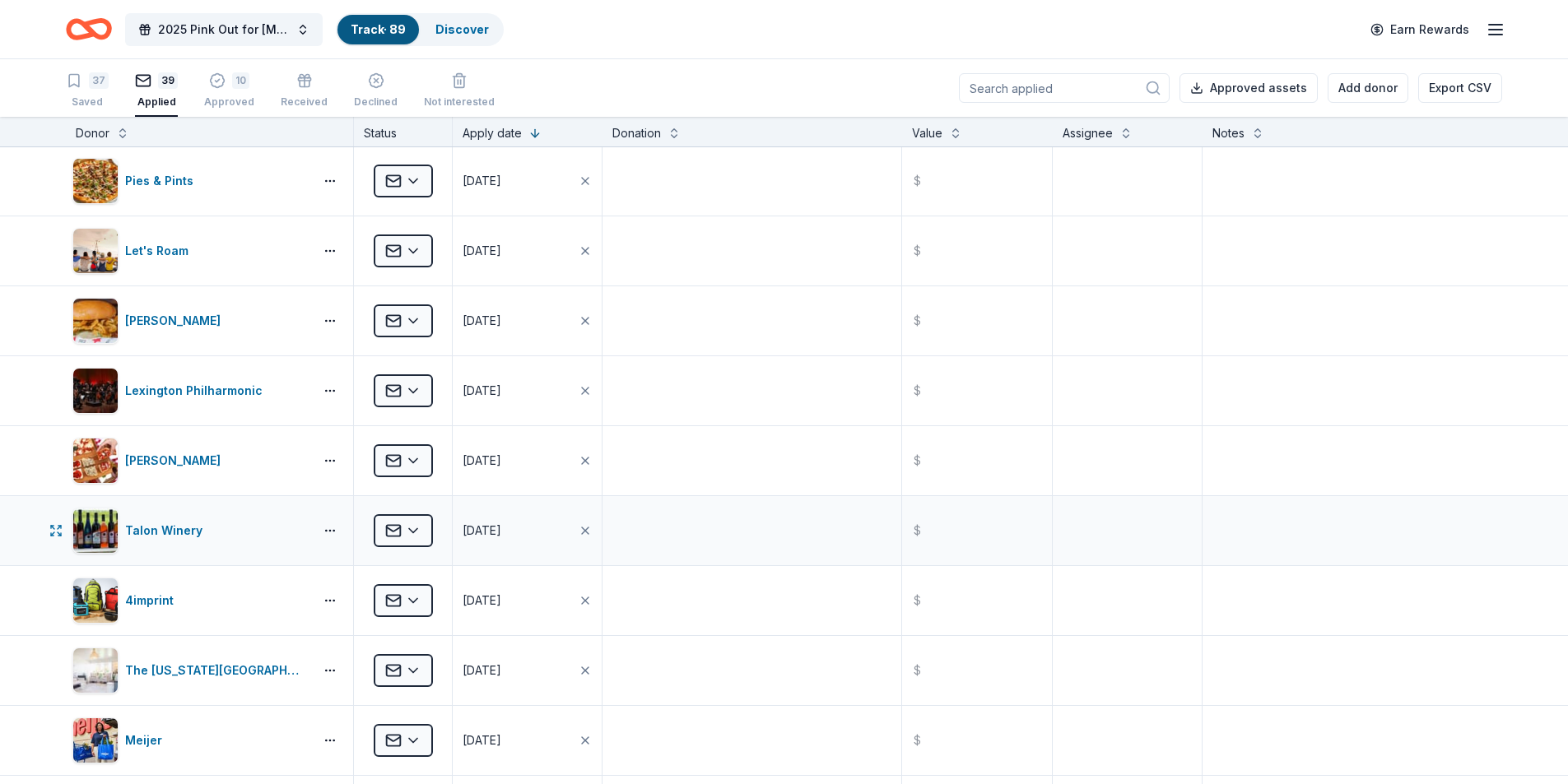
scroll to position [1646, 0]
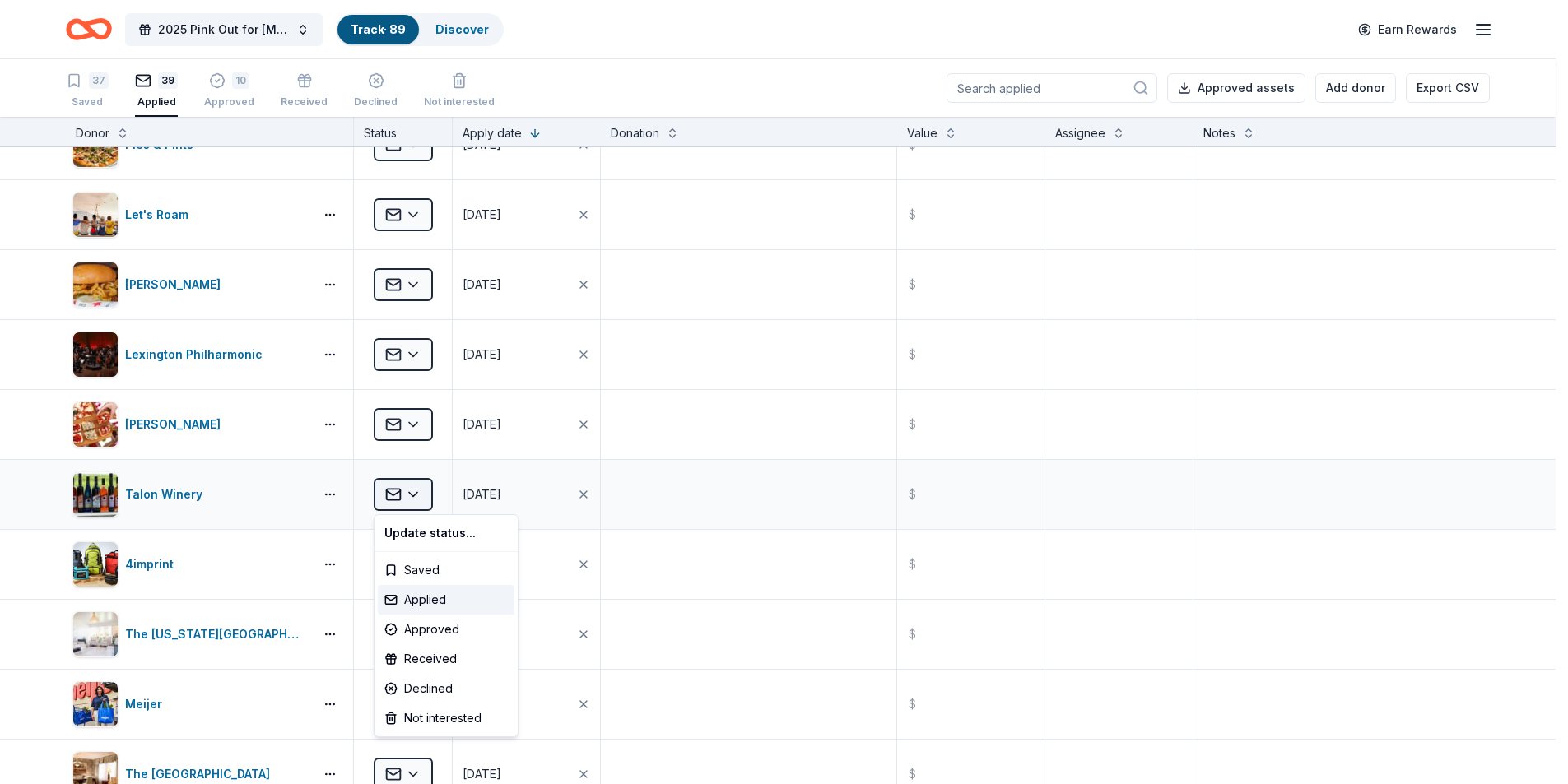
click at [420, 497] on html "2025 Pink Out for [MEDICAL_DATA] Track · 89 Discover Earn Rewards 37 Saved 39 A…" at bounding box center [784, 392] width 1568 height 784
click at [424, 629] on div "Approved" at bounding box center [446, 630] width 136 height 30
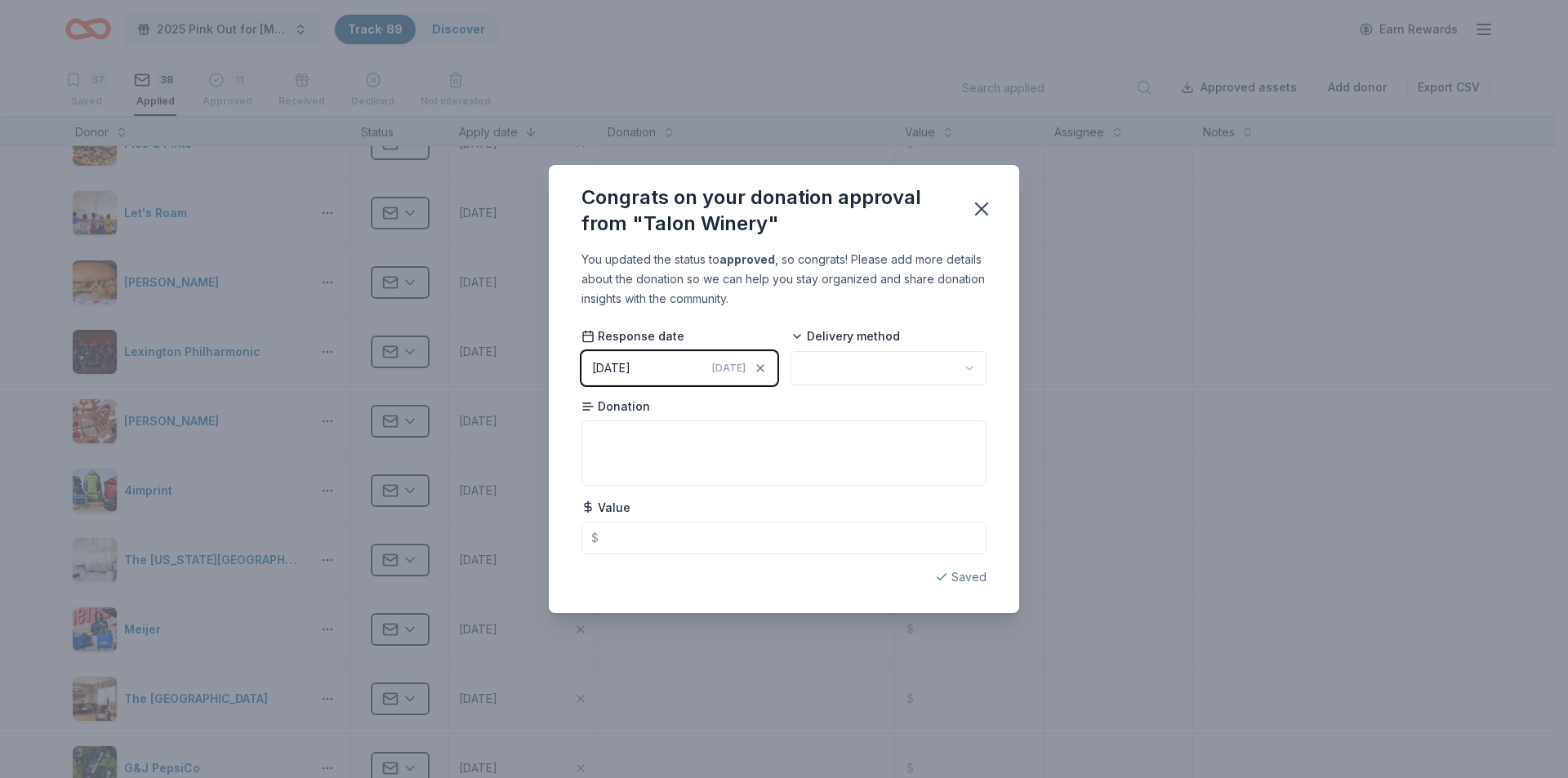
click at [877, 375] on html "2025 Pink Out for [MEDICAL_DATA] Track · 89 Discover Earn Rewards 37 Saved 38 A…" at bounding box center [784, 389] width 1568 height 778
click at [867, 375] on html "2025 Pink Out for [MEDICAL_DATA] Track · 89 Discover Earn Rewards 37 Saved 38 A…" at bounding box center [784, 389] width 1568 height 778
click at [612, 444] on textarea at bounding box center [784, 453] width 405 height 66
type textarea "Donation for event room (4 hours)"
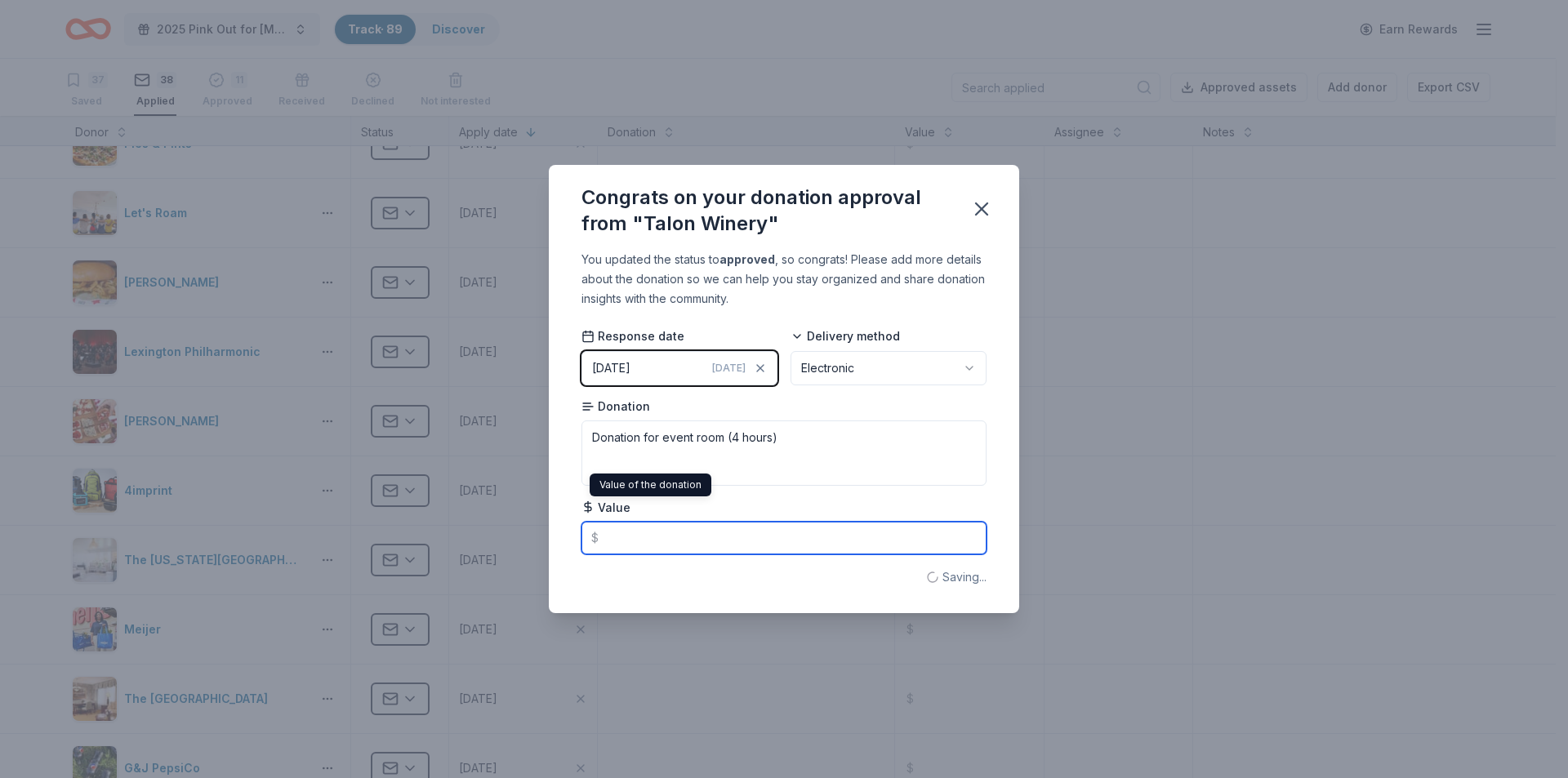
click at [654, 539] on input "text" at bounding box center [784, 538] width 405 height 33
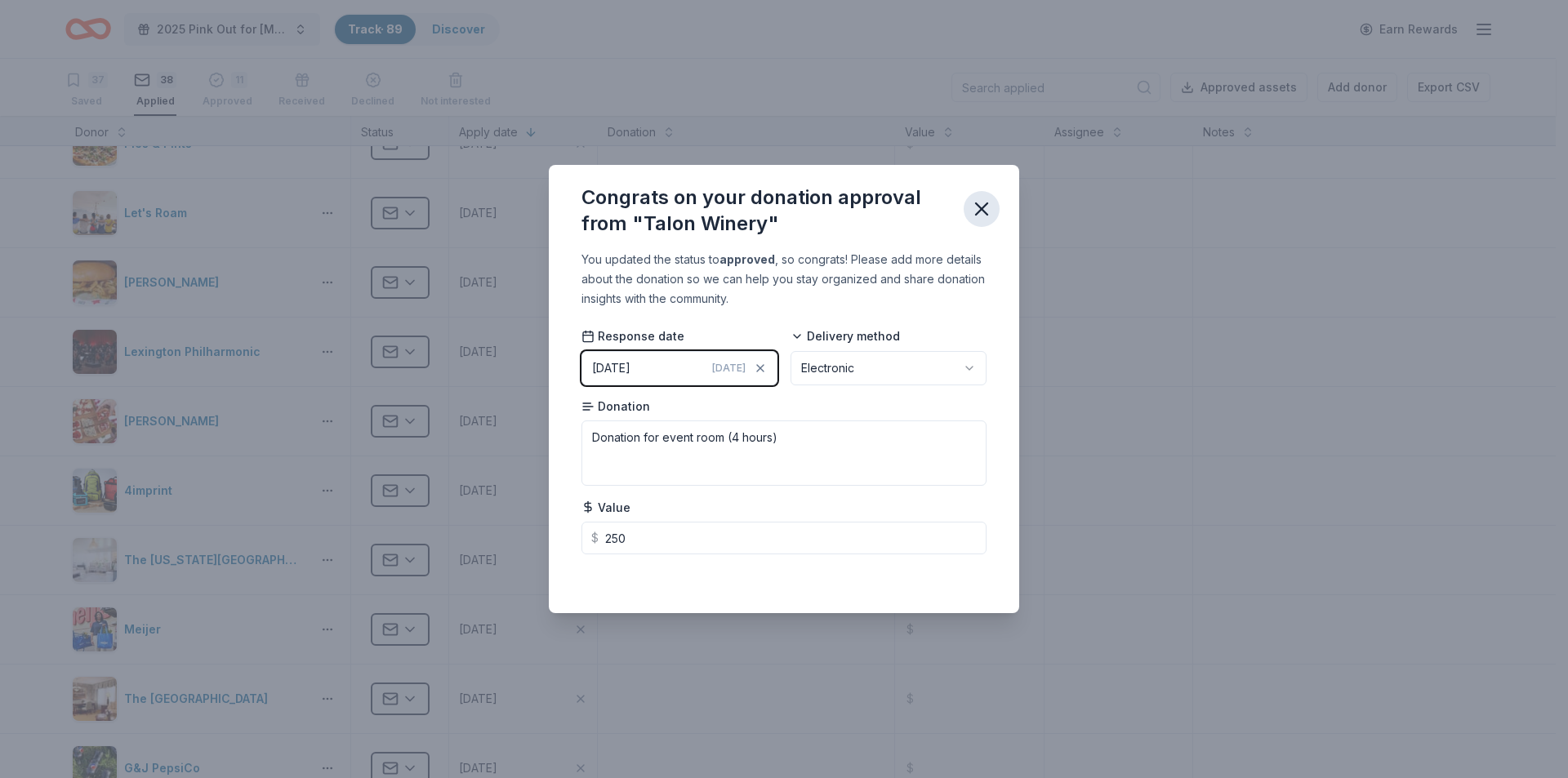
type input "250.00"
click at [979, 212] on icon "button" at bounding box center [982, 209] width 11 height 11
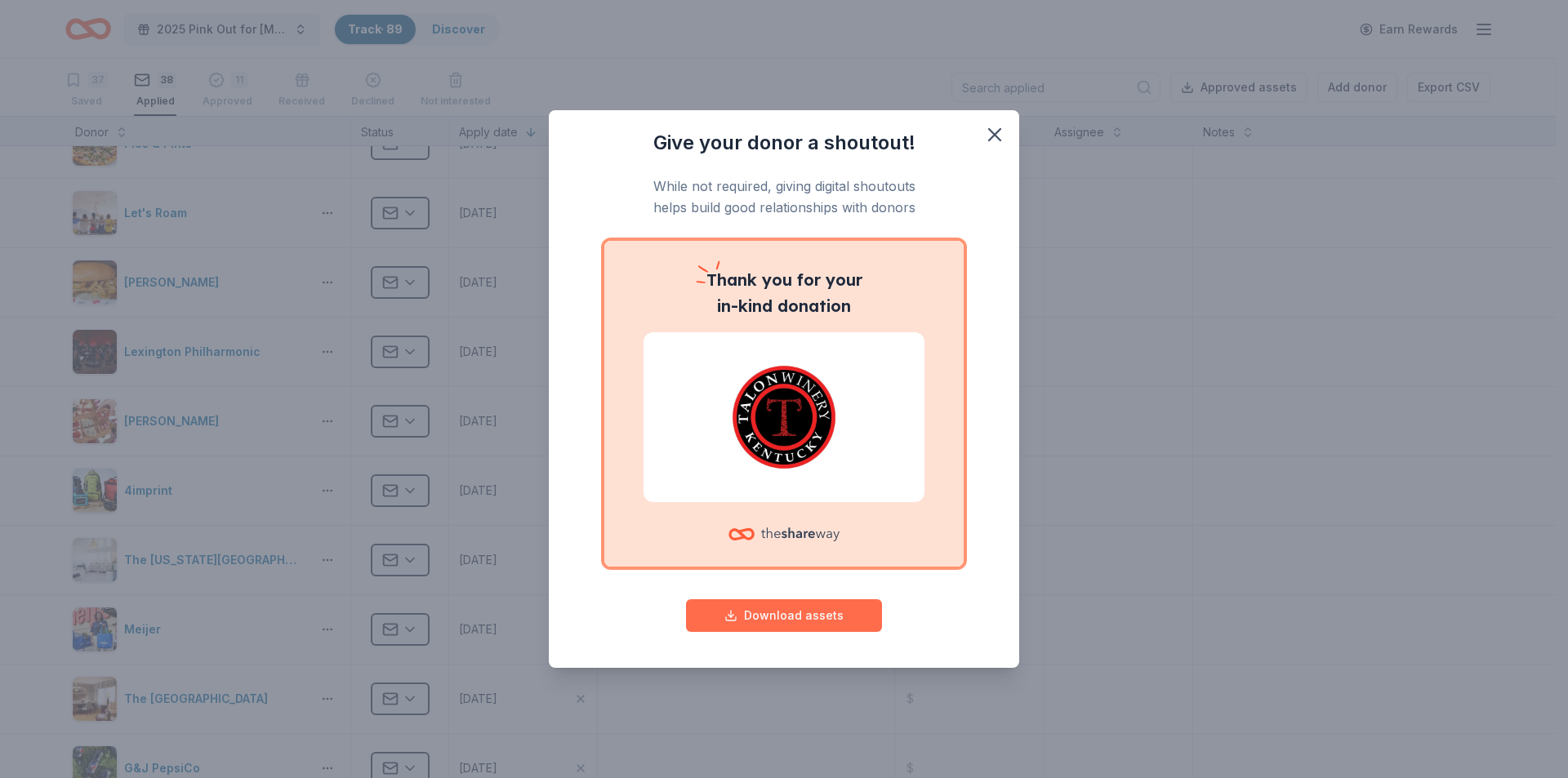
click at [831, 621] on button "Download assets" at bounding box center [784, 616] width 196 height 33
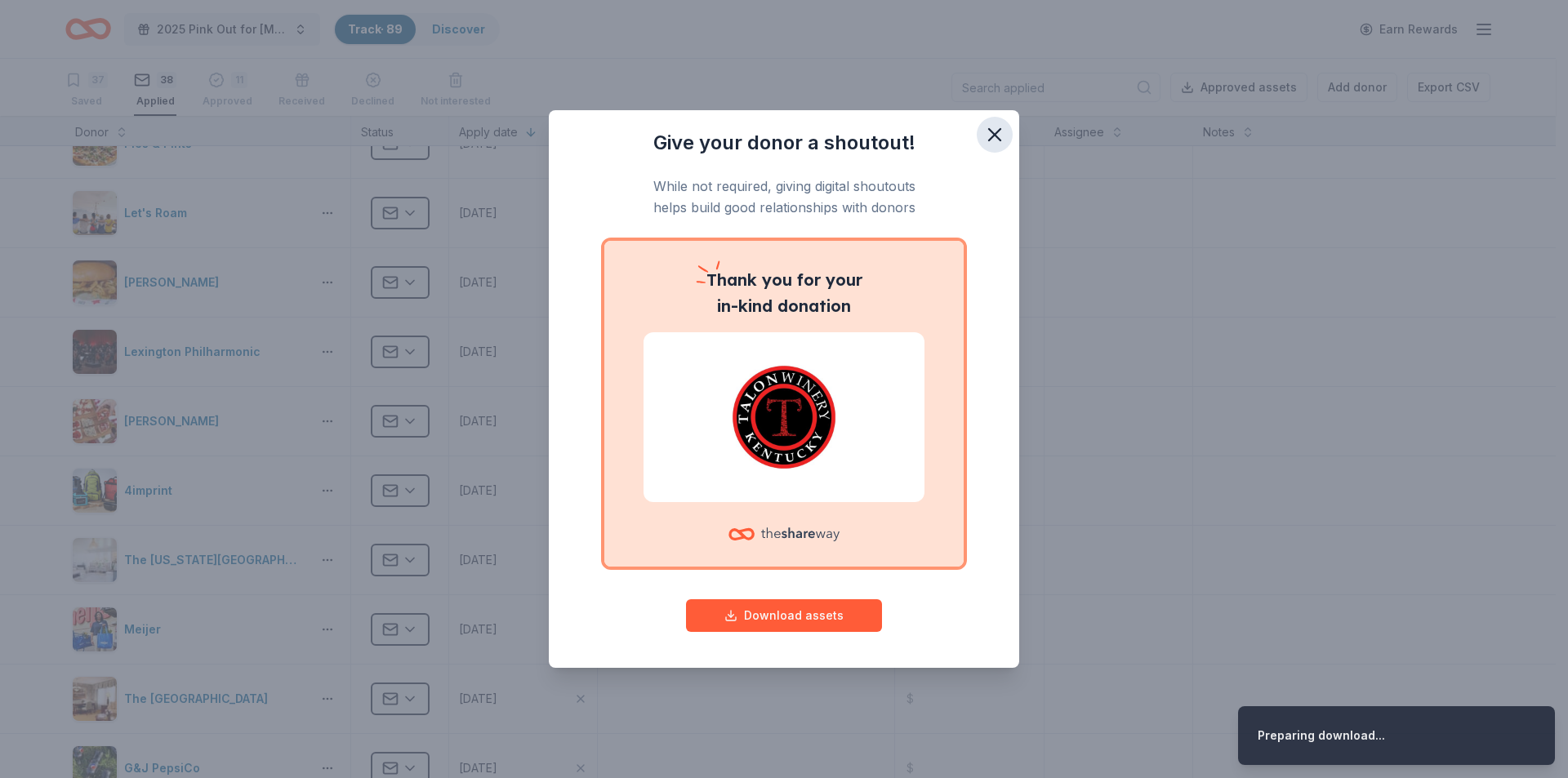
click at [999, 127] on icon "button" at bounding box center [995, 134] width 23 height 23
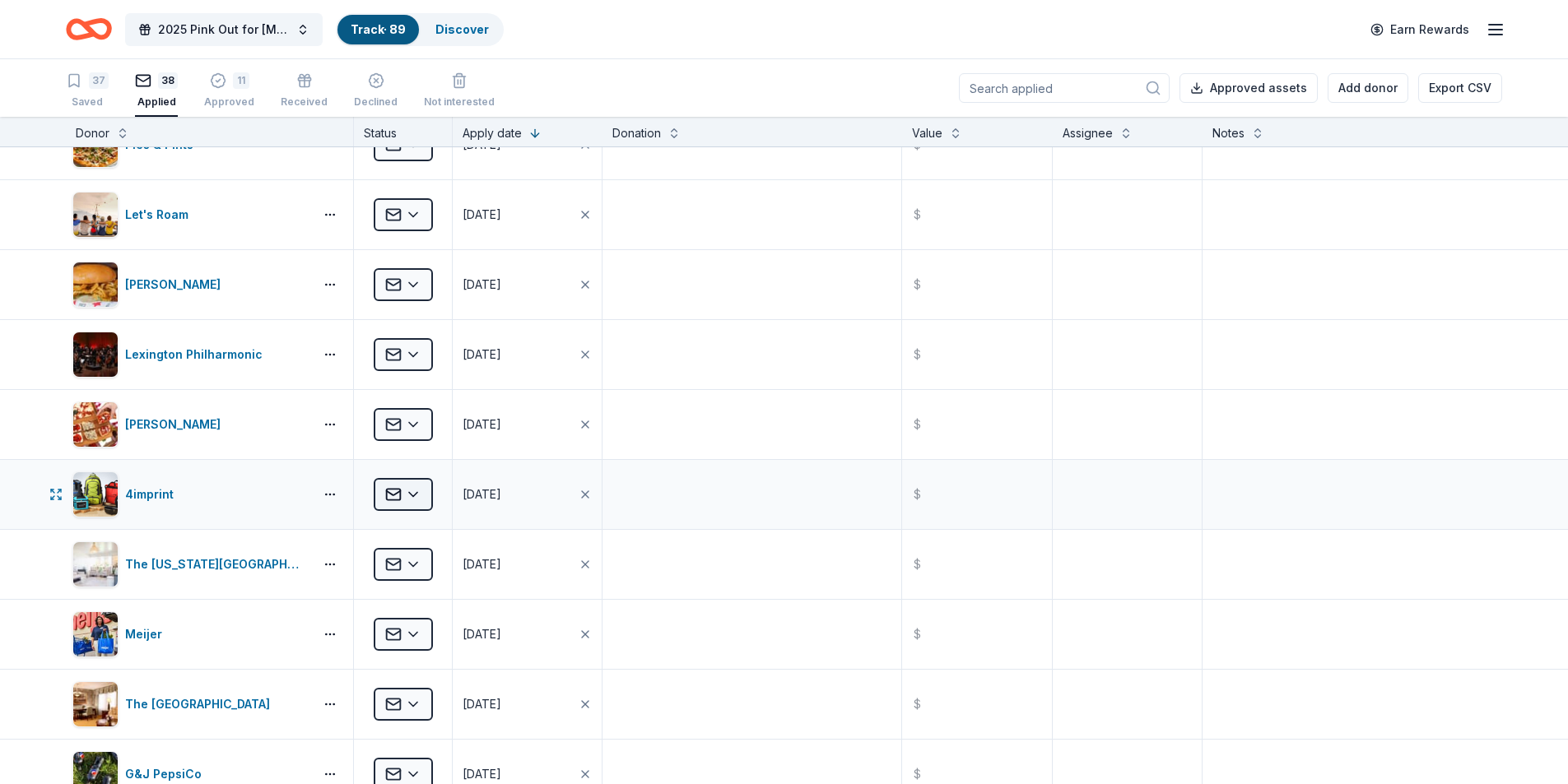
click at [422, 505] on html "2025 Pink Out for [MEDICAL_DATA] Track · 89 Discover Earn Rewards 37 Saved 38 A…" at bounding box center [784, 392] width 1568 height 784
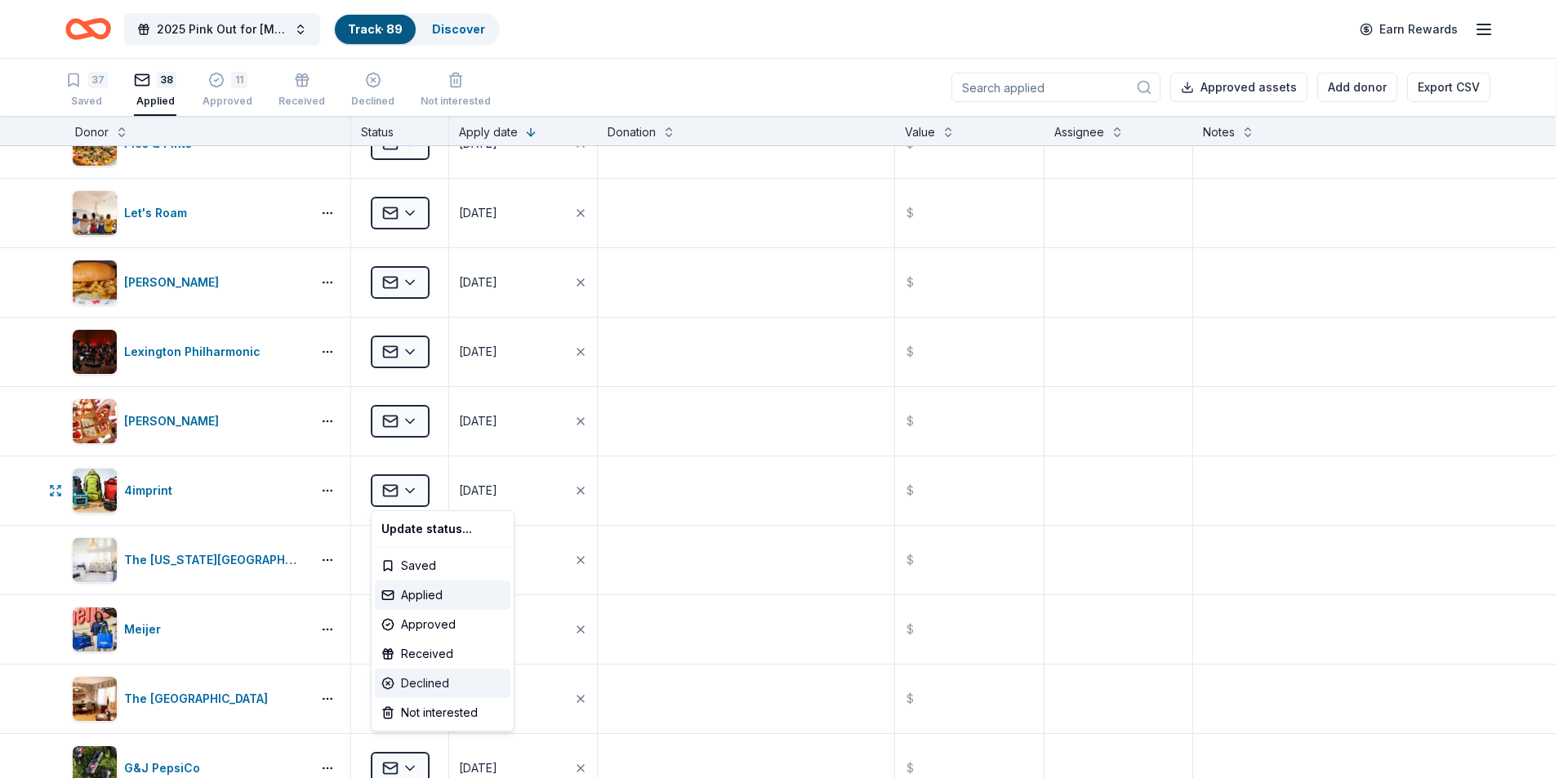
click at [429, 675] on div "Declined" at bounding box center [442, 684] width 135 height 30
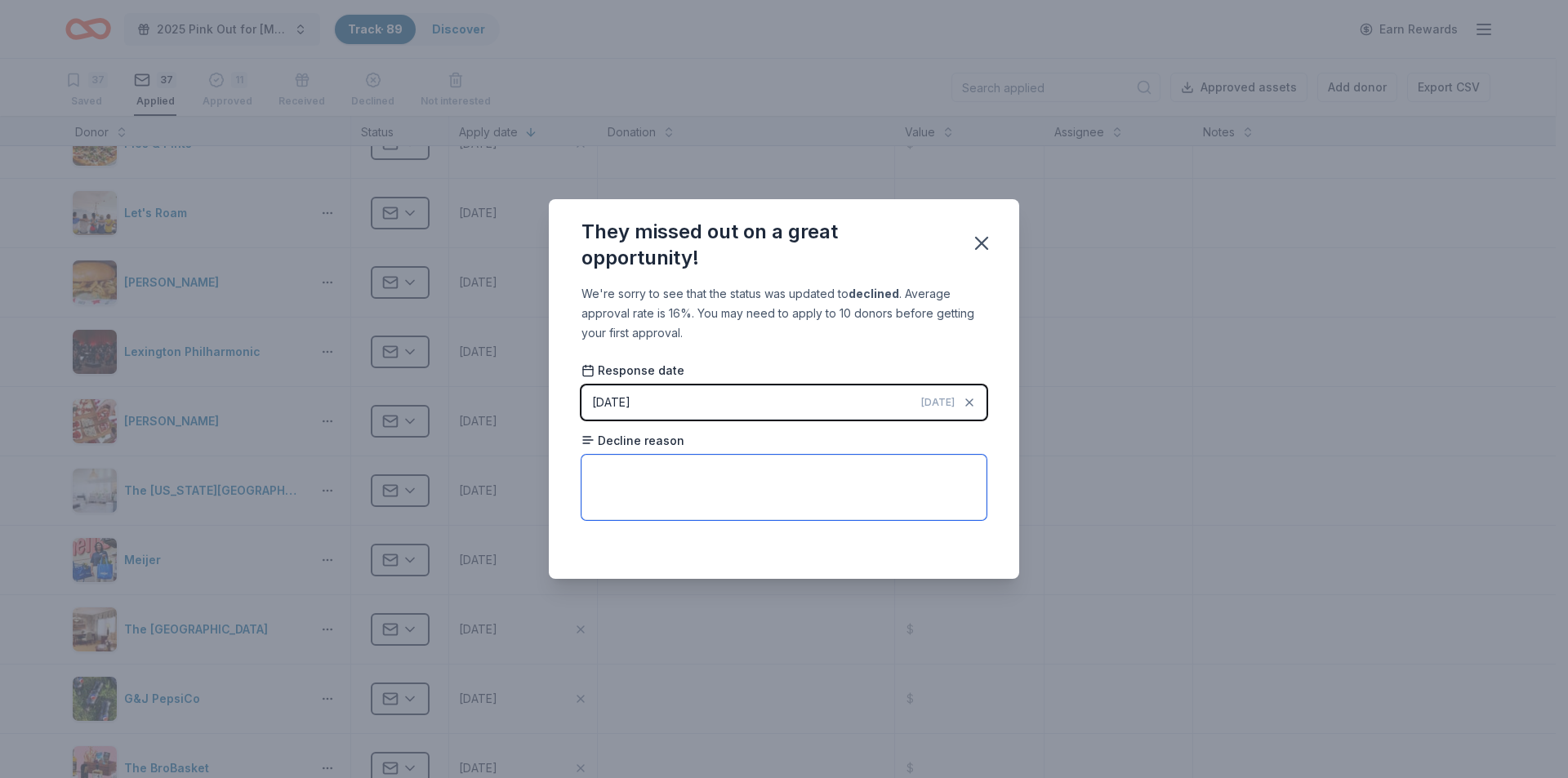
click at [759, 478] on textarea at bounding box center [784, 488] width 405 height 66
click at [972, 248] on icon "button" at bounding box center [982, 243] width 23 height 23
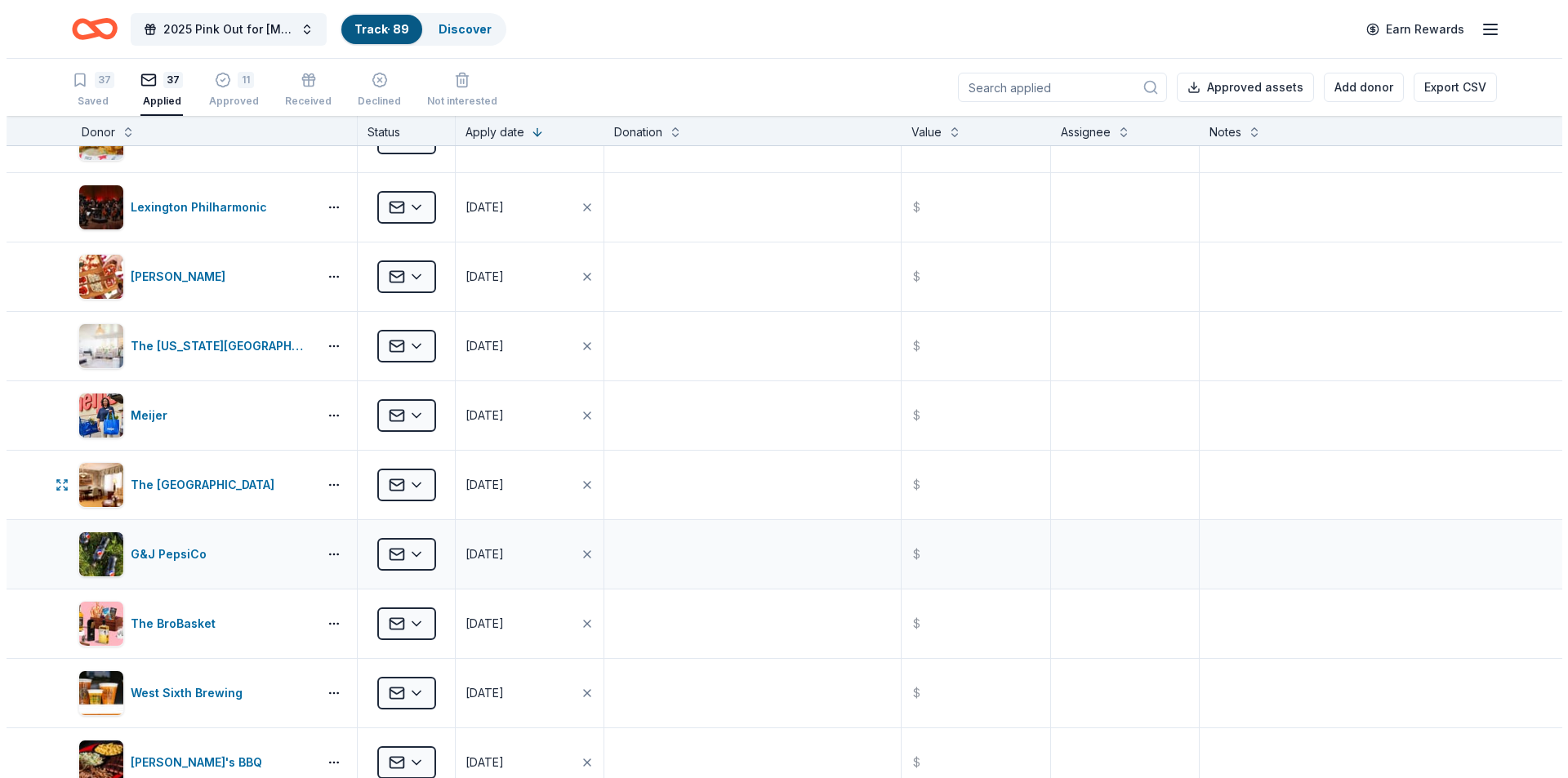
scroll to position [1796, 0]
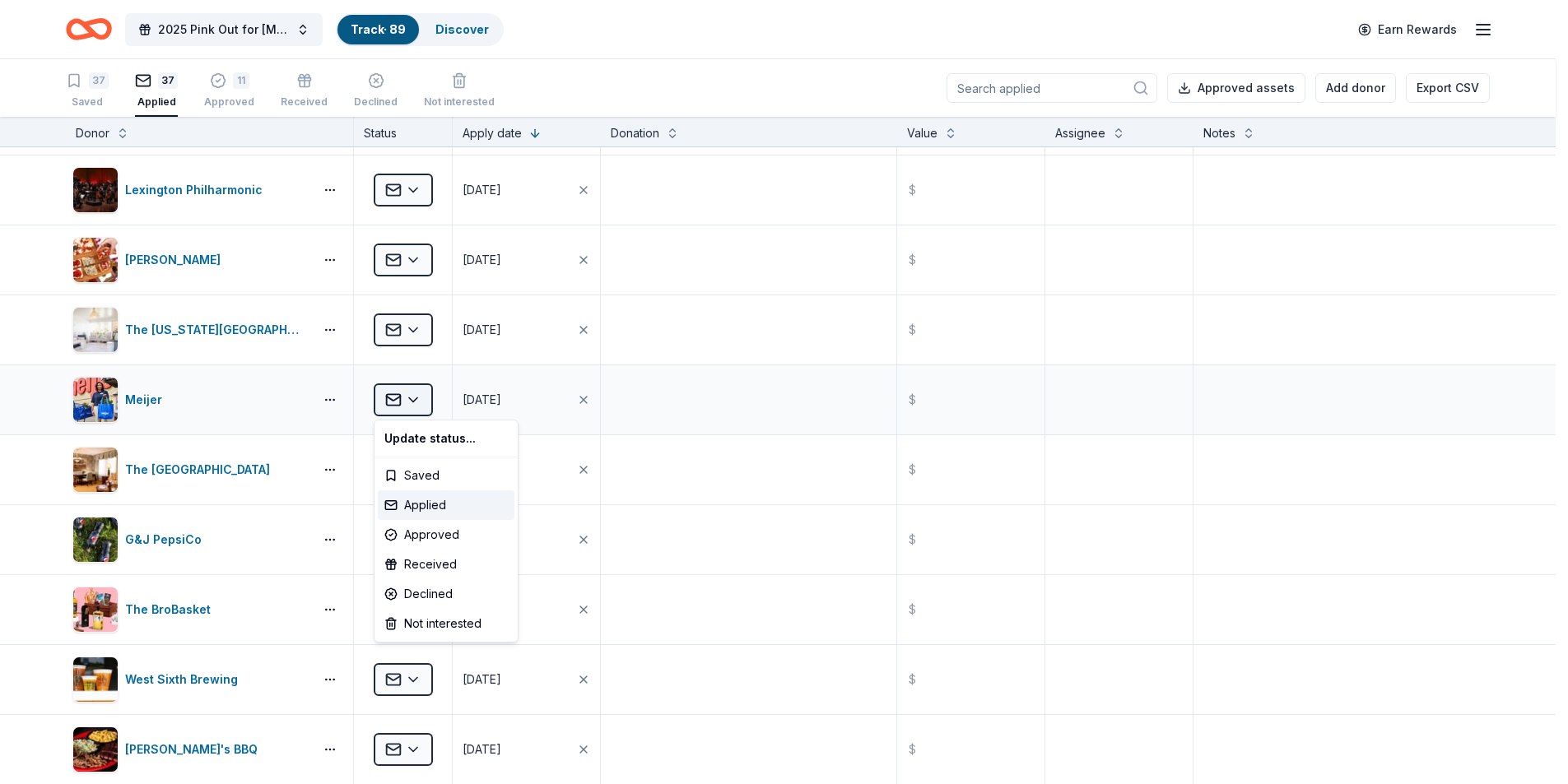
click at [410, 402] on html "2025 Pink Out for [MEDICAL_DATA] Track · 89 Discover Earn Rewards 37 Saved 37 A…" at bounding box center [784, 392] width 1568 height 784
click at [446, 561] on div "Received" at bounding box center [446, 564] width 136 height 30
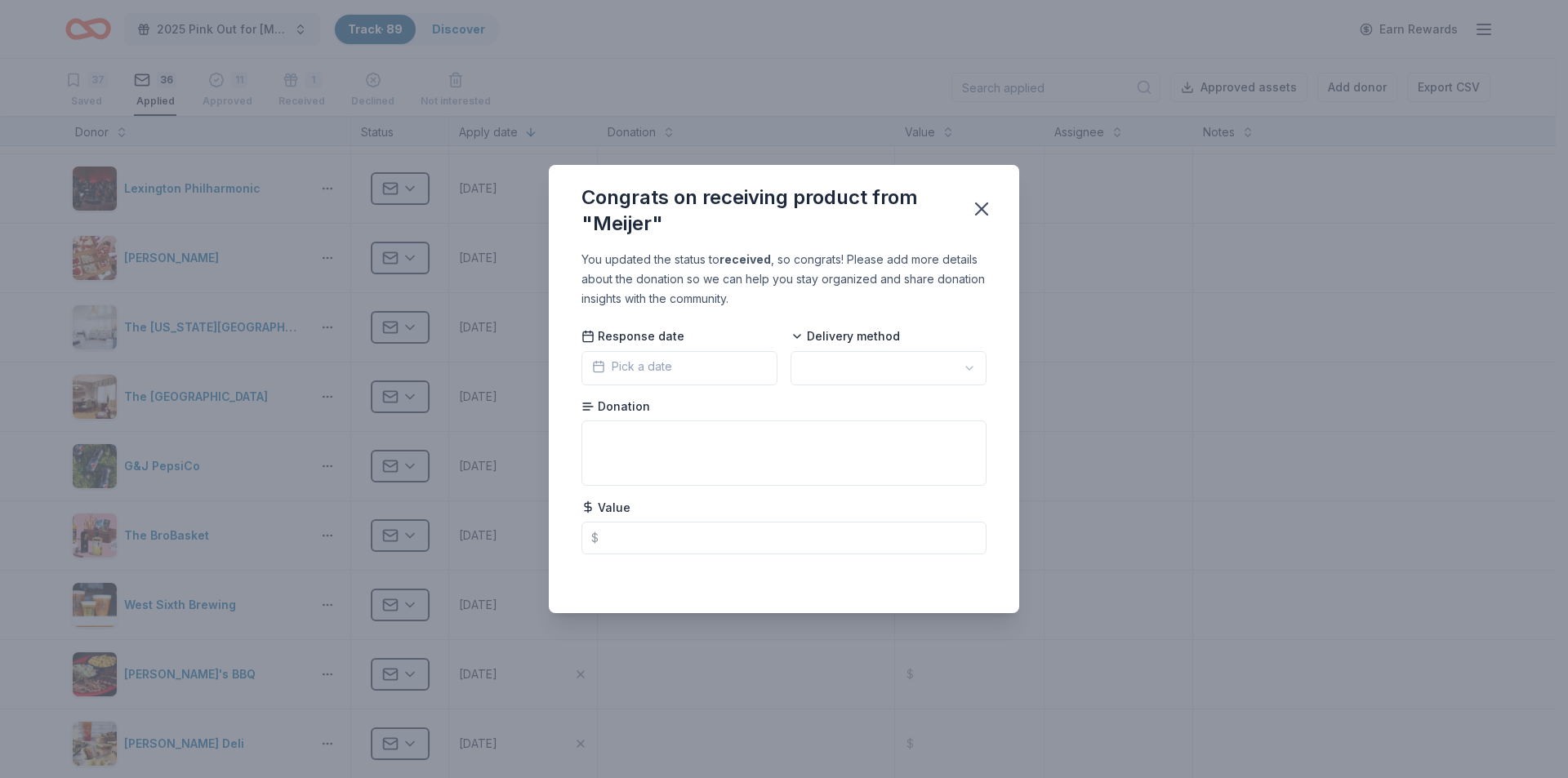
click at [715, 370] on button "Pick a date" at bounding box center [679, 368] width 196 height 34
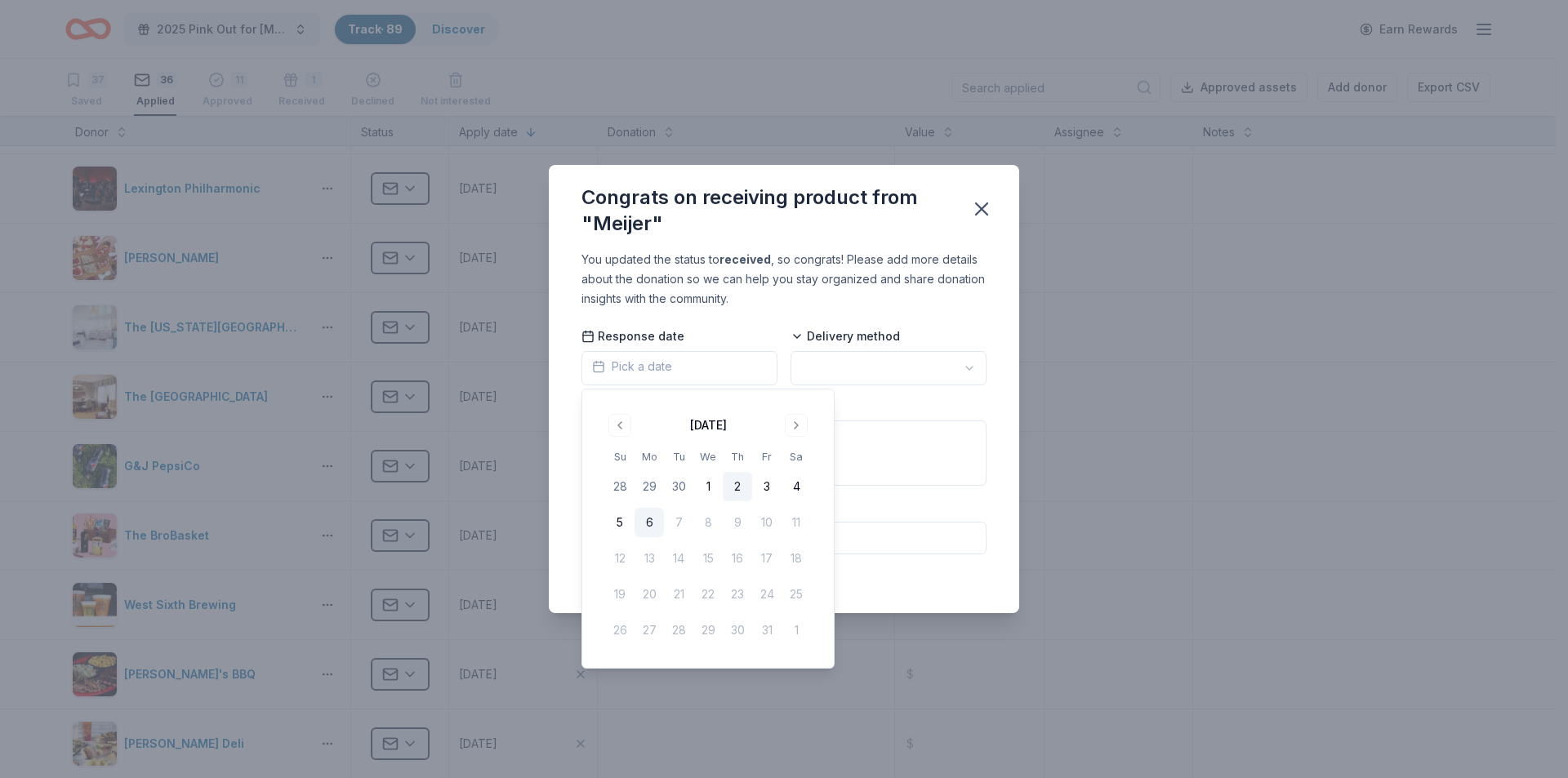
click at [734, 487] on button "2" at bounding box center [737, 487] width 30 height 30
